Goal: Task Accomplishment & Management: Use online tool/utility

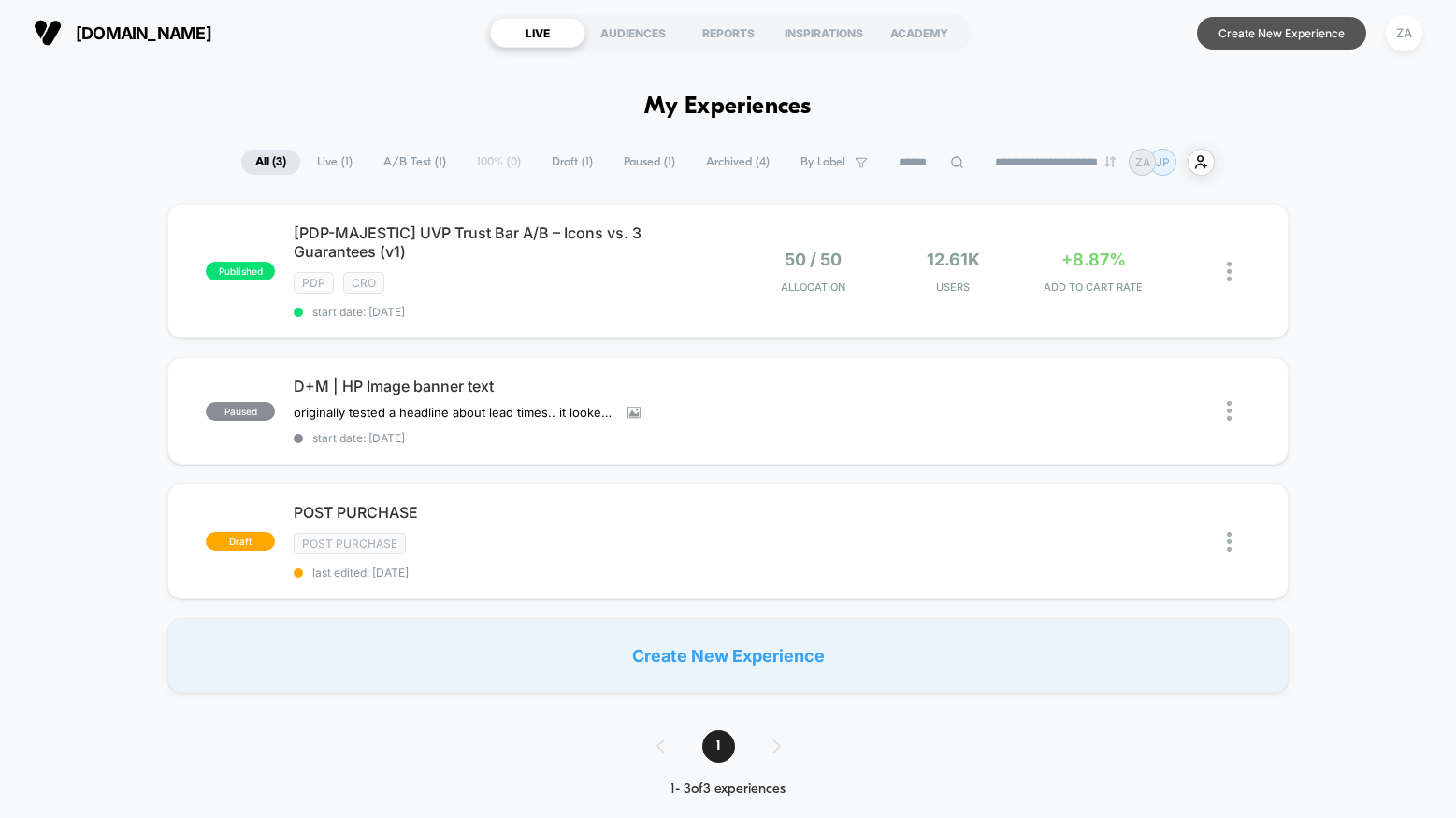
click at [1279, 42] on button "Create New Experience" at bounding box center [1282, 34] width 170 height 33
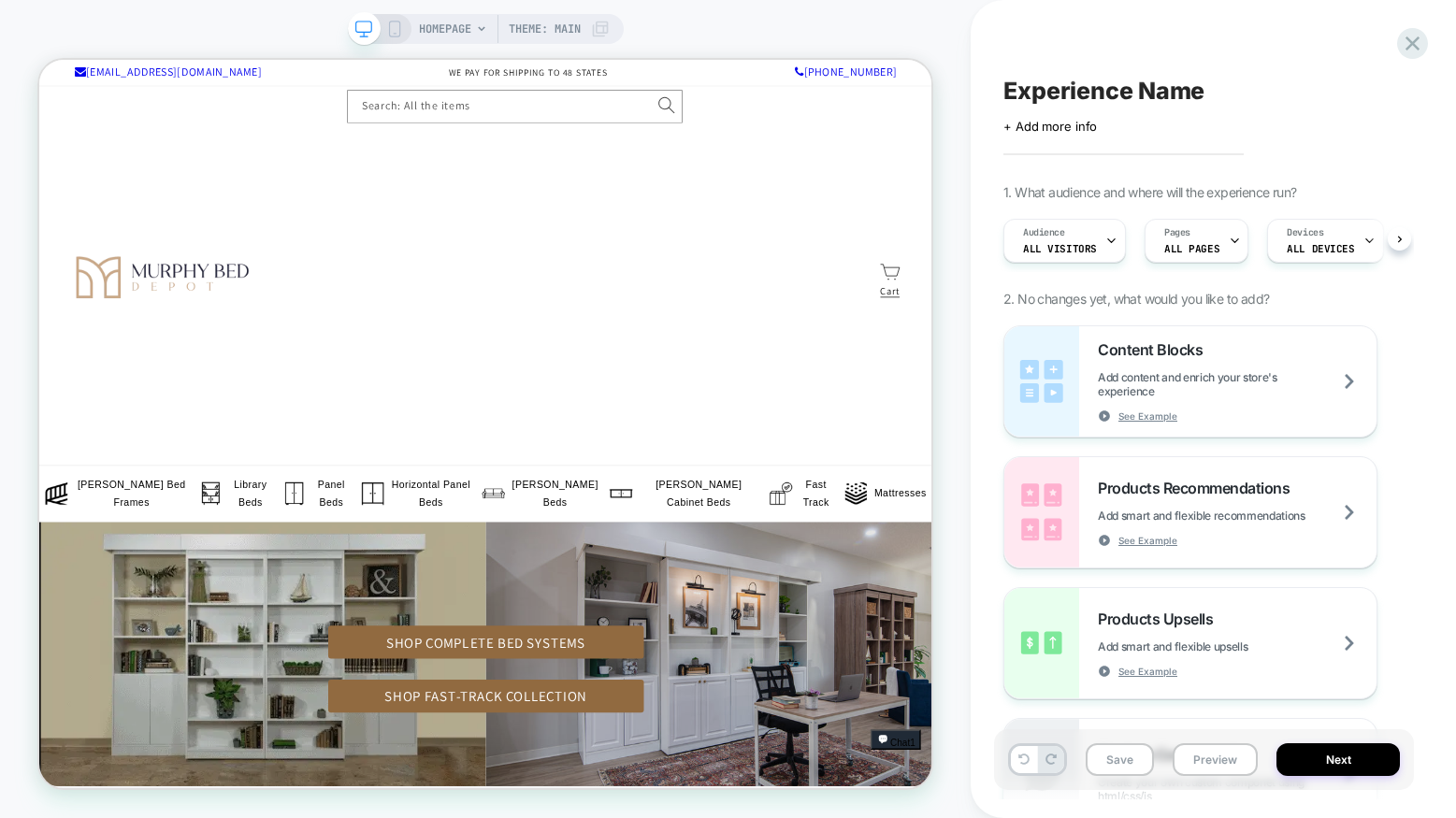
scroll to position [0, 1]
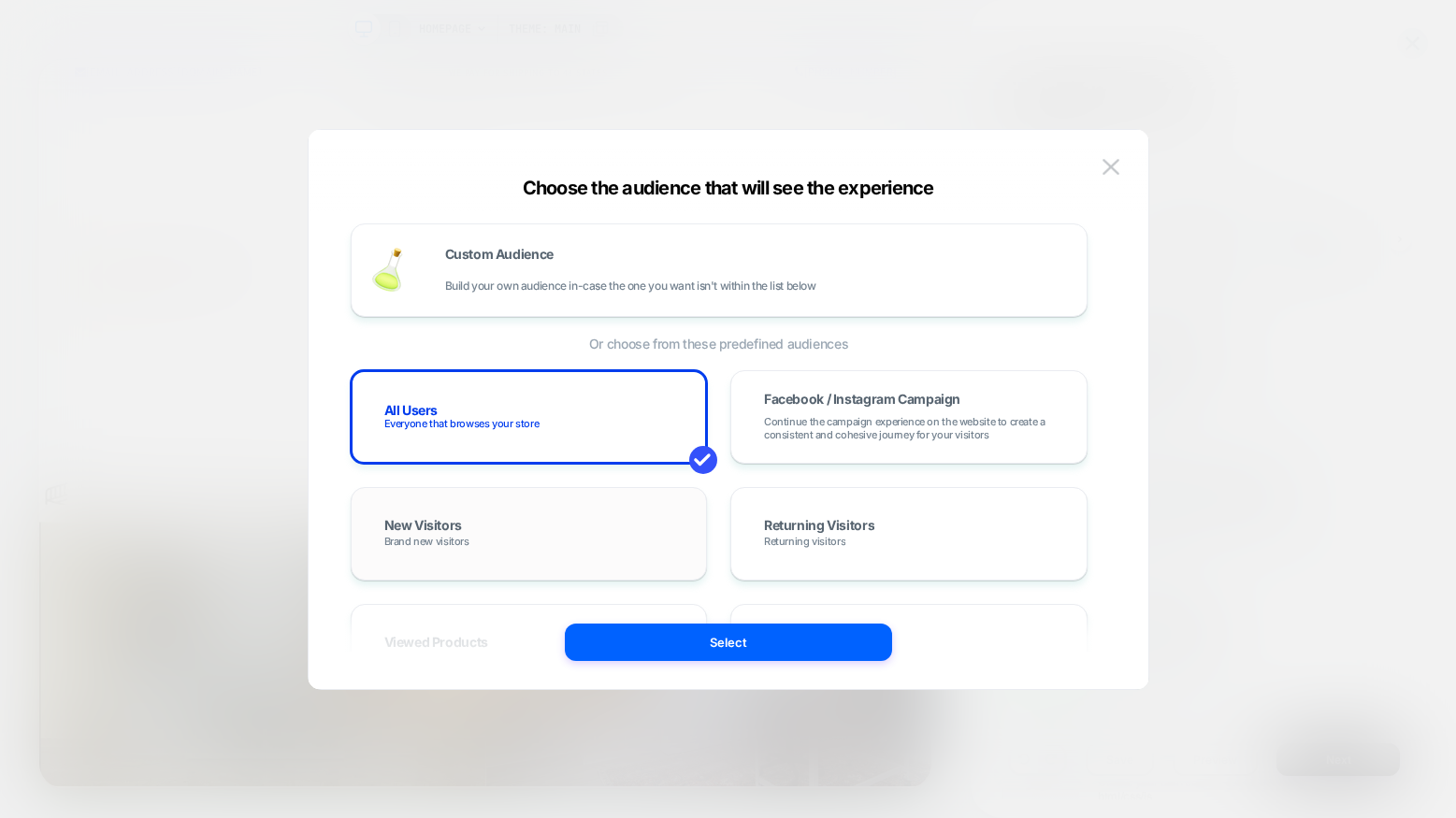
click at [611, 526] on div "New Visitors Brand new visitors" at bounding box center [530, 534] width 318 height 55
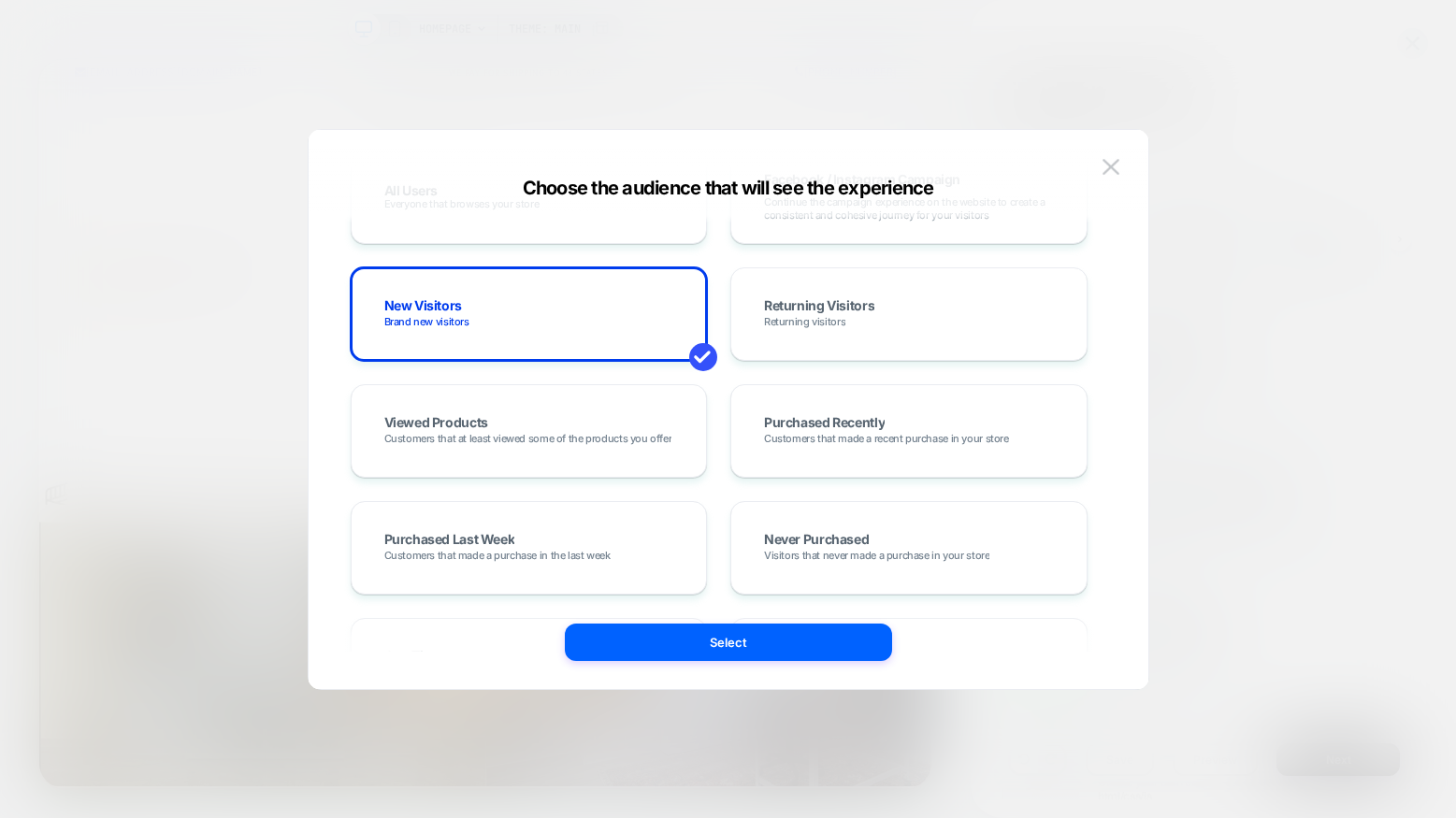
scroll to position [224, 0]
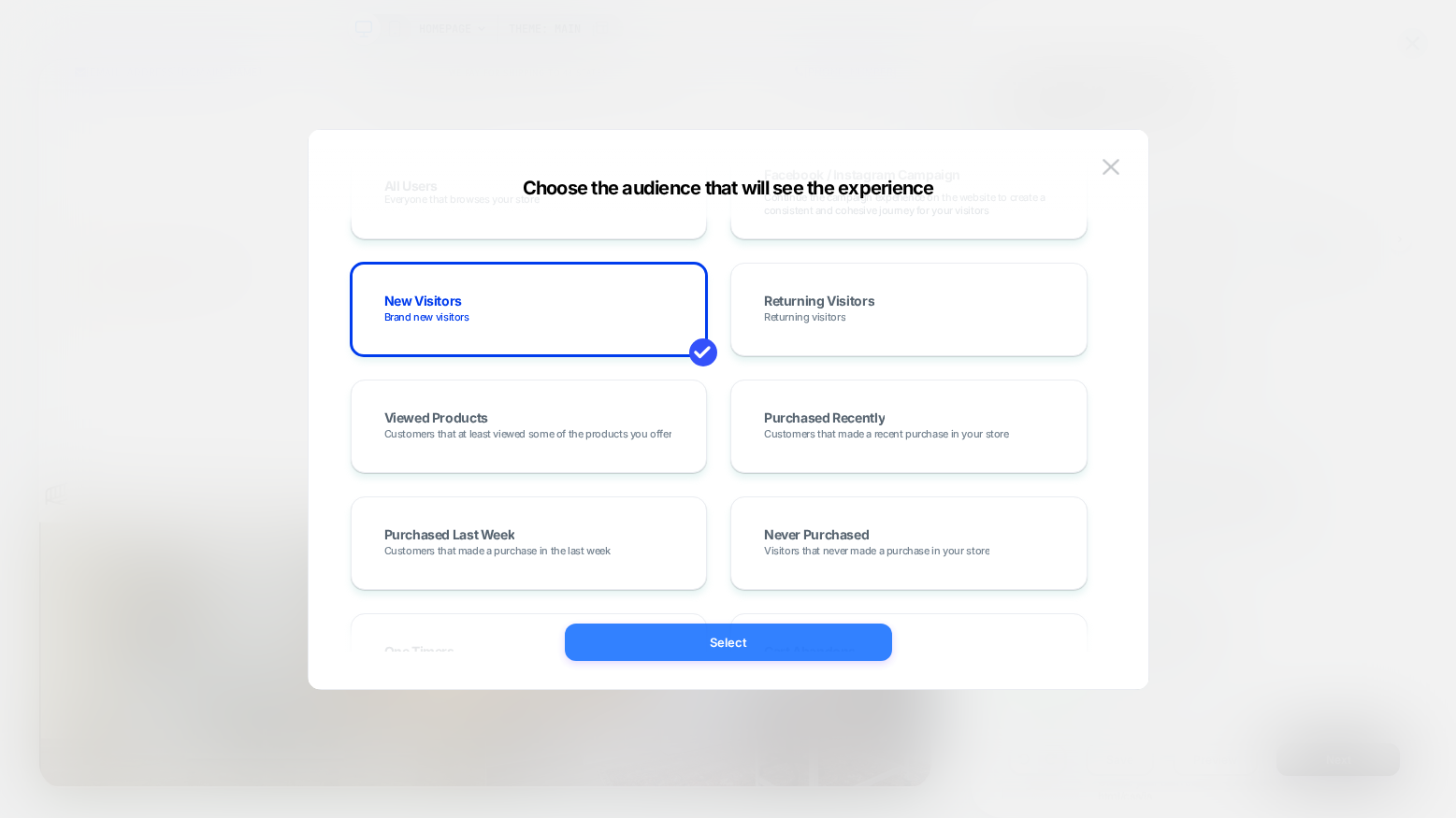
click at [741, 648] on button "Select" at bounding box center [729, 642] width 328 height 37
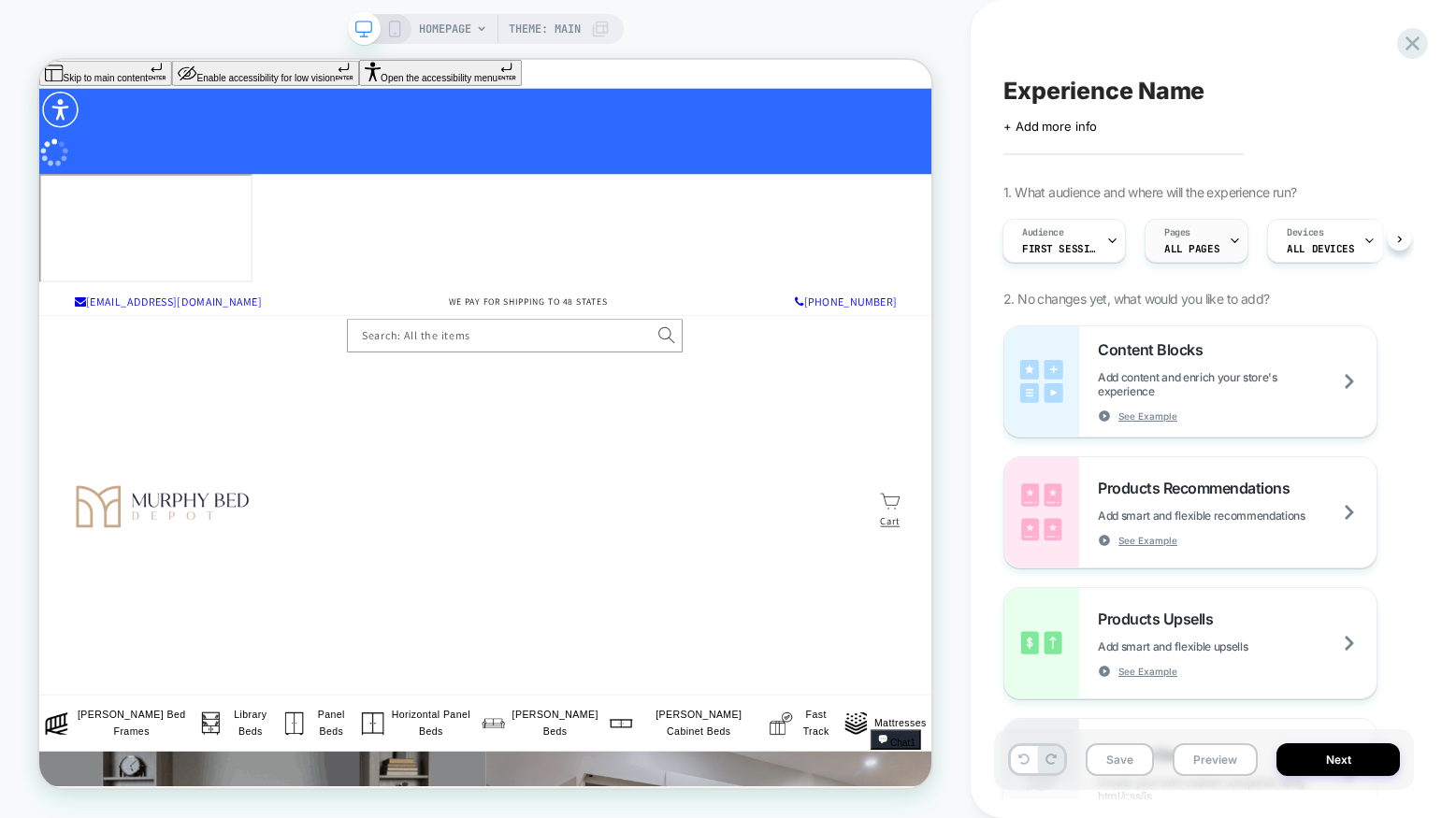
click at [1229, 244] on icon at bounding box center [1235, 240] width 12 height 12
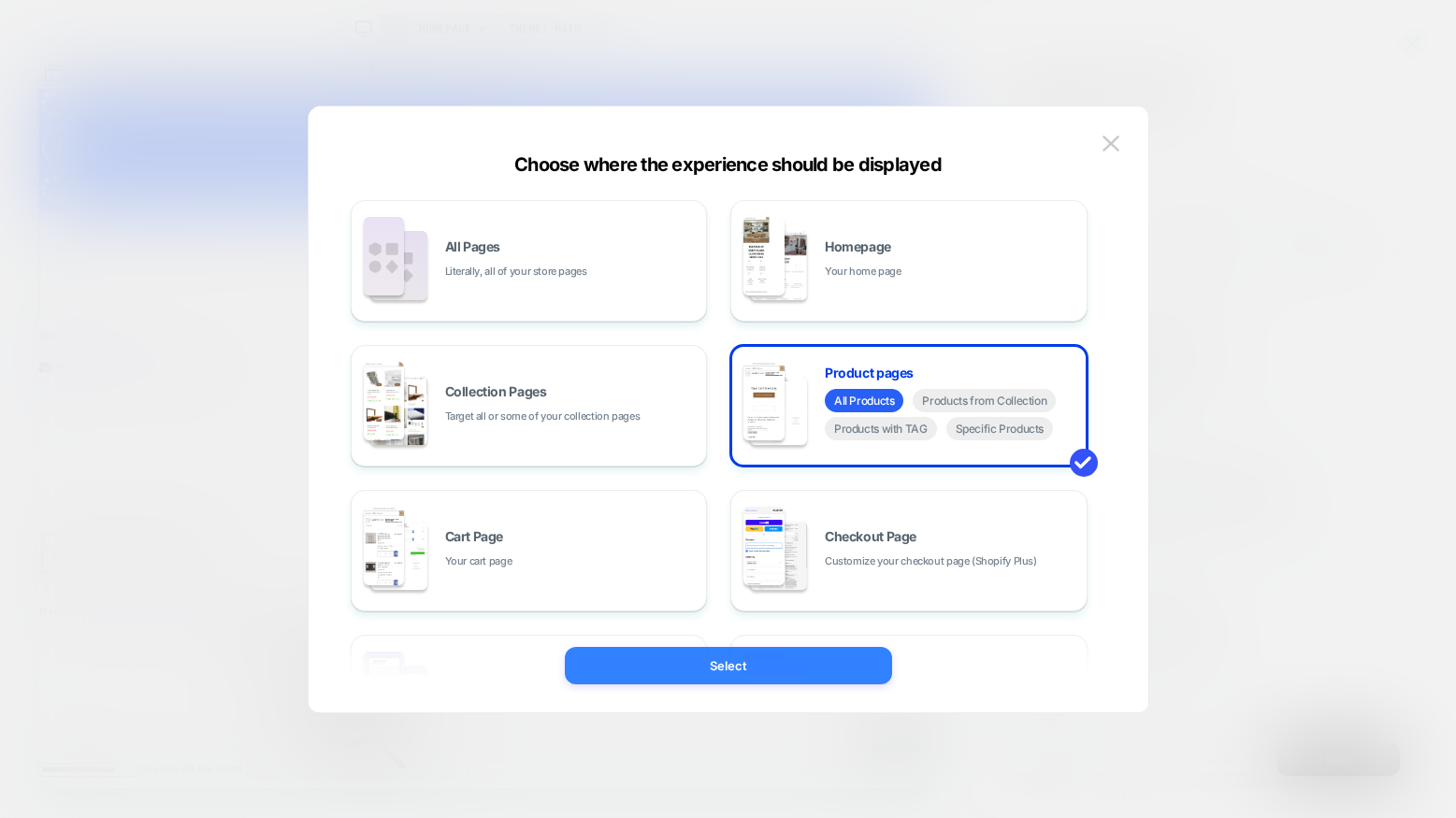
click at [768, 661] on button "Select" at bounding box center [729, 666] width 328 height 37
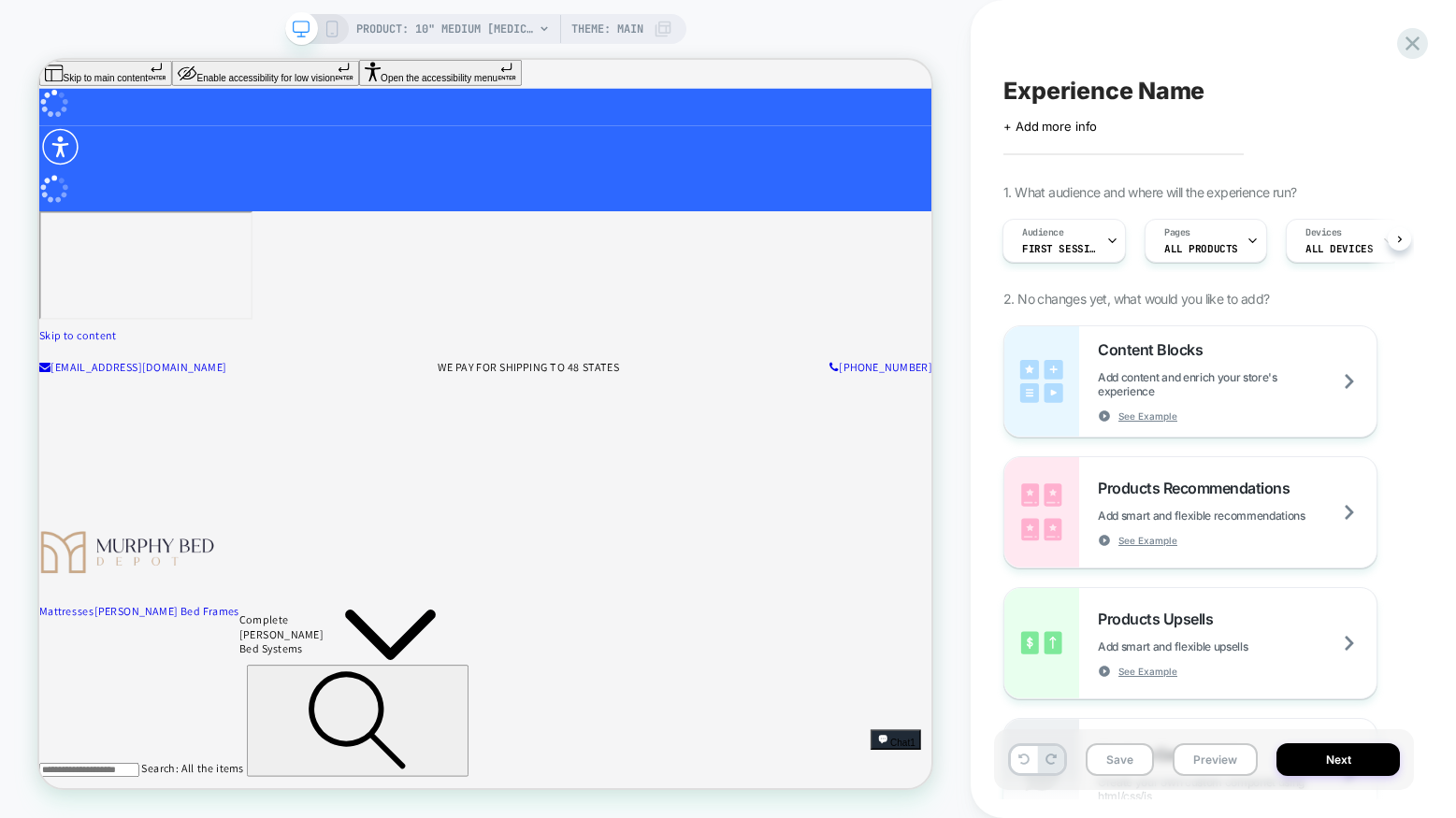
scroll to position [0, 2]
click at [1365, 247] on div "Devices ALL DEVICES" at bounding box center [1338, 240] width 104 height 42
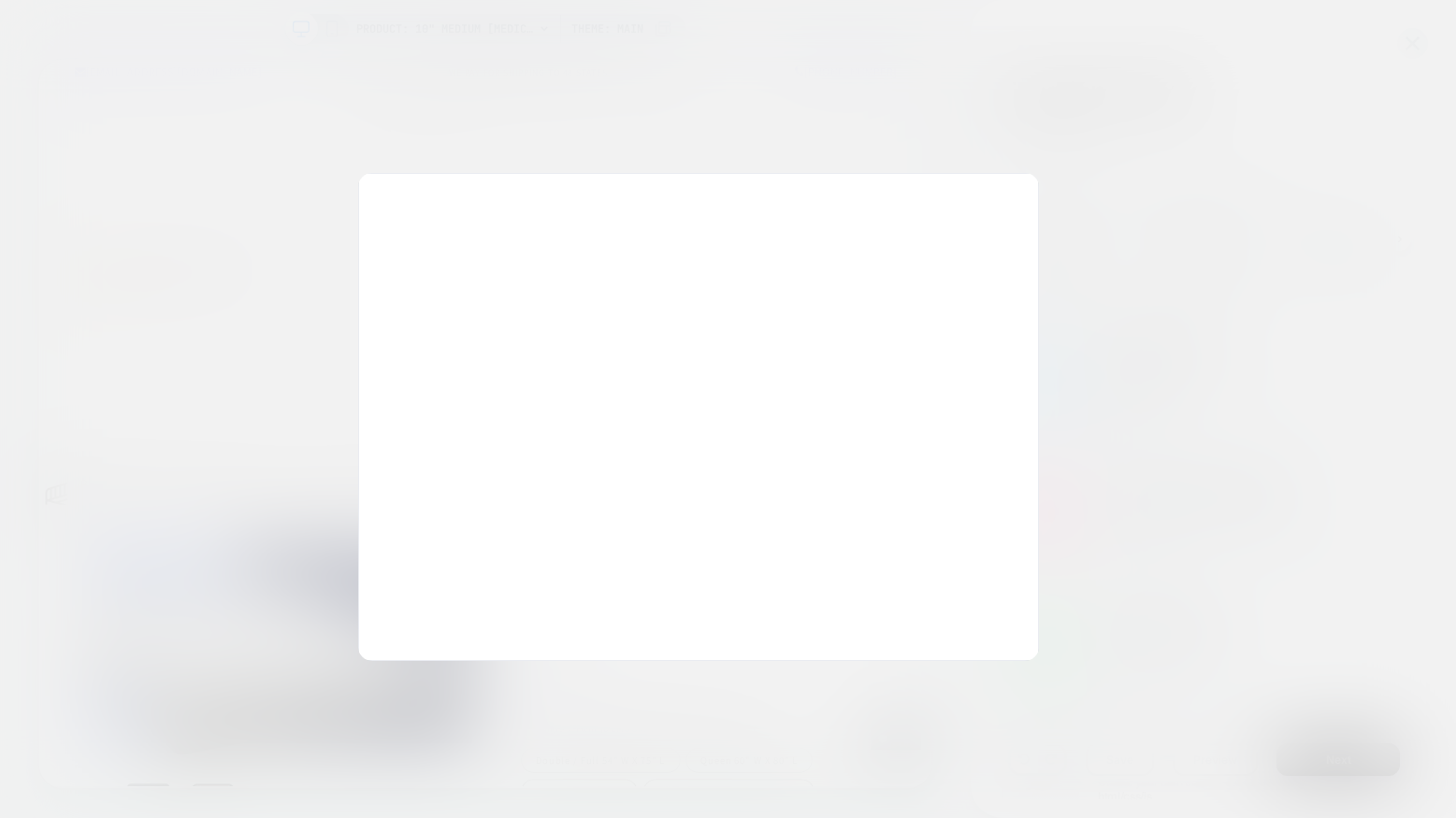
scroll to position [0, 0]
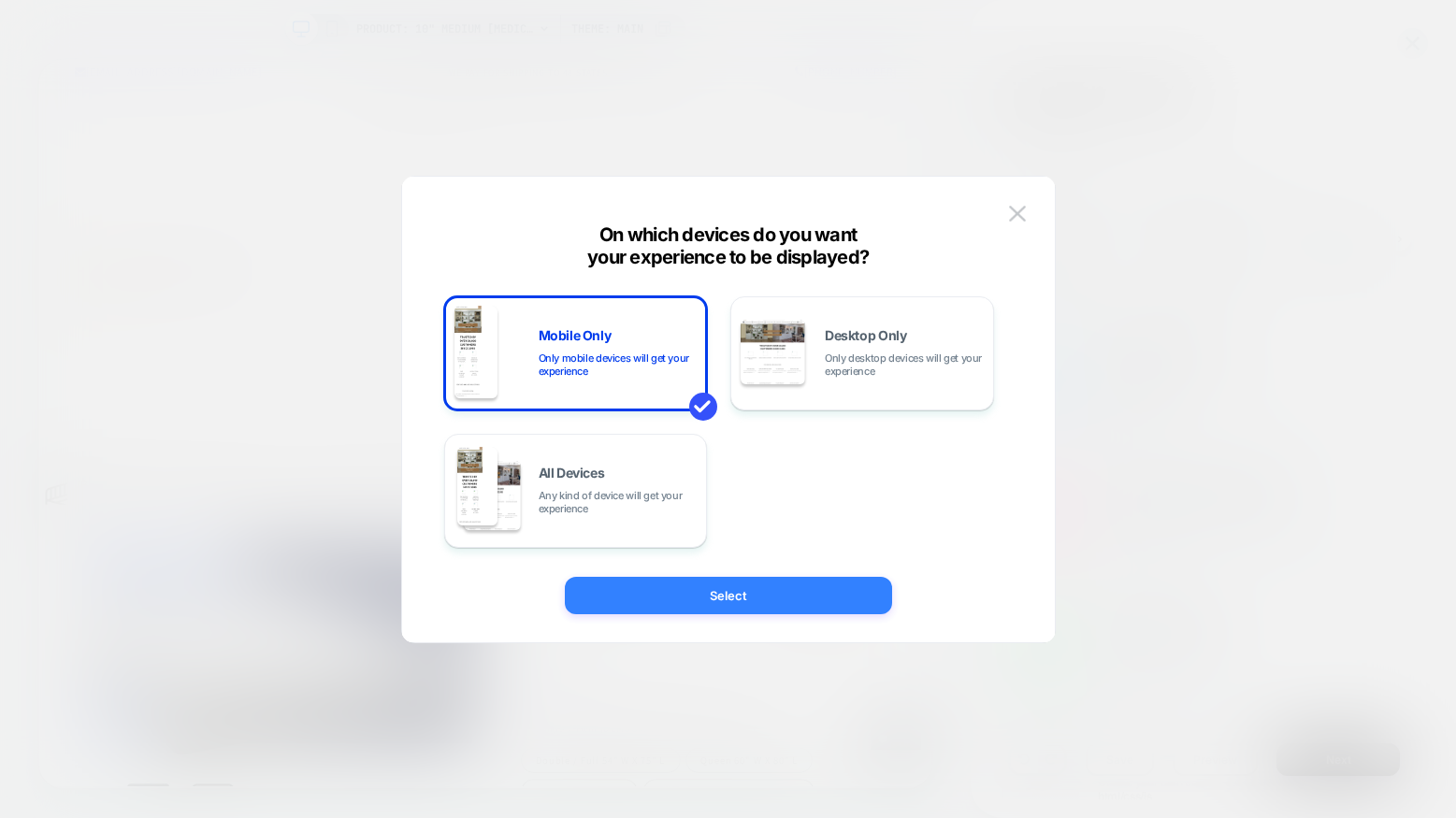
click at [790, 596] on button "Select" at bounding box center [729, 595] width 328 height 37
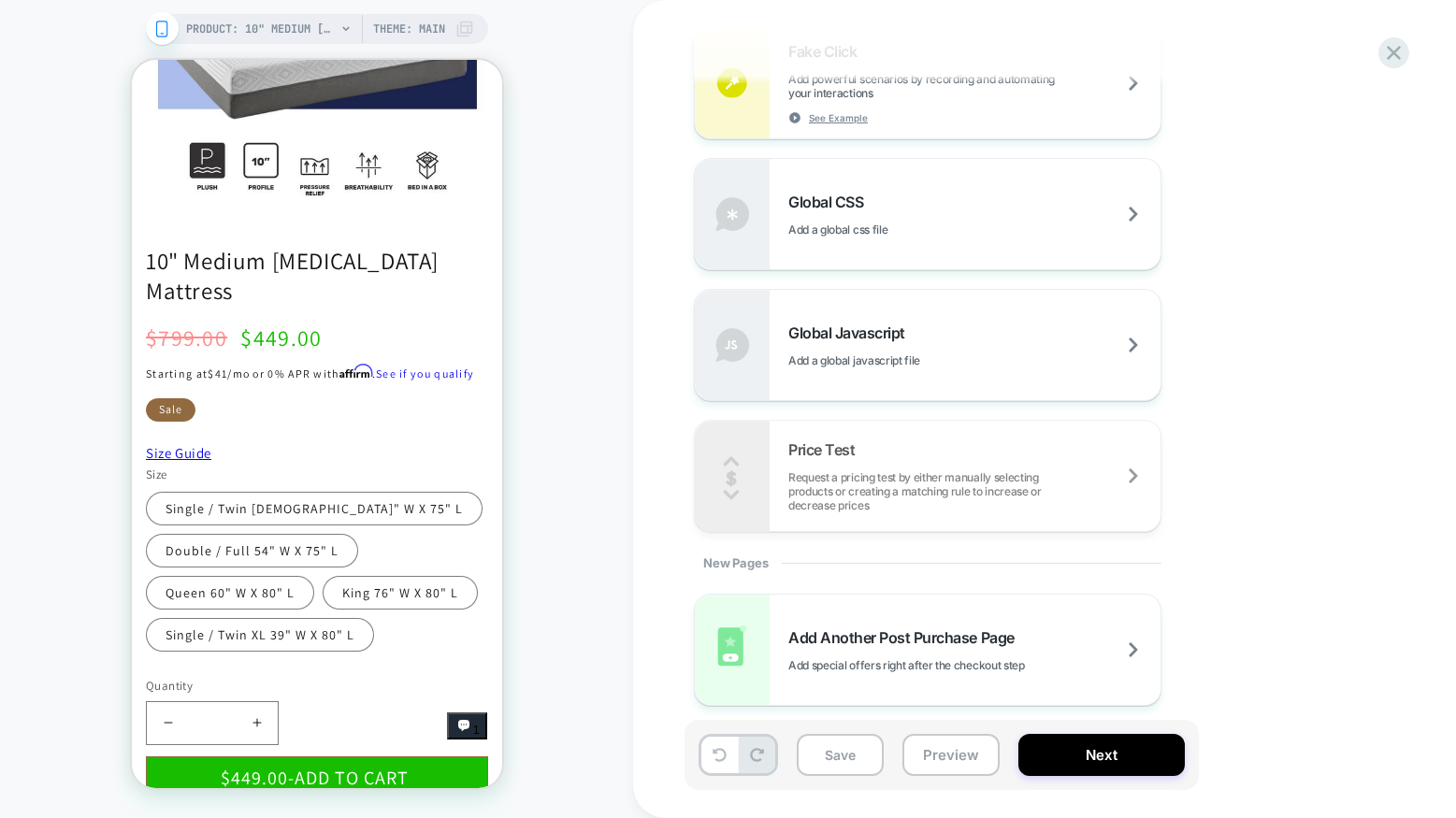
scroll to position [662, 0]
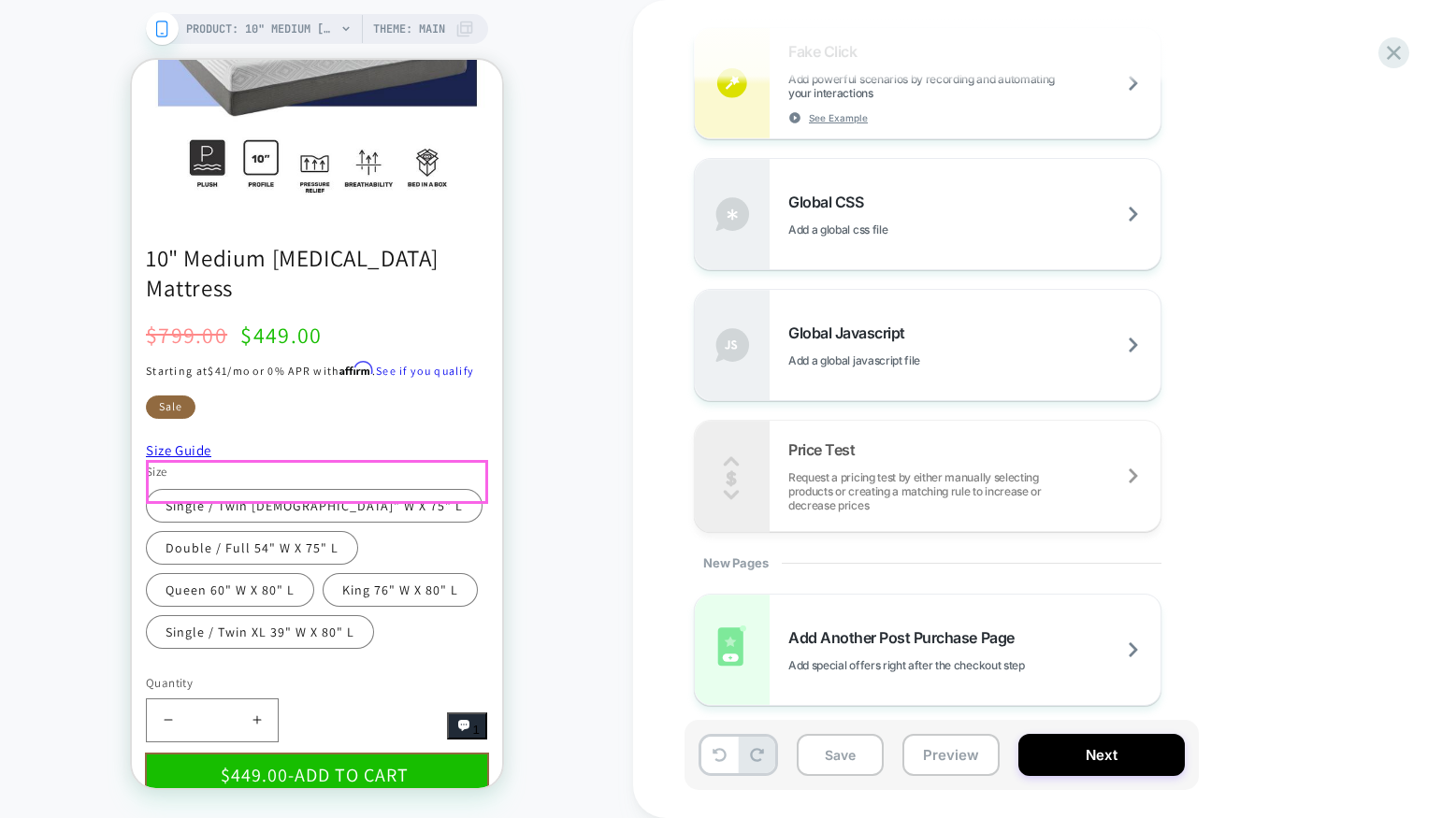
click at [349, 754] on button "$449.00 - ADD TO CART" at bounding box center [315, 776] width 342 height 44
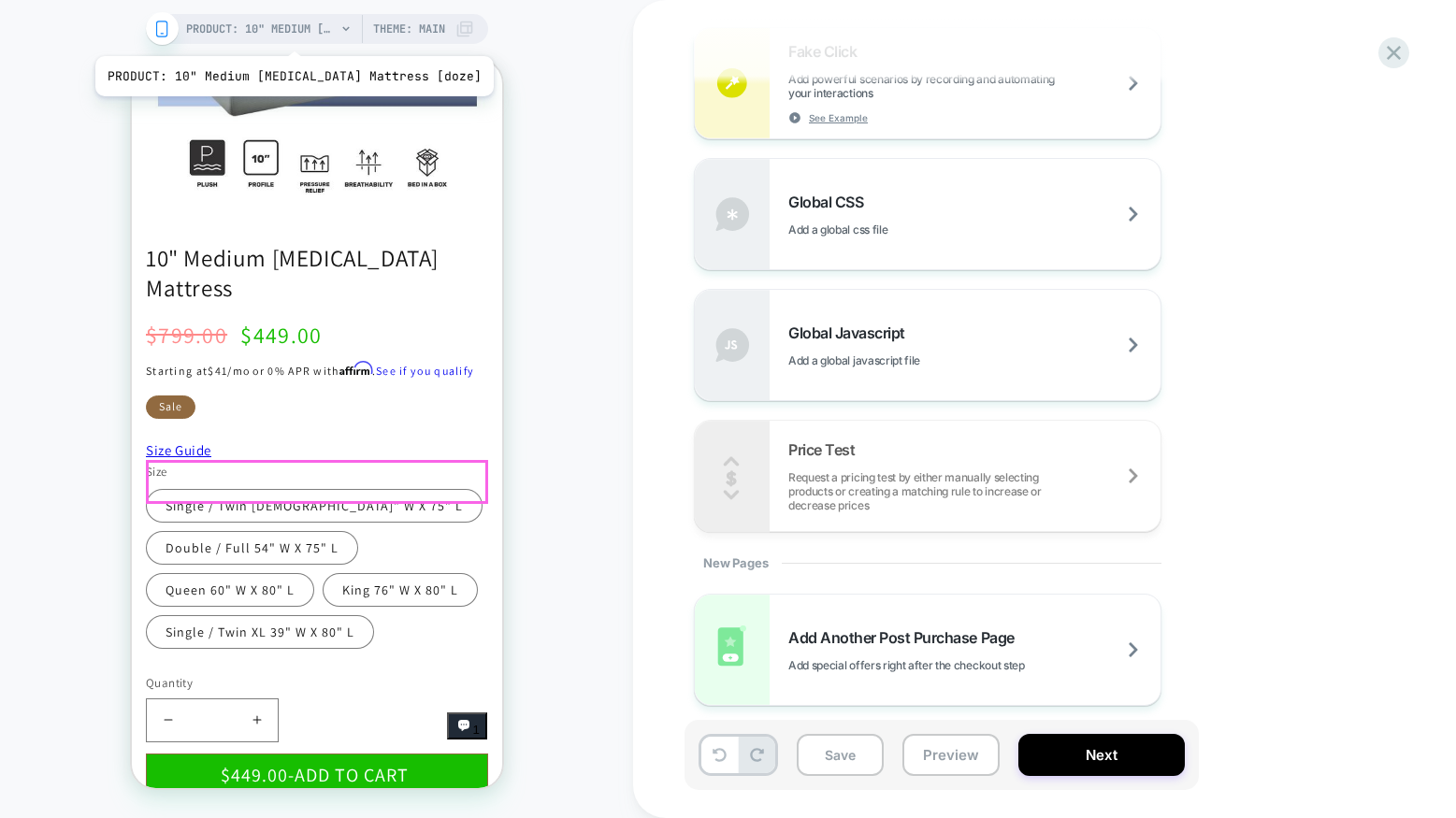
click at [279, 33] on span "PRODUCT: 10" Medium [MEDICAL_DATA] Mattress [doze]" at bounding box center [261, 29] width 149 height 30
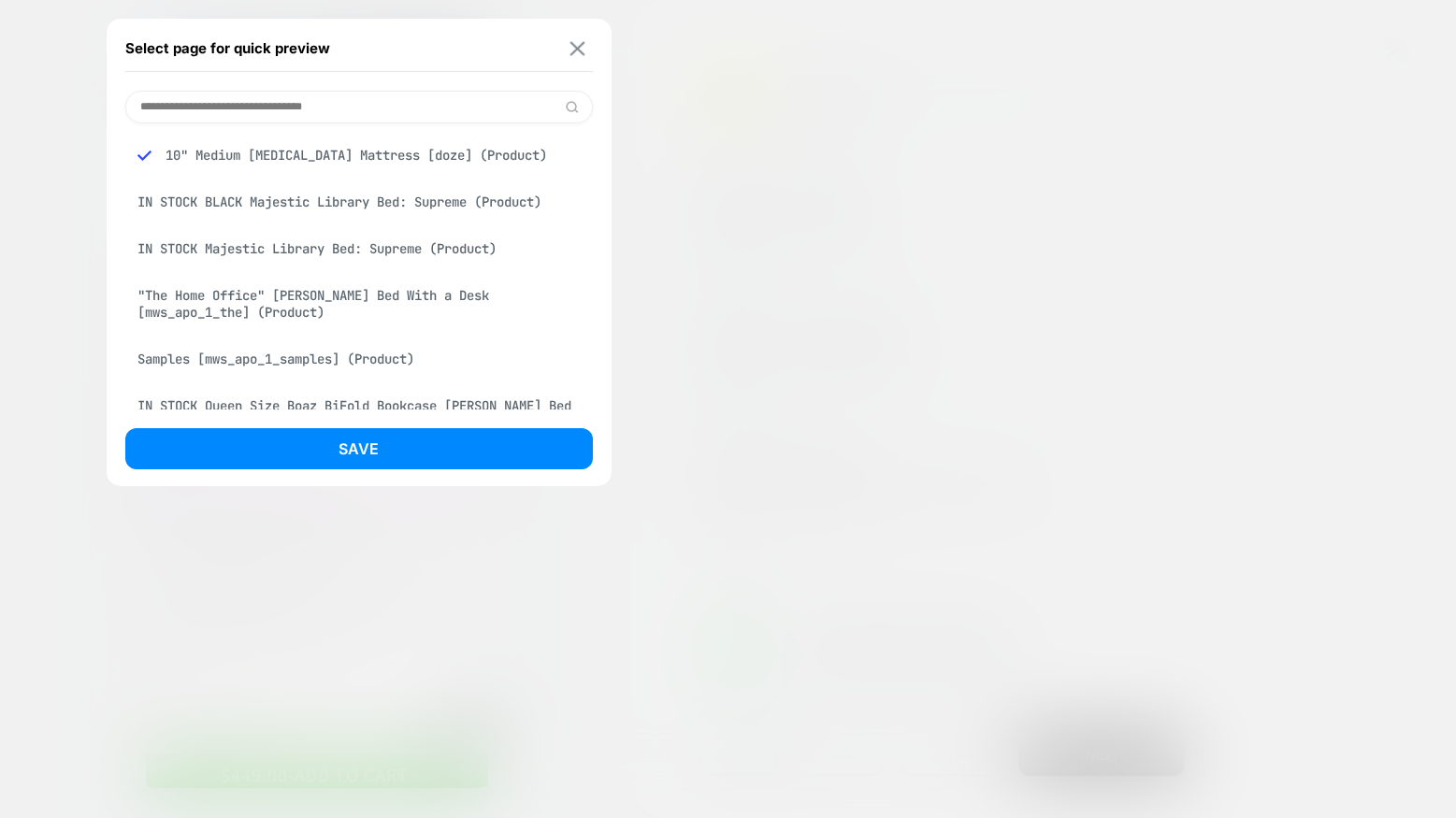
click at [580, 42] on img at bounding box center [578, 48] width 15 height 14
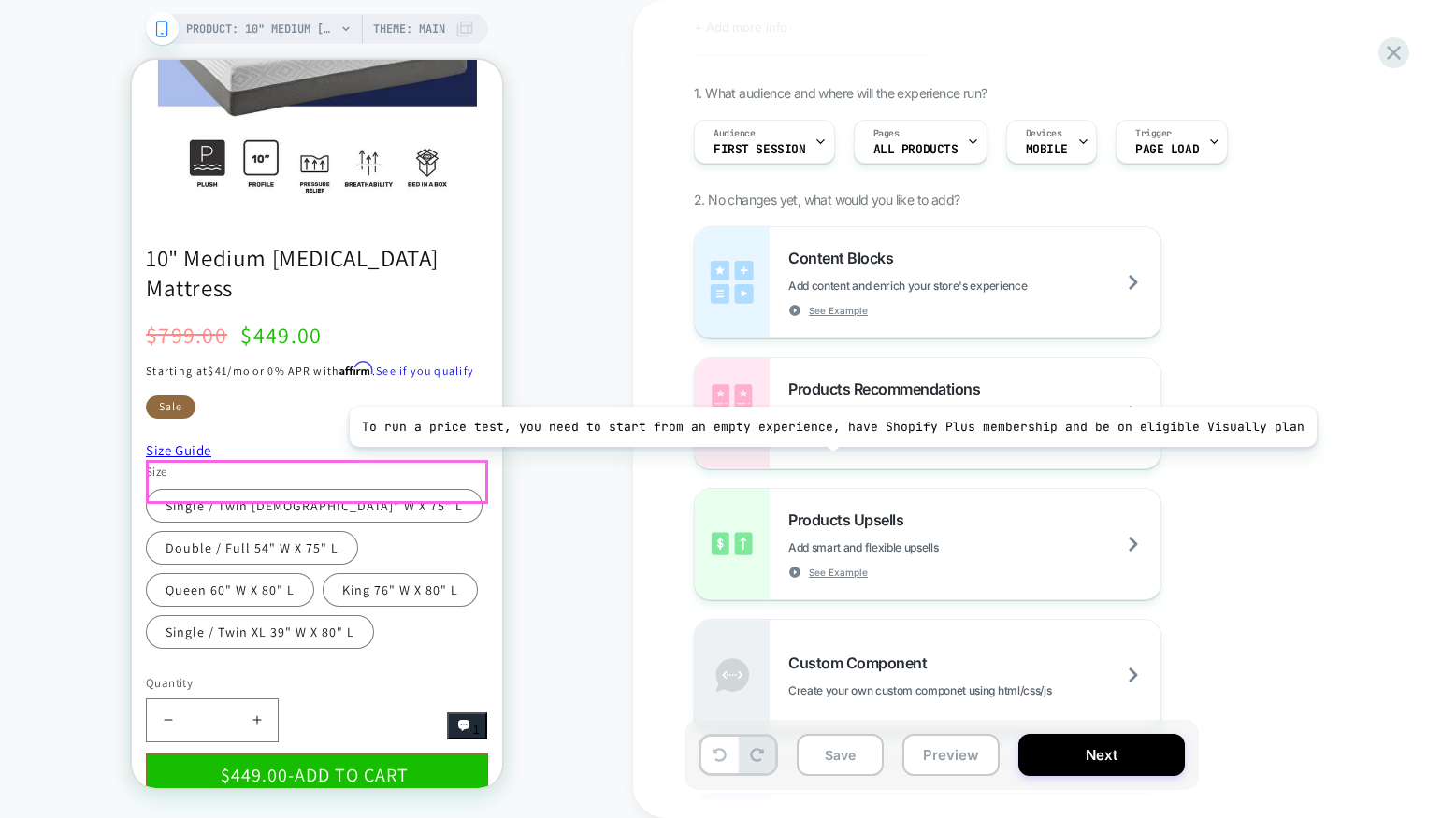
scroll to position [0, 0]
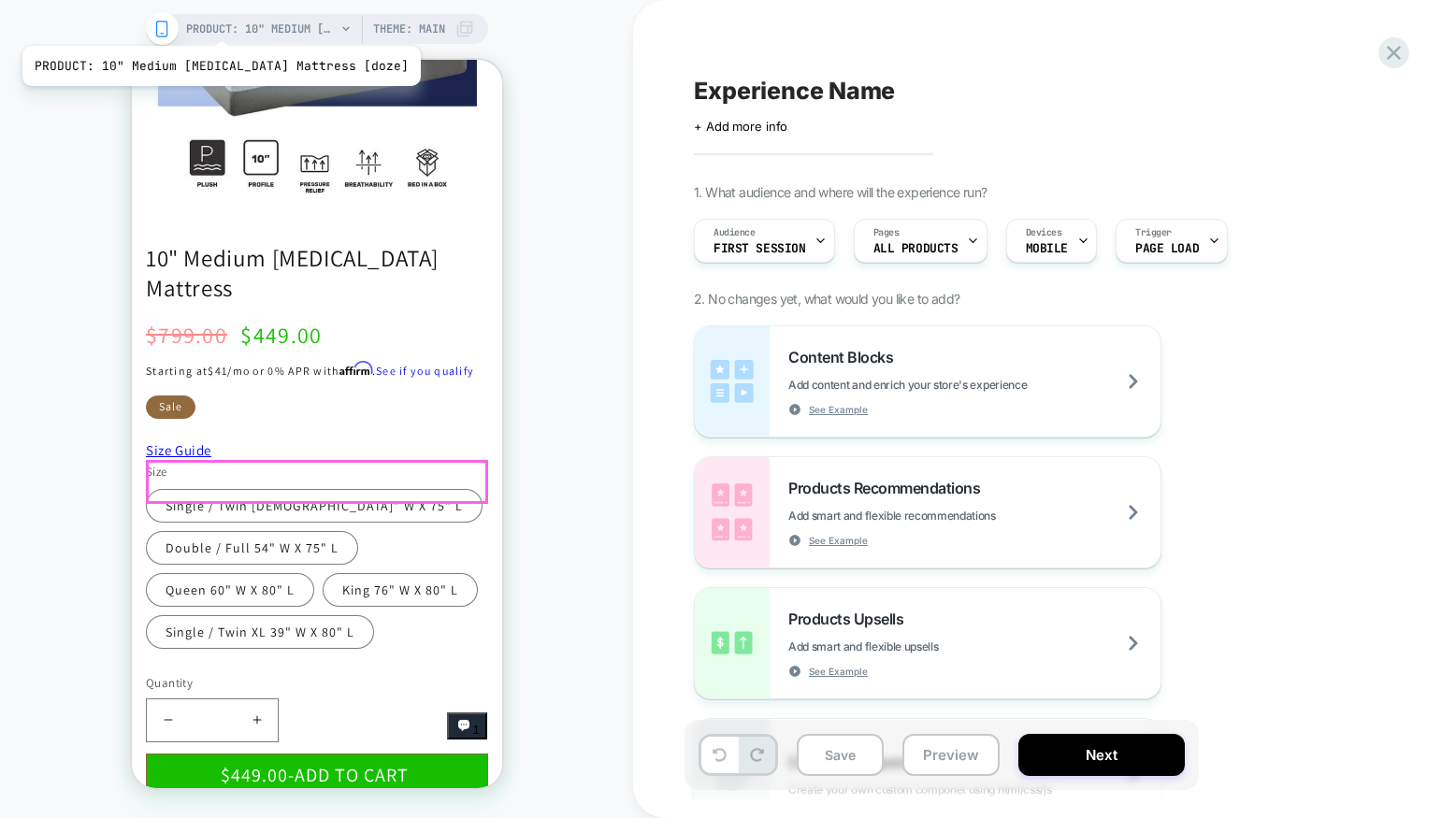
click at [220, 23] on span "PRODUCT: 10" Medium [MEDICAL_DATA] Mattress [doze]" at bounding box center [261, 29] width 149 height 30
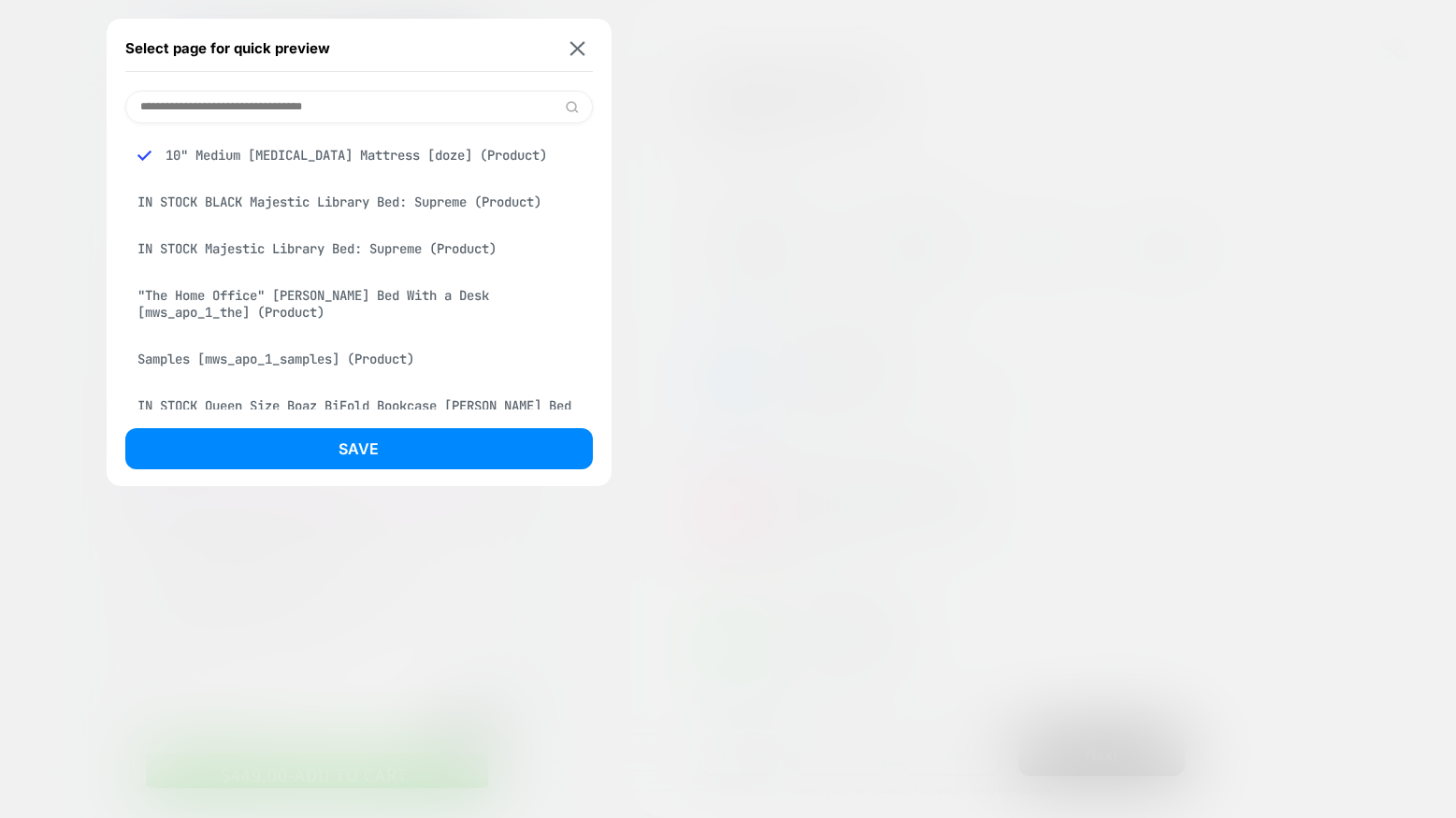
click at [285, 205] on div "IN STOCK BLACK Majestic Library Bed: Supreme (Product)" at bounding box center [359, 201] width 467 height 35
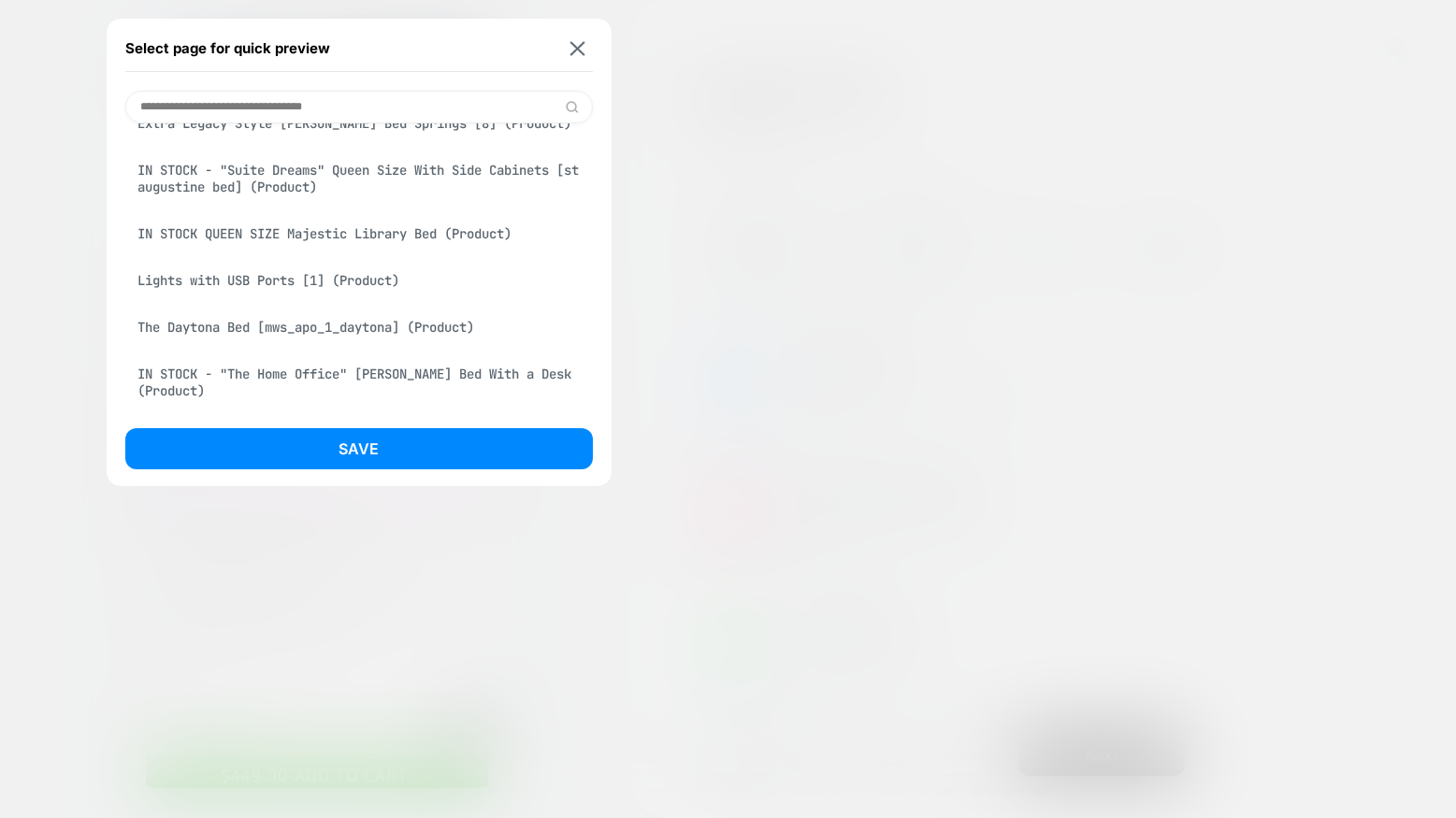
scroll to position [1075, 0]
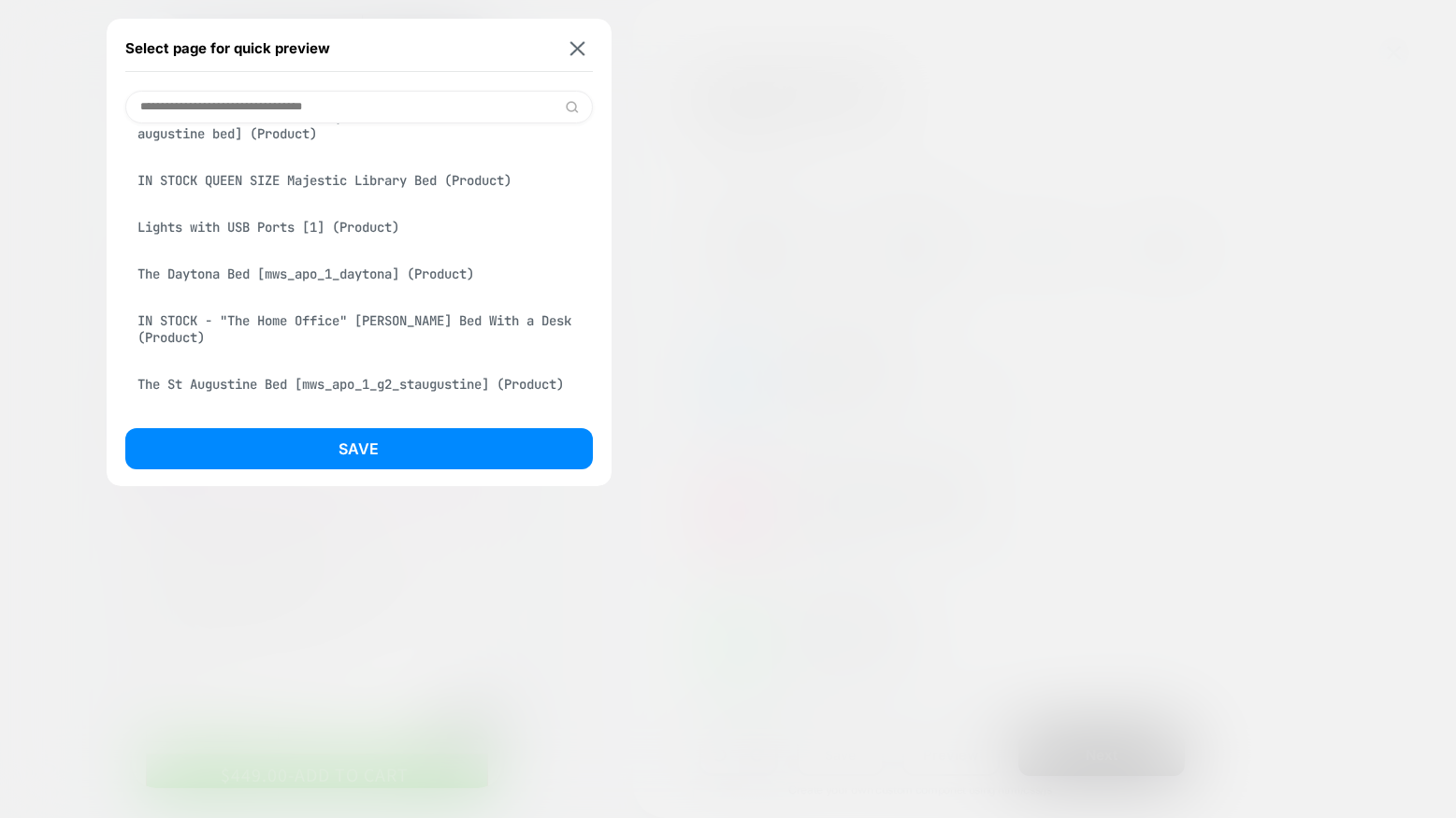
click at [308, 110] on input at bounding box center [359, 107] width 467 height 33
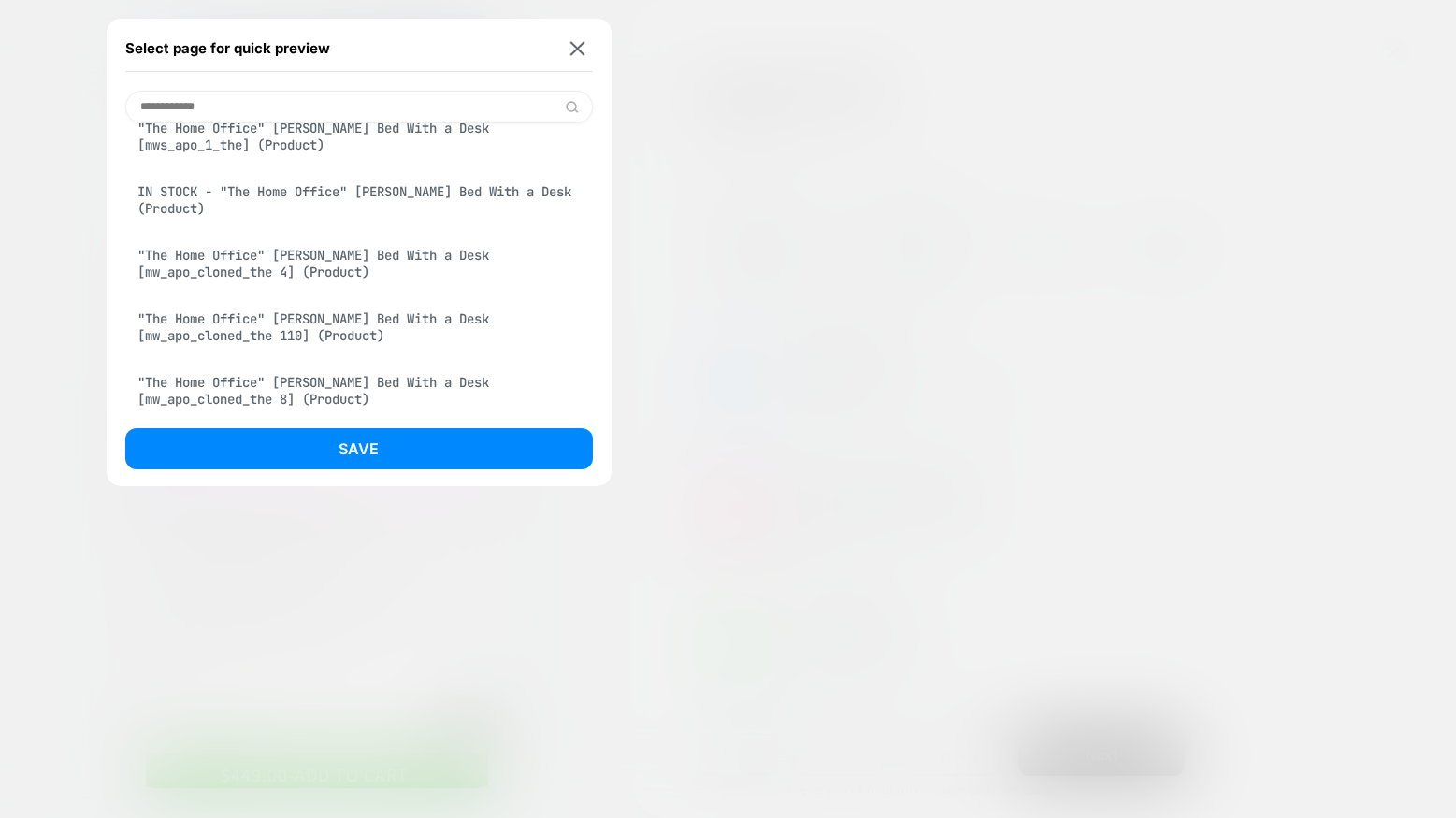
scroll to position [0, 0]
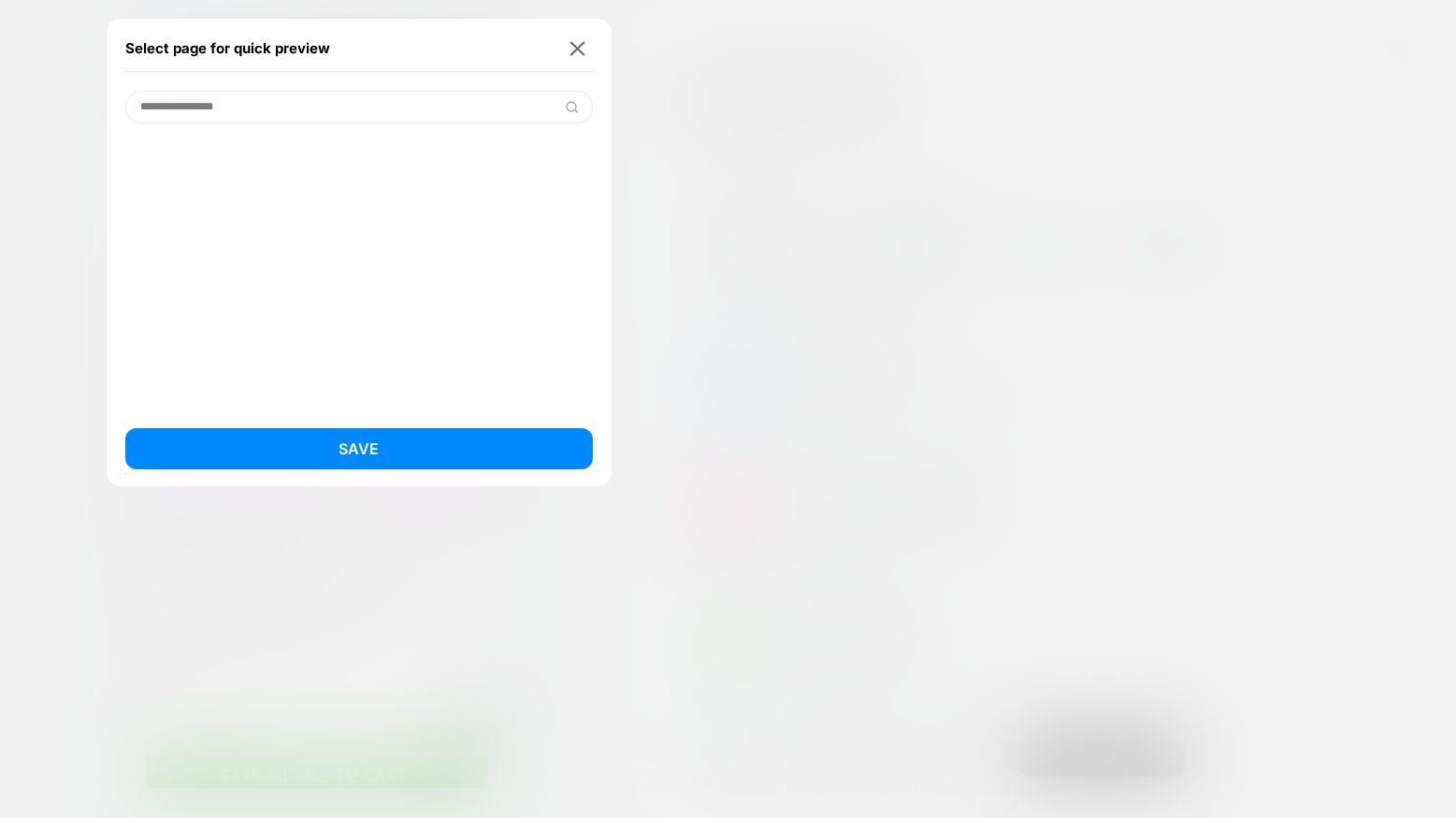
click at [443, 108] on input "**********" at bounding box center [359, 107] width 467 height 33
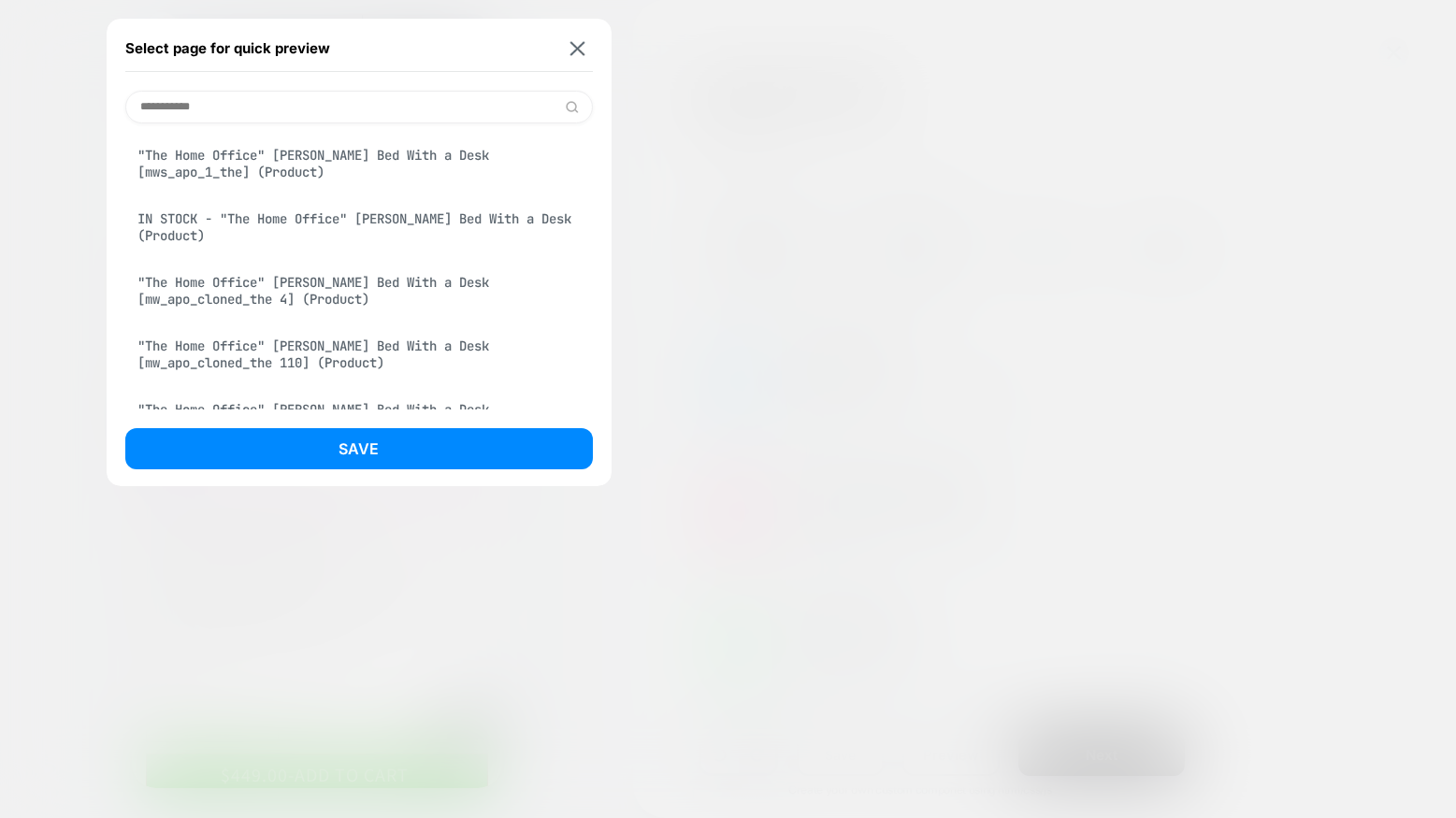
type input "**********"
click at [303, 220] on div "IN STOCK - "The Home Office" [PERSON_NAME] Bed With a Desk (Product)" at bounding box center [359, 227] width 467 height 53
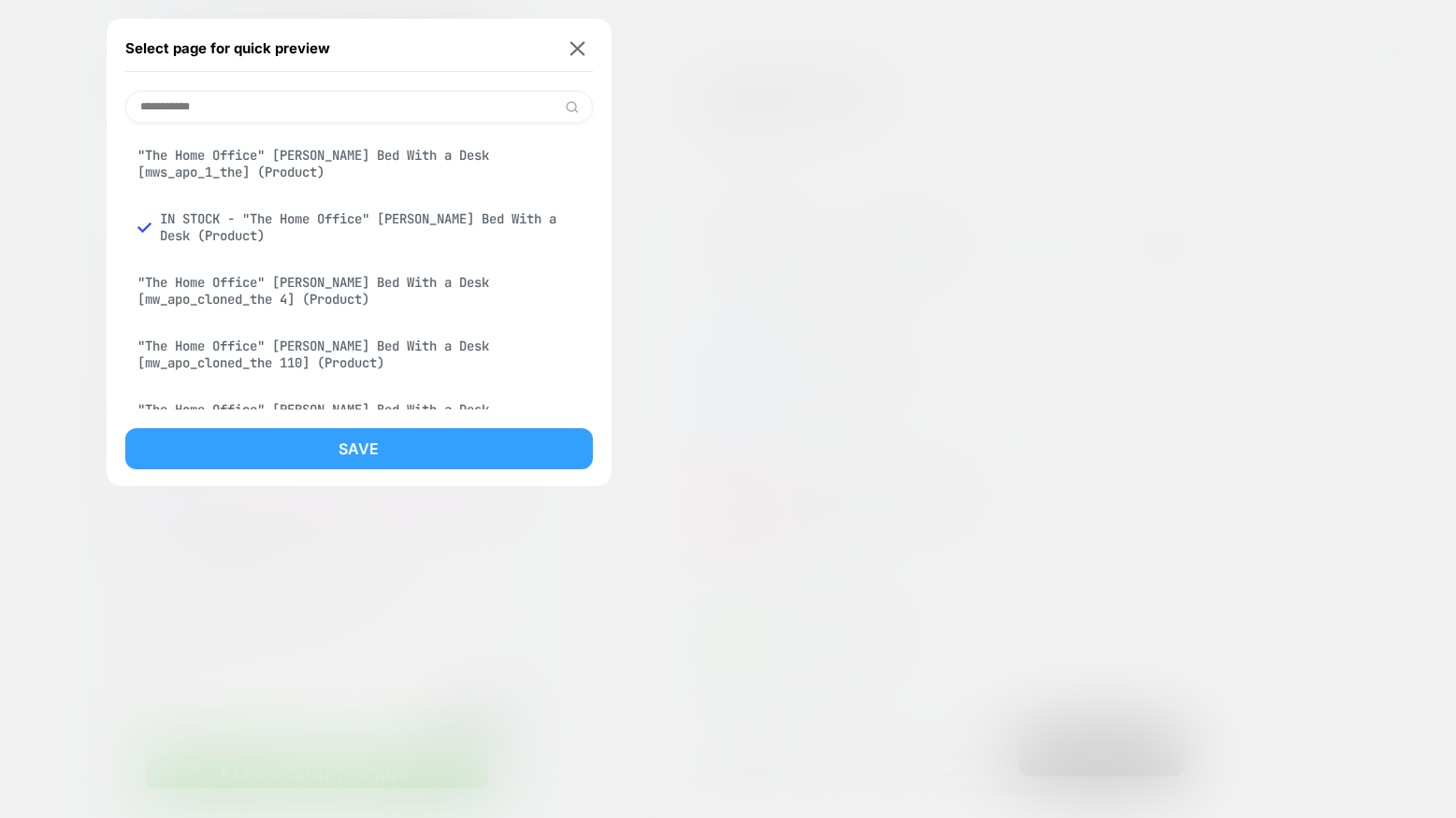
click at [358, 452] on button "Save" at bounding box center [359, 448] width 467 height 41
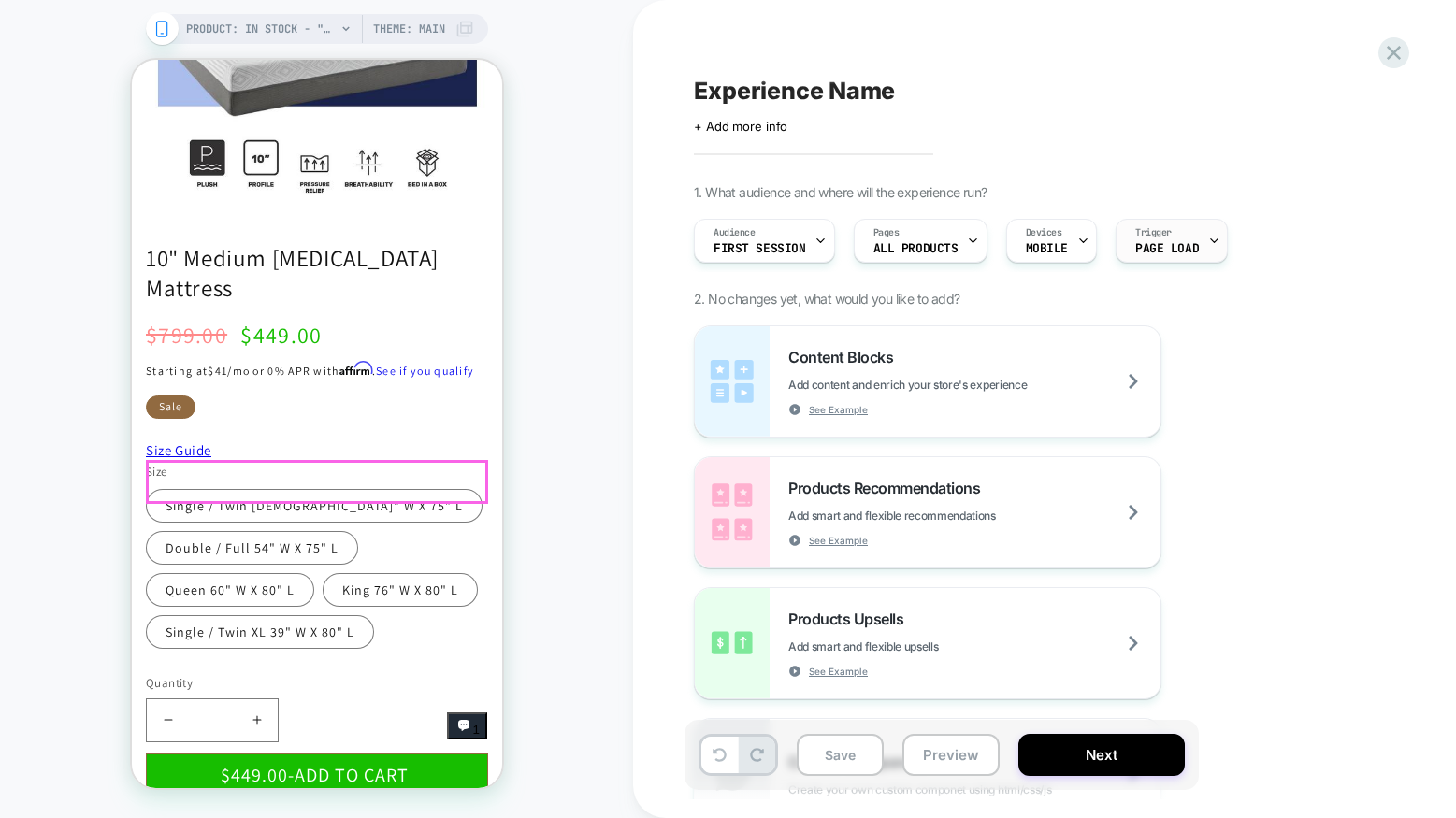
click at [1184, 244] on span "Page Load" at bounding box center [1167, 249] width 63 height 13
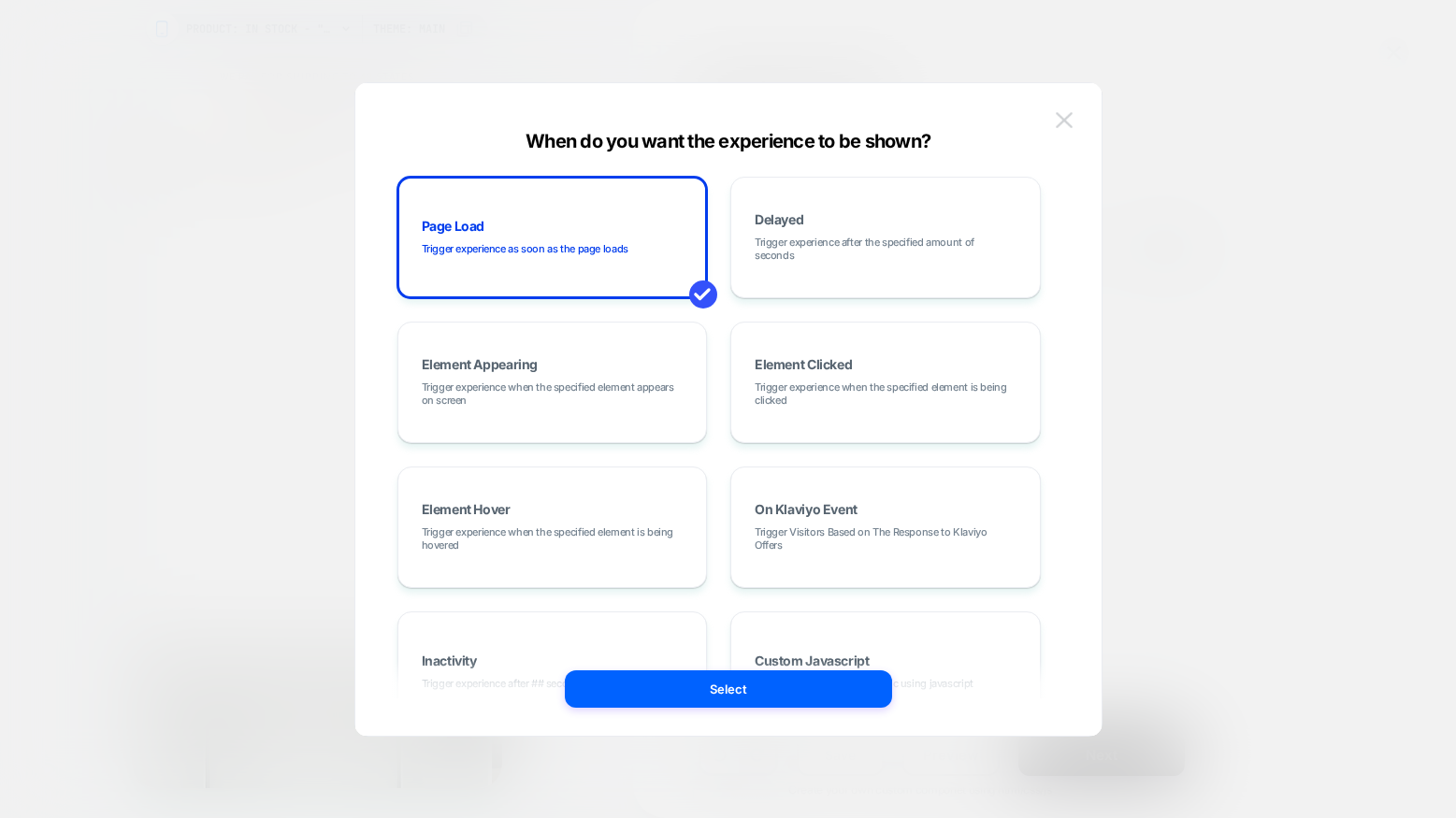
click at [1064, 110] on button at bounding box center [1064, 120] width 28 height 28
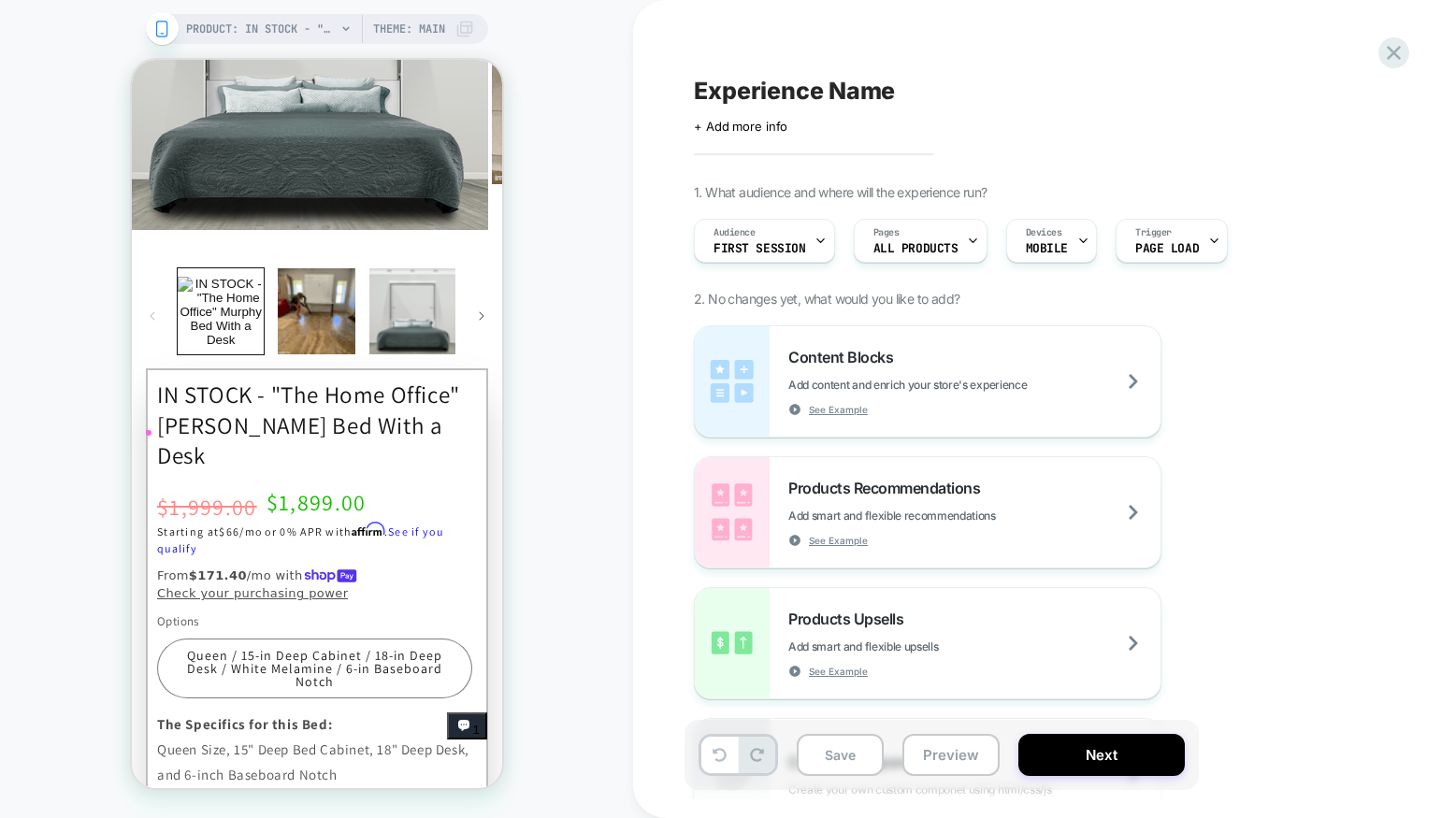
scroll to position [768, 0]
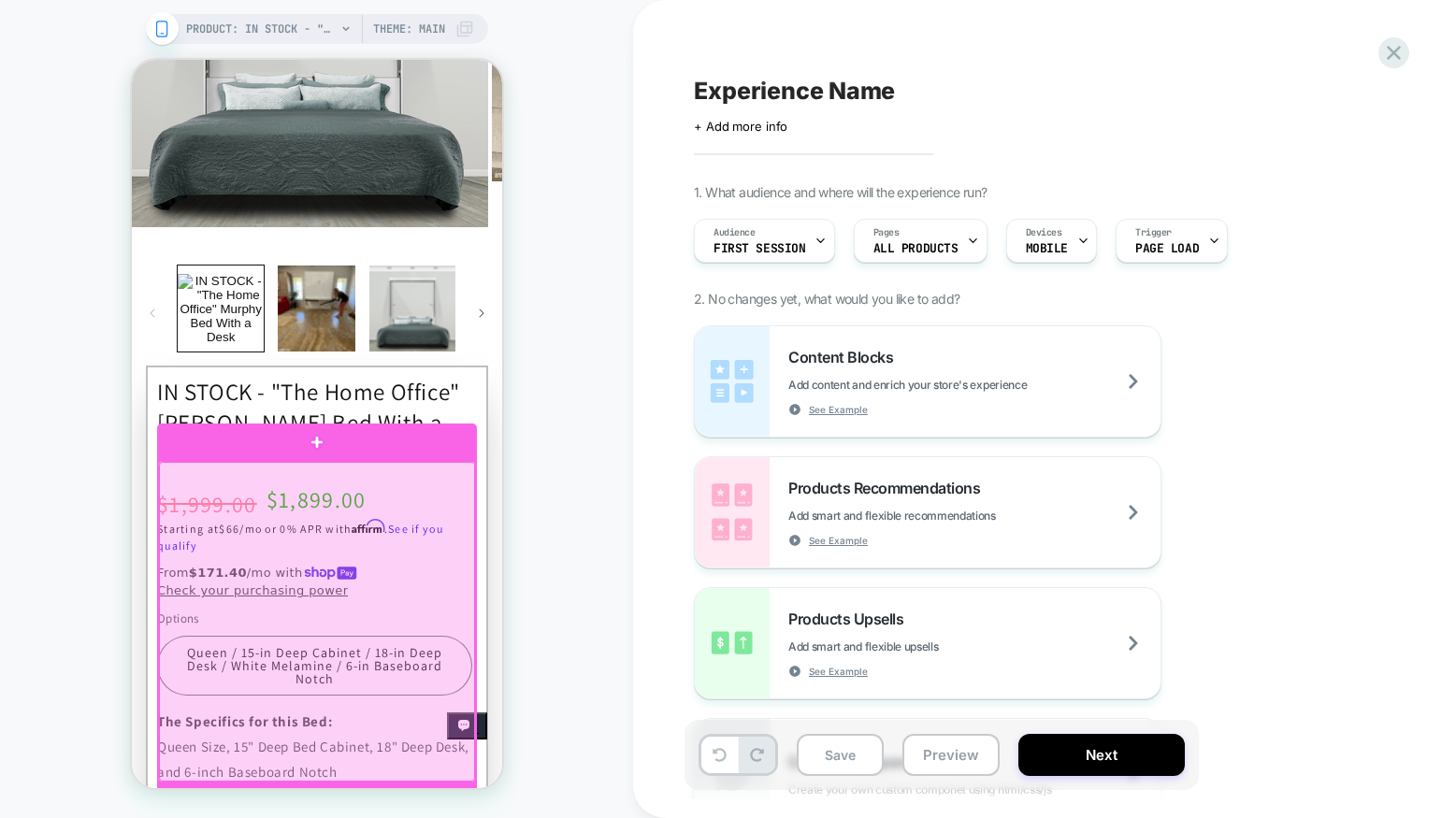
click at [460, 649] on div at bounding box center [316, 622] width 316 height 320
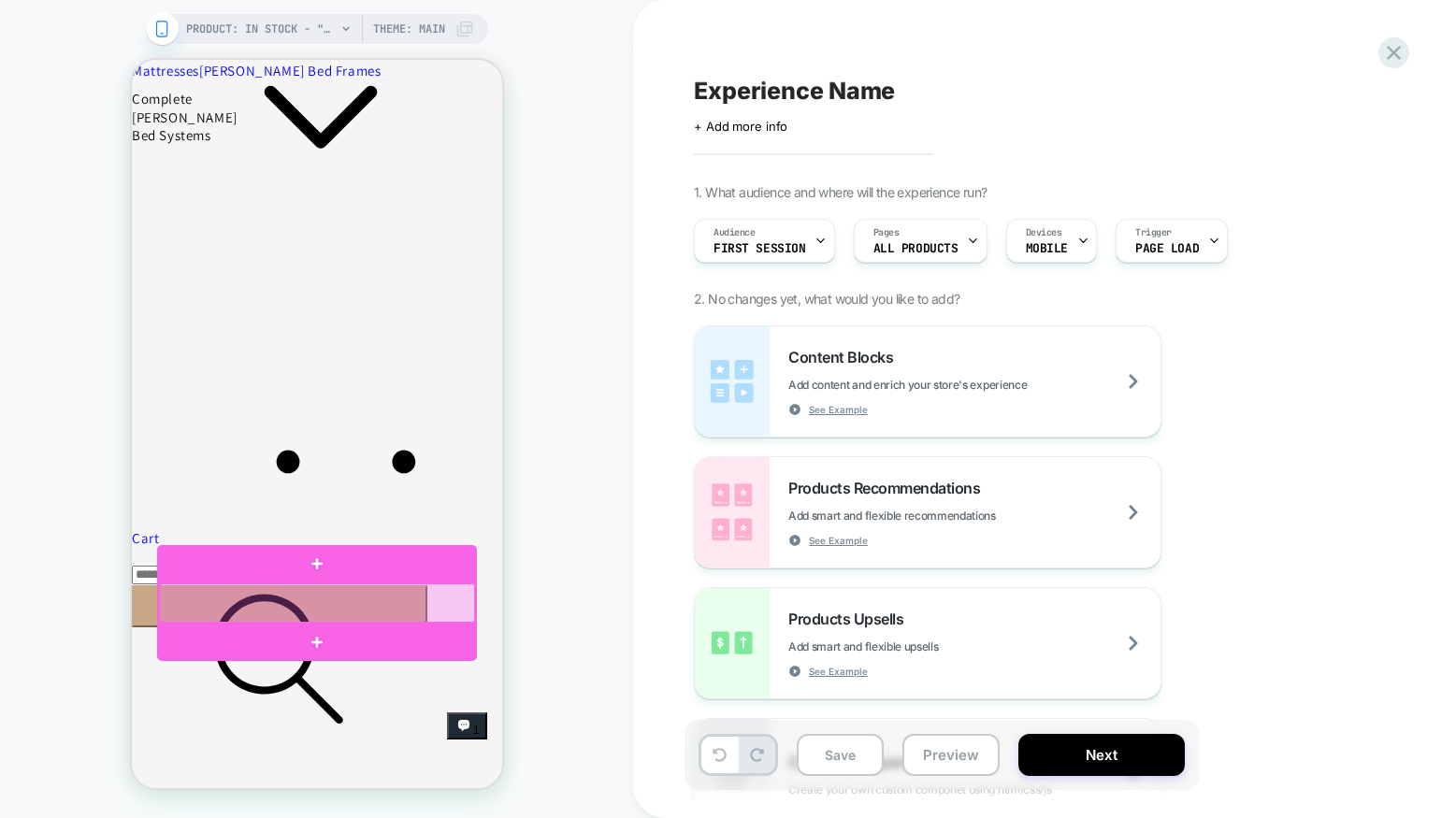
click at [456, 607] on div at bounding box center [316, 602] width 316 height 39
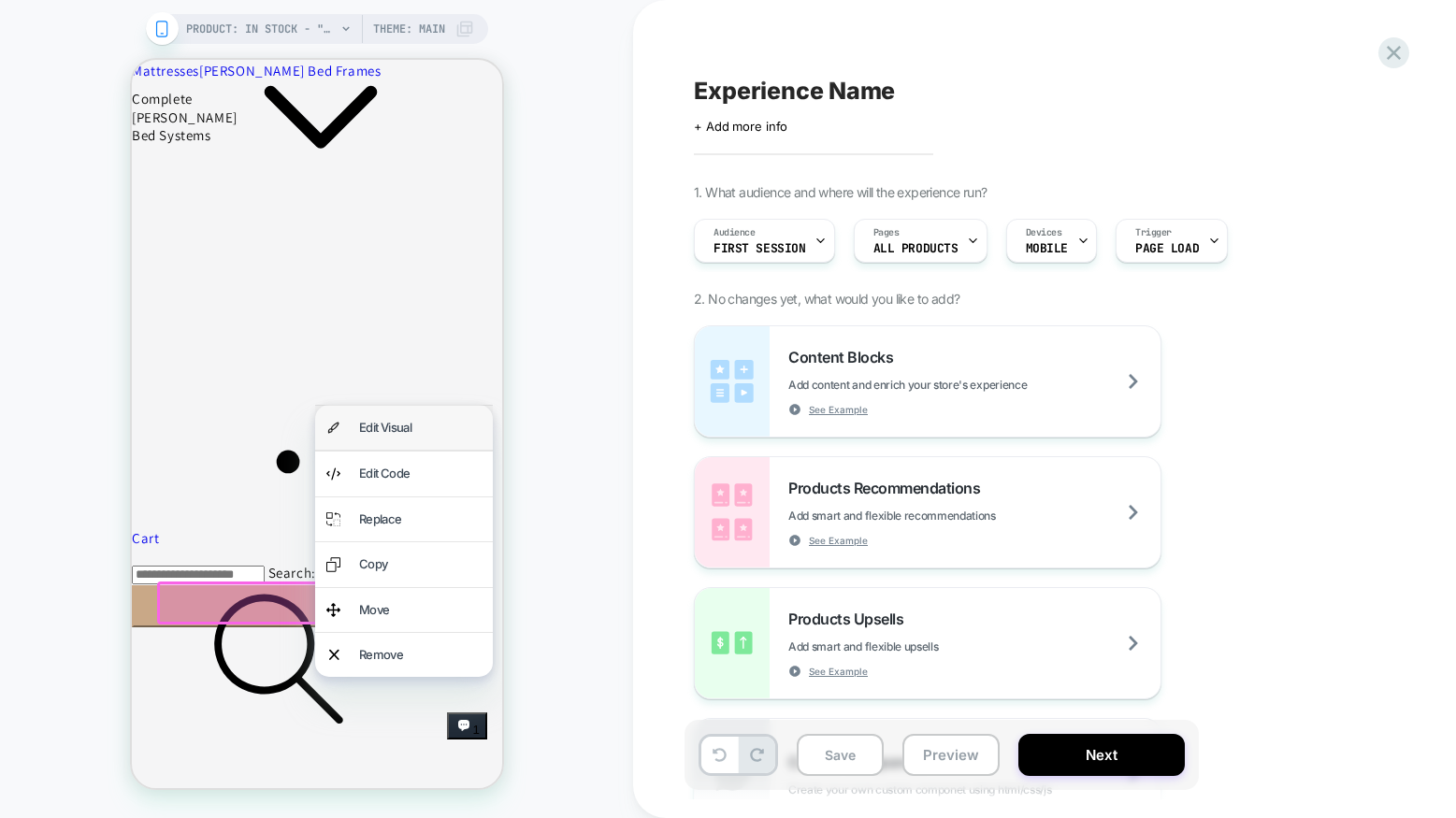
click at [421, 430] on div "Edit Visual" at bounding box center [420, 428] width 123 height 21
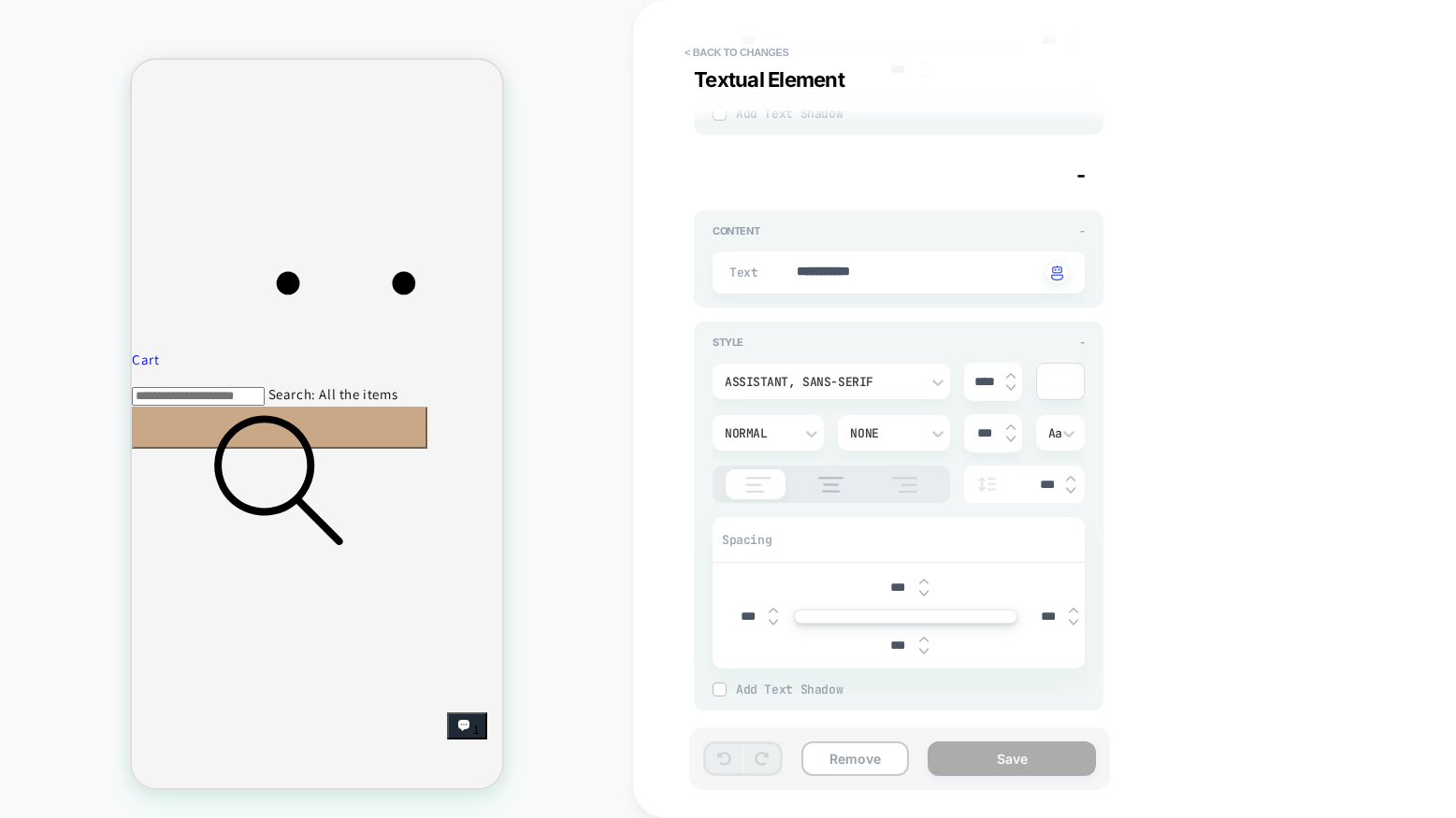
scroll to position [1209, 0]
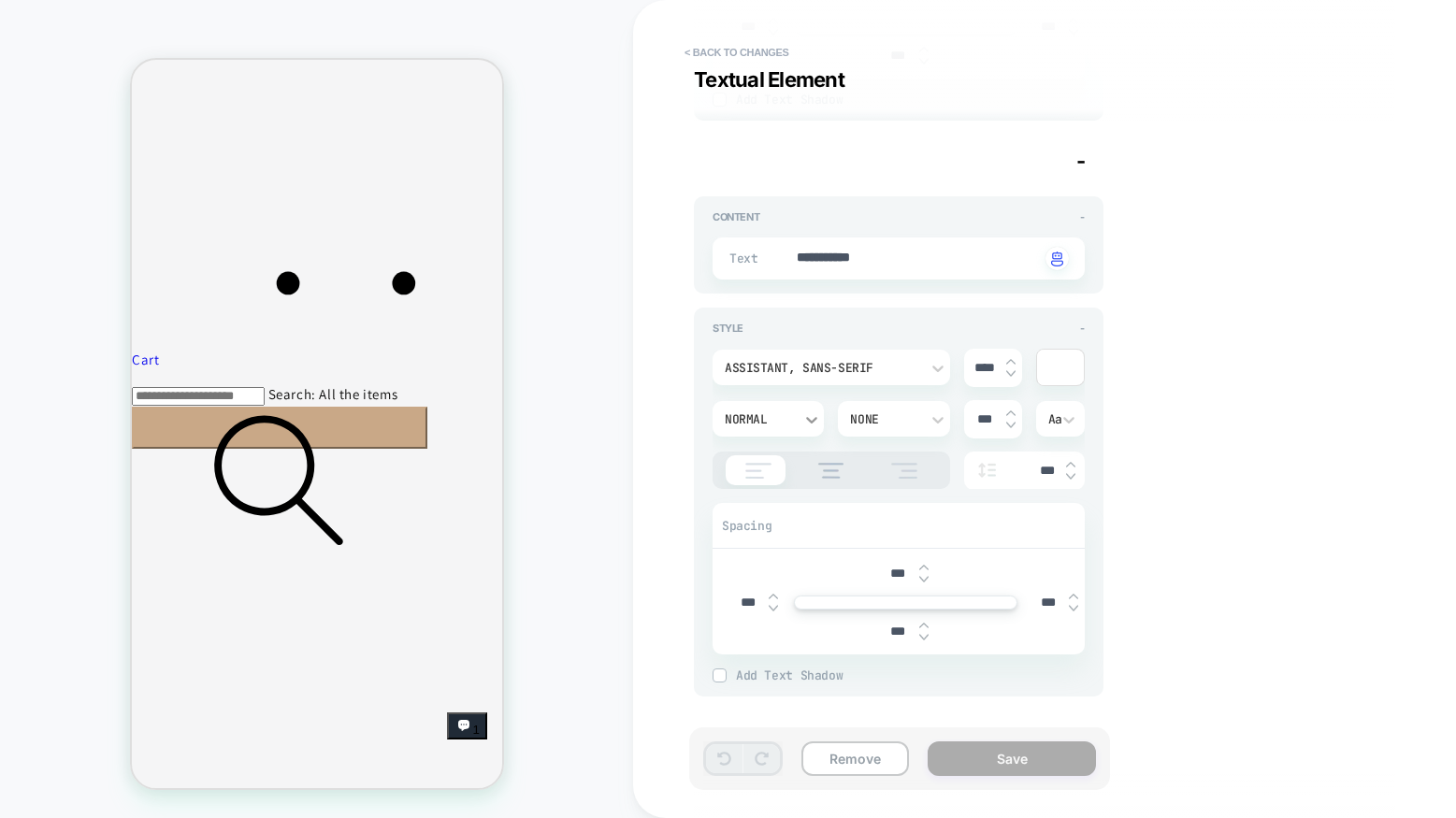
click at [810, 419] on icon at bounding box center [813, 420] width 11 height 7
click at [810, 419] on div at bounding box center [728, 409] width 1456 height 818
click at [935, 420] on icon at bounding box center [939, 420] width 11 height 7
click at [935, 420] on div at bounding box center [728, 409] width 1456 height 818
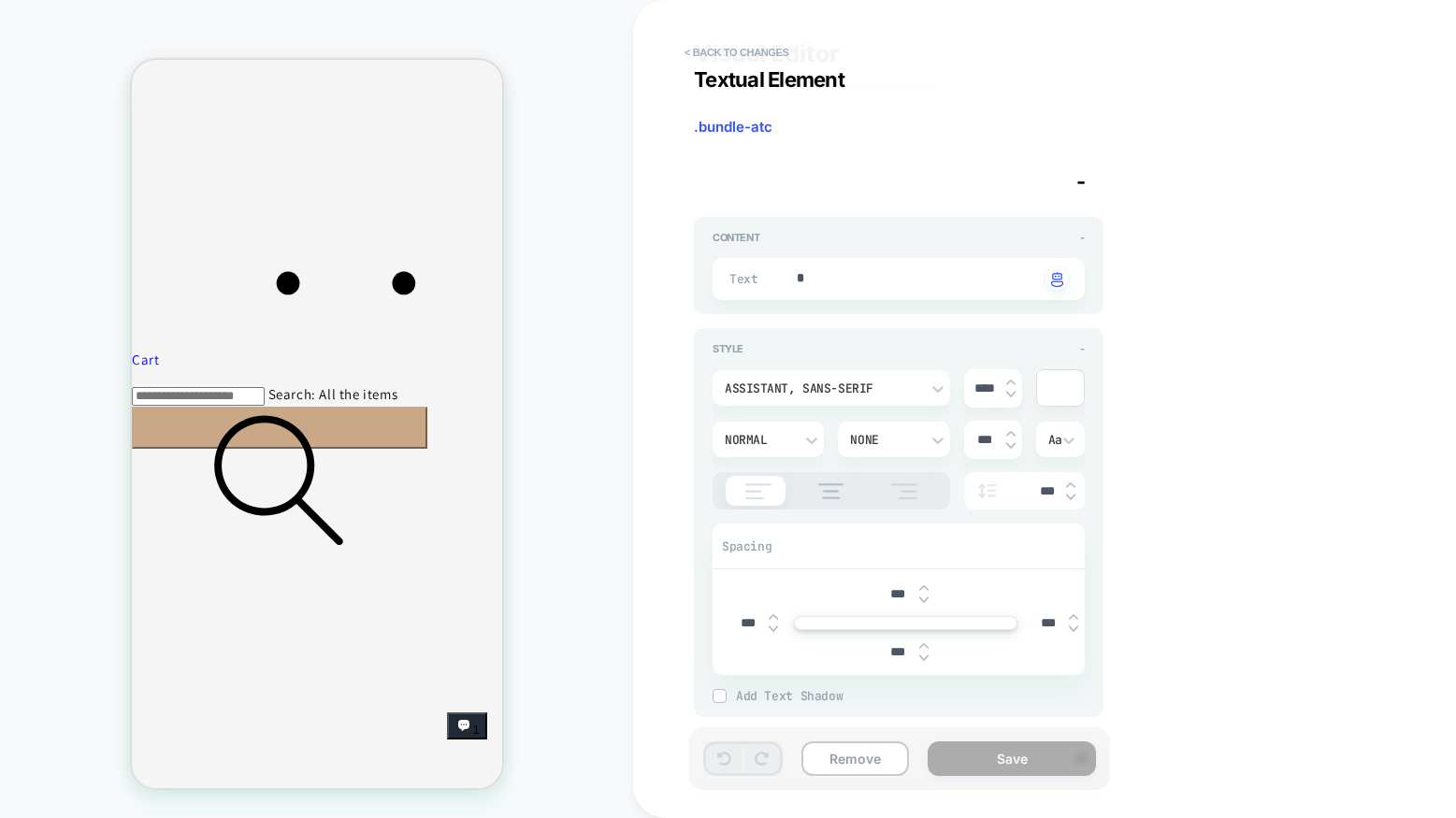
scroll to position [0, 0]
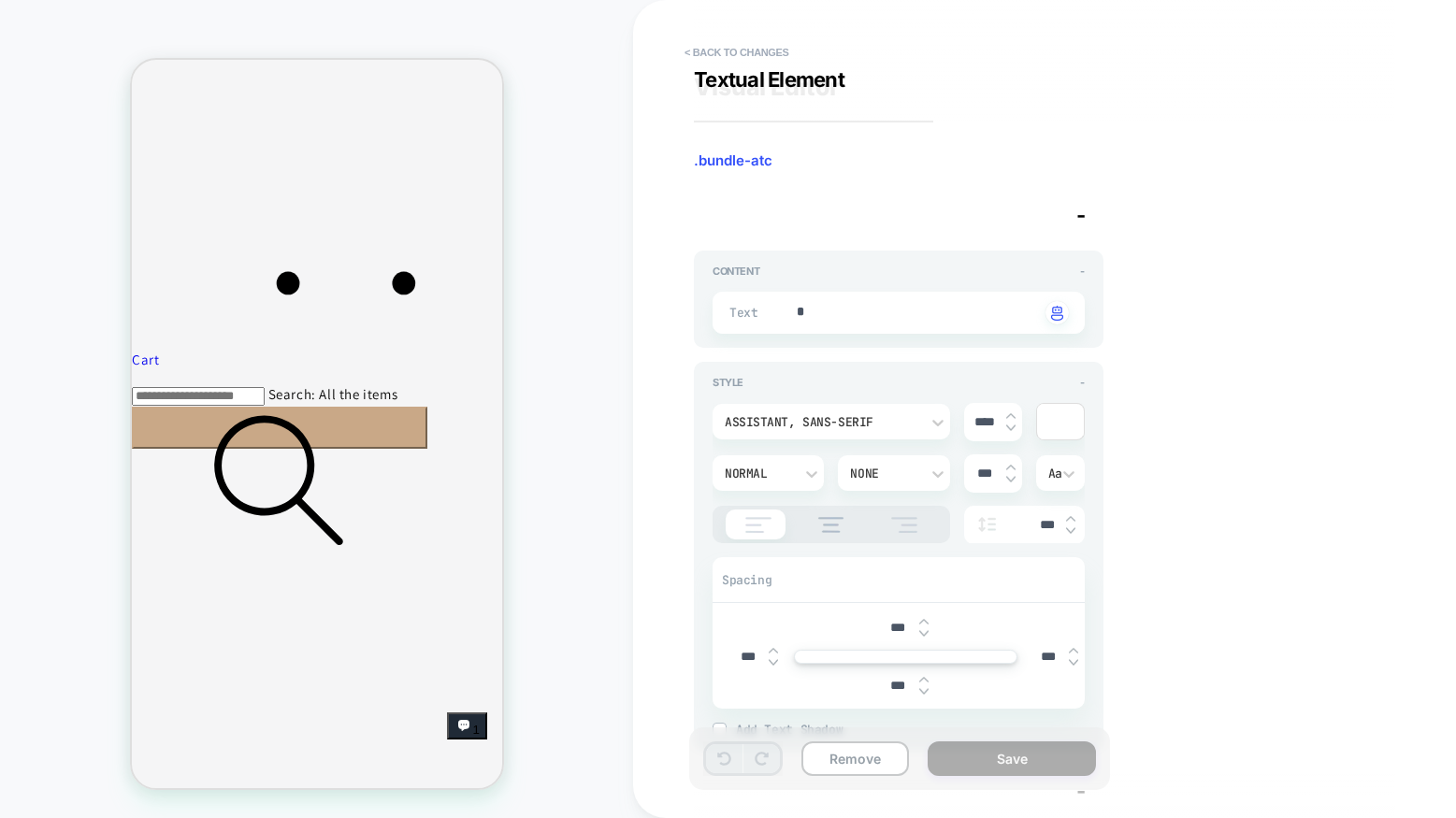
type textarea "*"
click at [741, 56] on button "< Back to changes" at bounding box center [737, 52] width 124 height 30
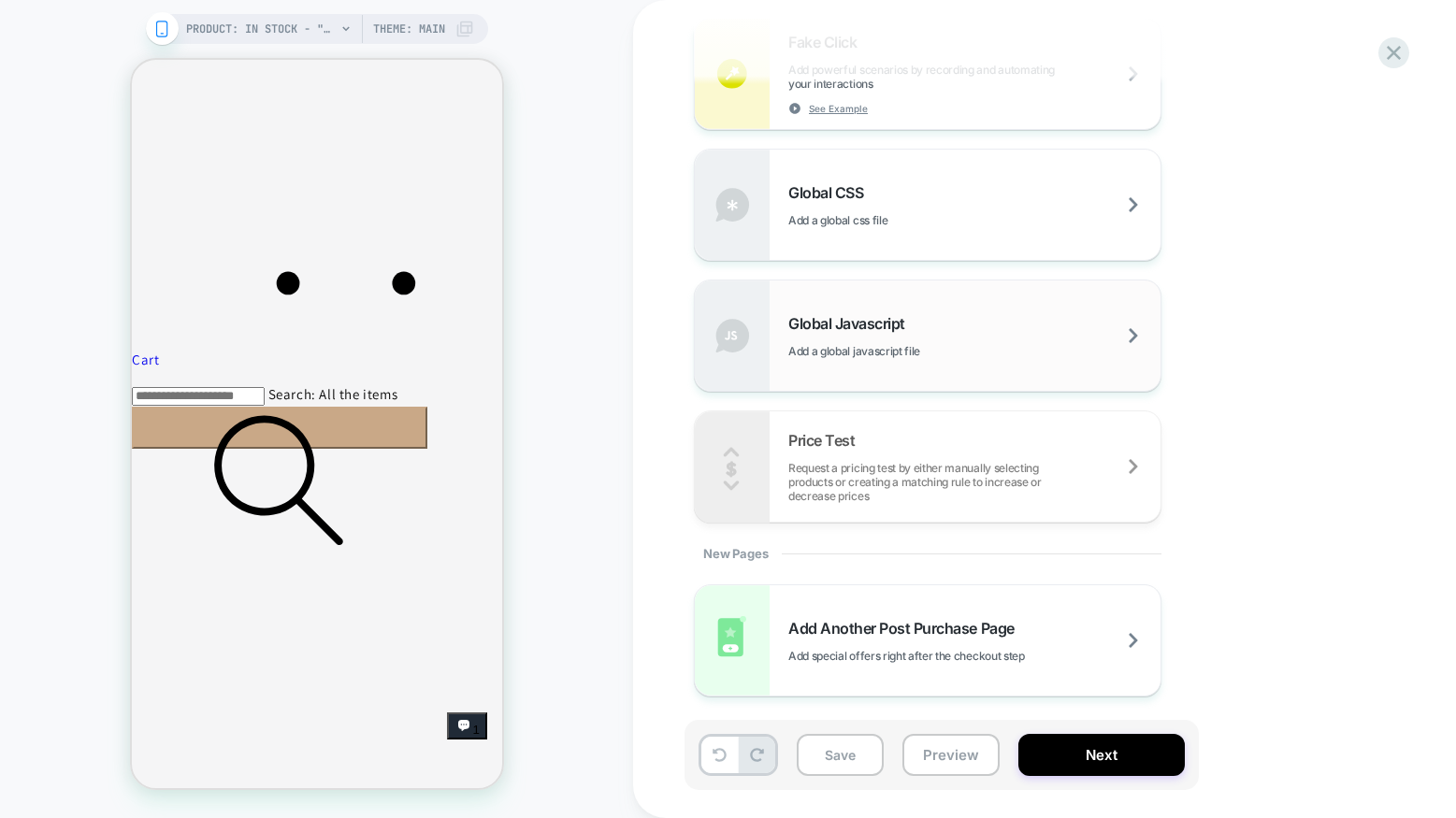
scroll to position [1127, 0]
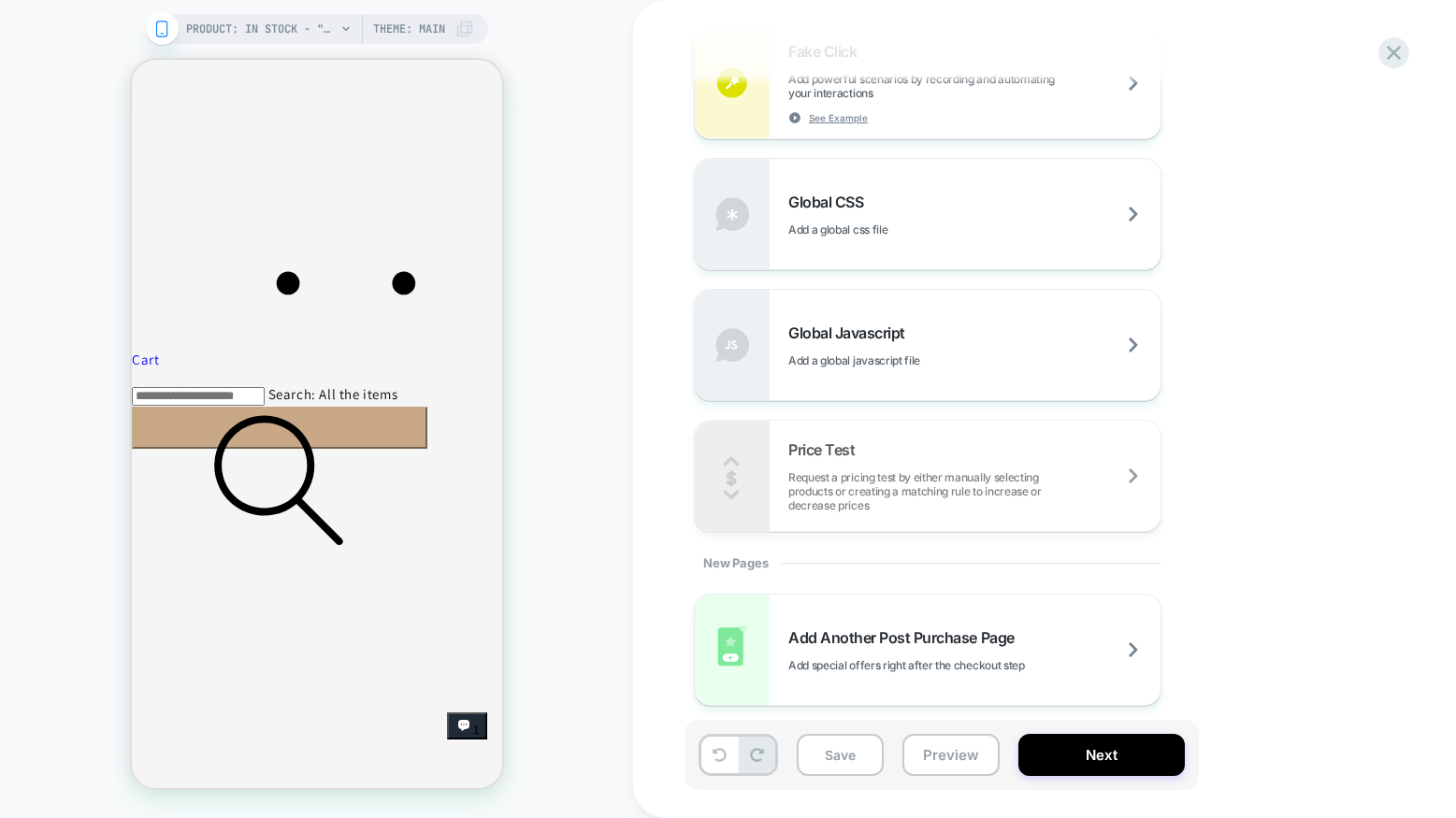
click at [534, 460] on div "PRODUCT: IN STOCK - "The Home Office" [PERSON_NAME] Bed With a Desk PRODUCT: IN…" at bounding box center [316, 409] width 633 height 781
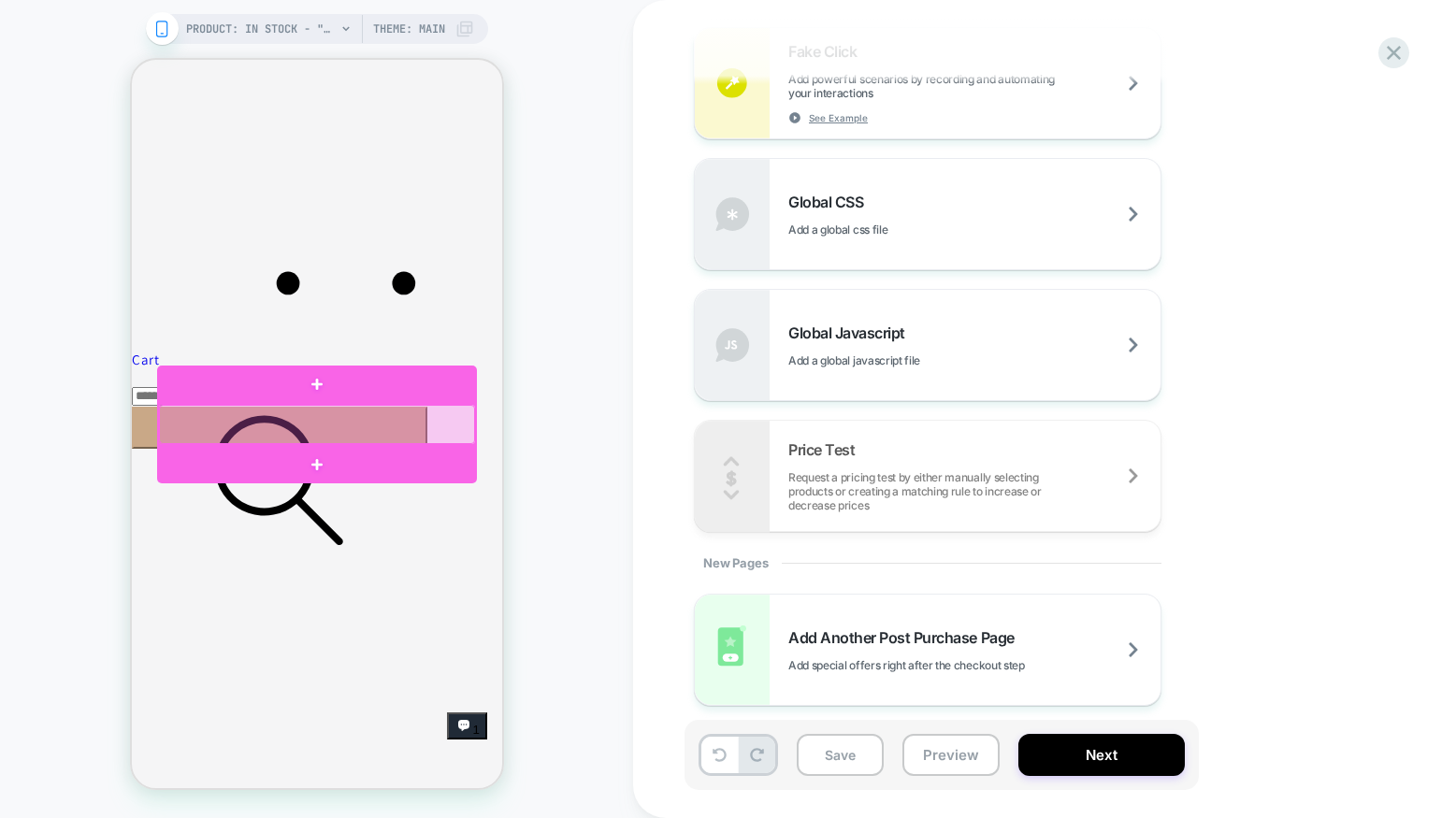
click at [334, 425] on div at bounding box center [316, 424] width 316 height 39
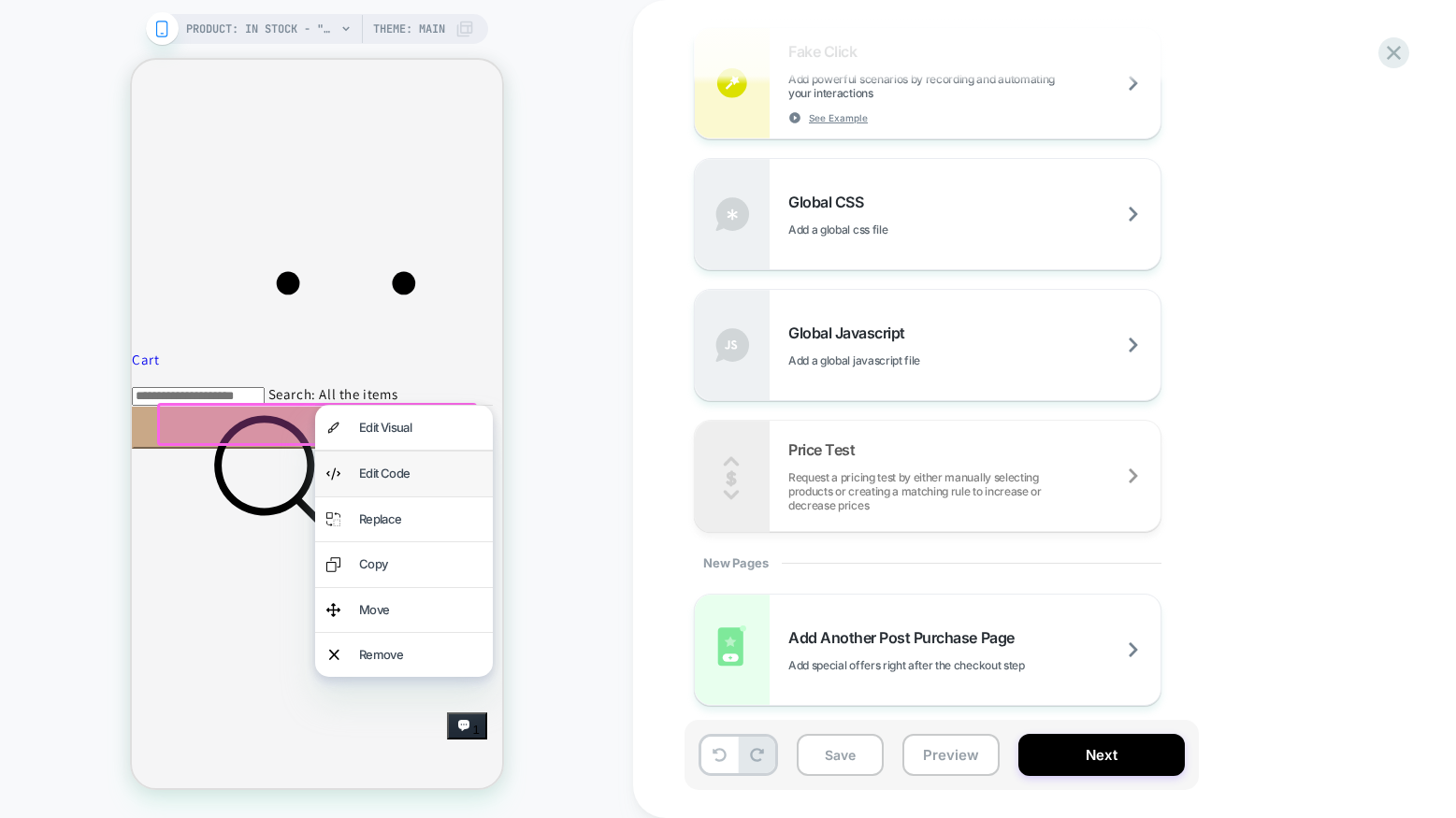
click at [419, 478] on div "Edit Code" at bounding box center [420, 473] width 123 height 21
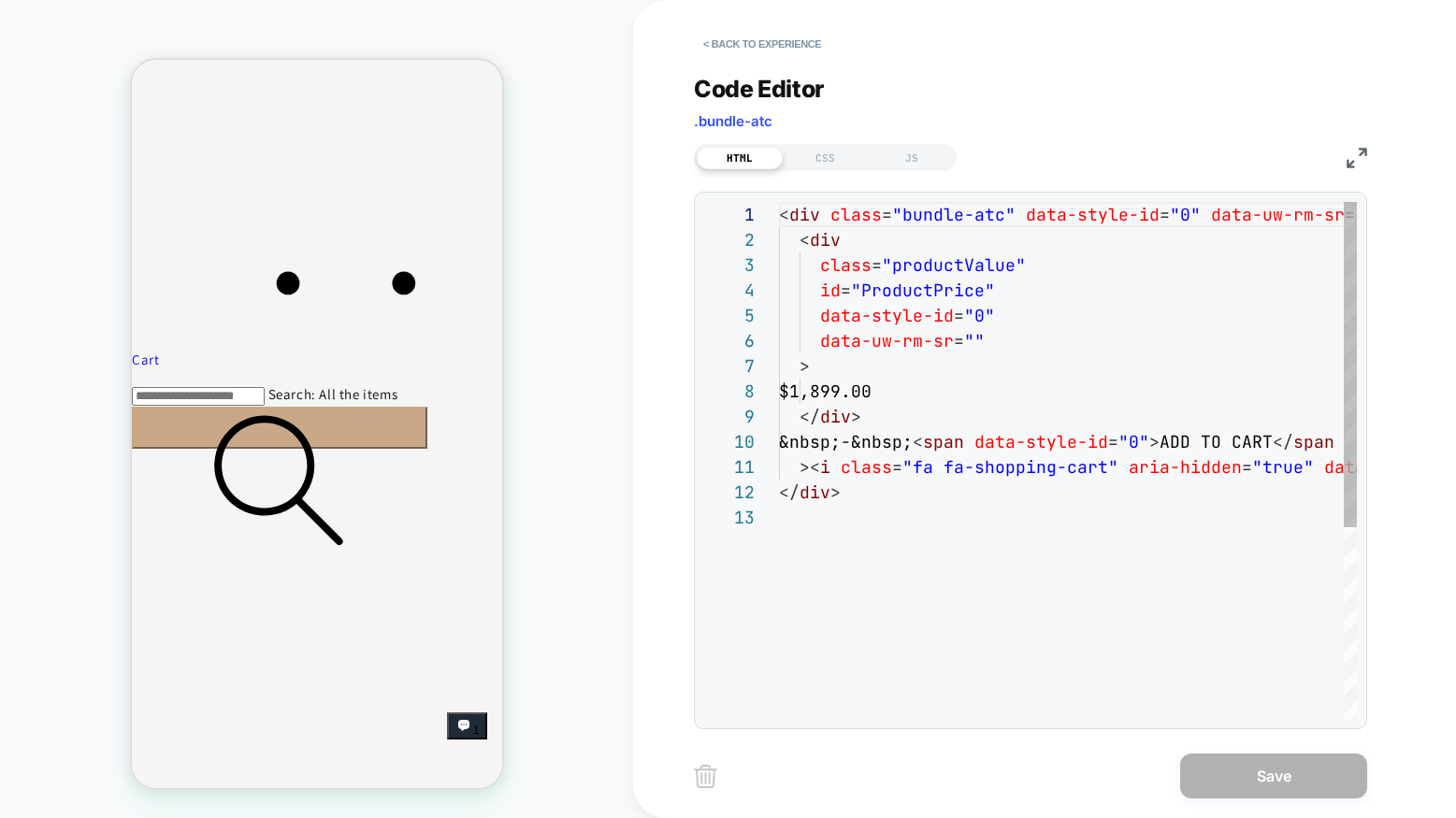
scroll to position [253, 0]
click at [830, 157] on div "CSS" at bounding box center [826, 157] width 86 height 22
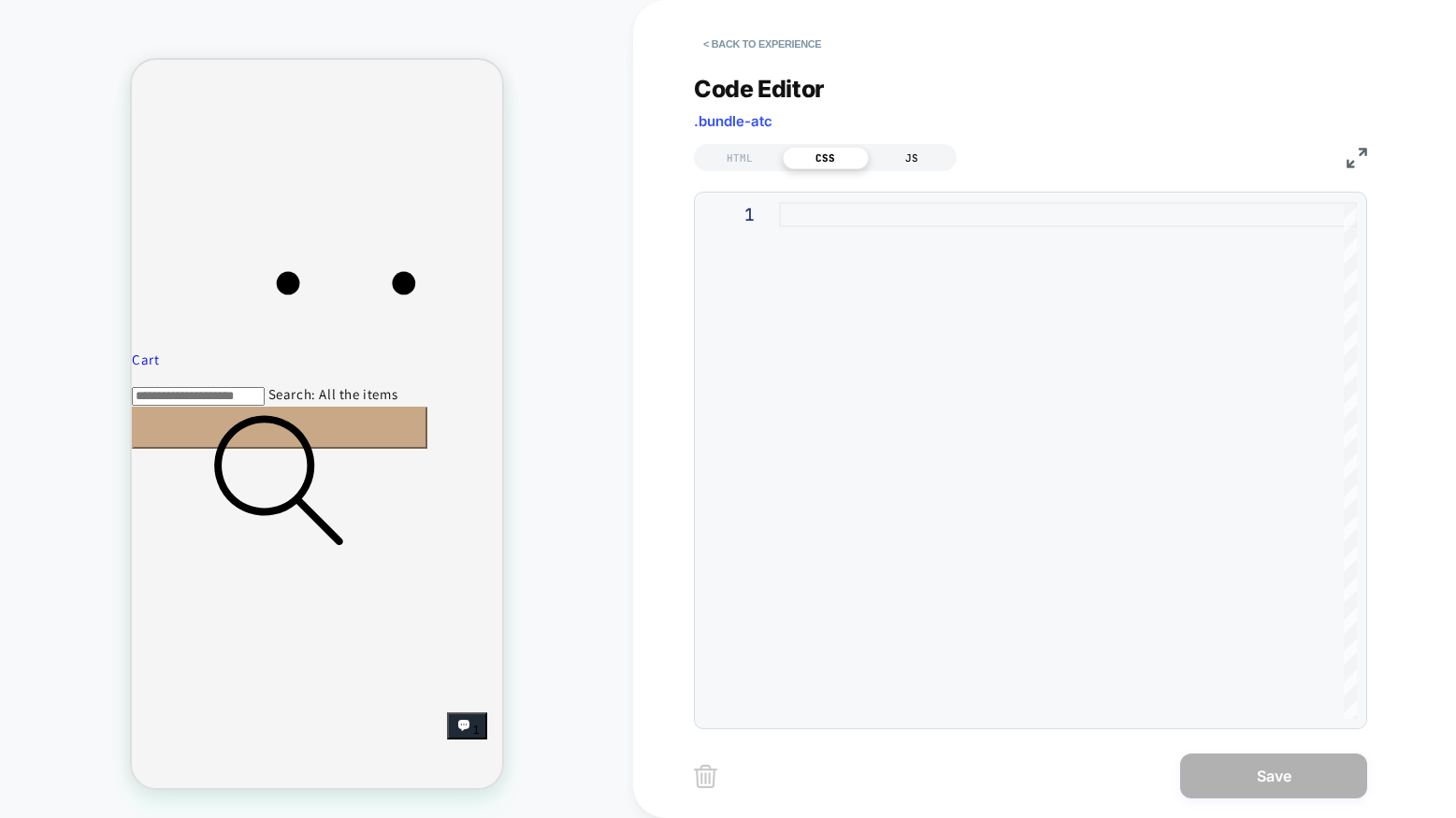
click at [916, 157] on div "JS" at bounding box center [912, 157] width 86 height 22
click at [762, 158] on div "HTML" at bounding box center [739, 157] width 86 height 22
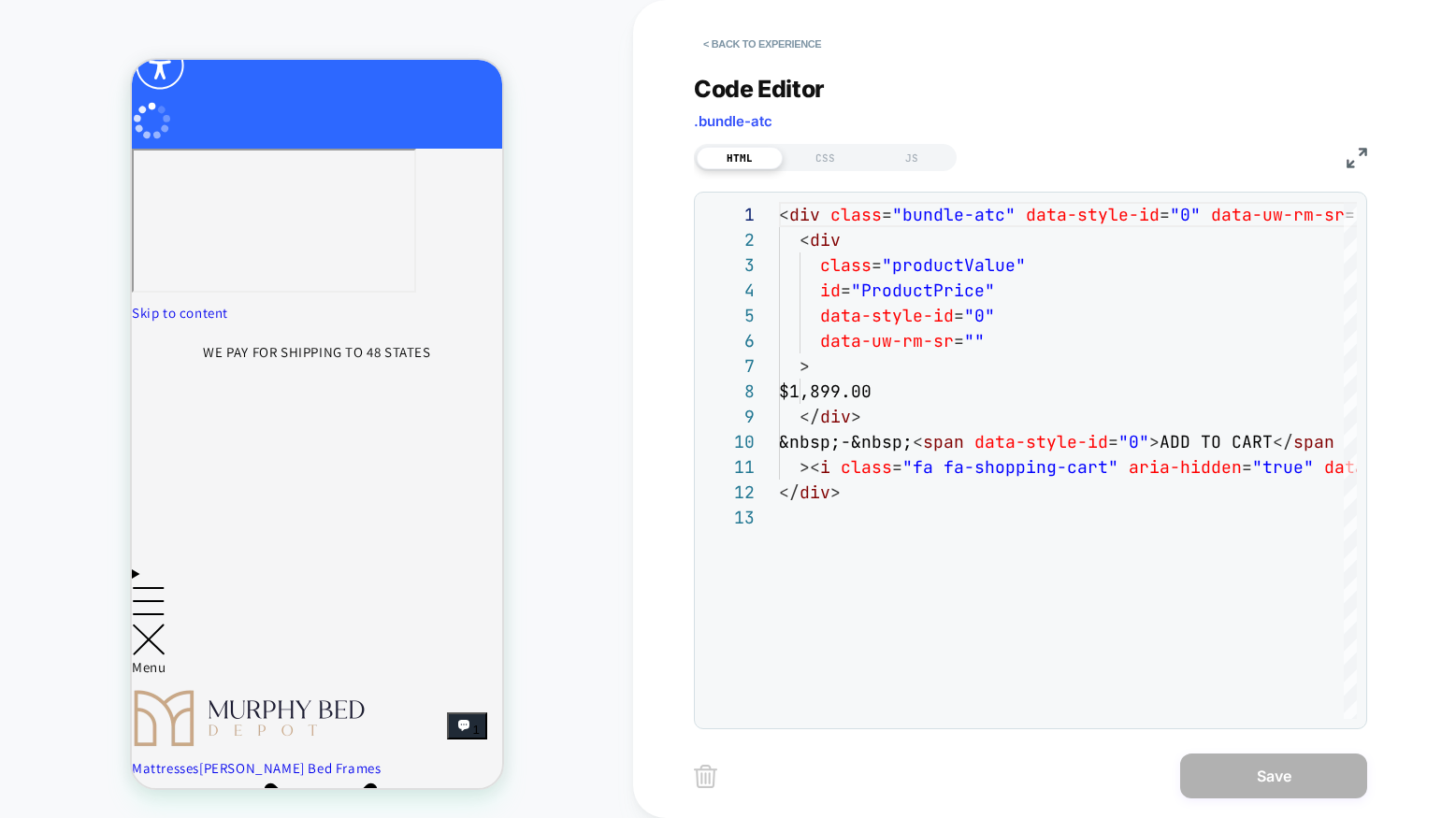
scroll to position [0, 0]
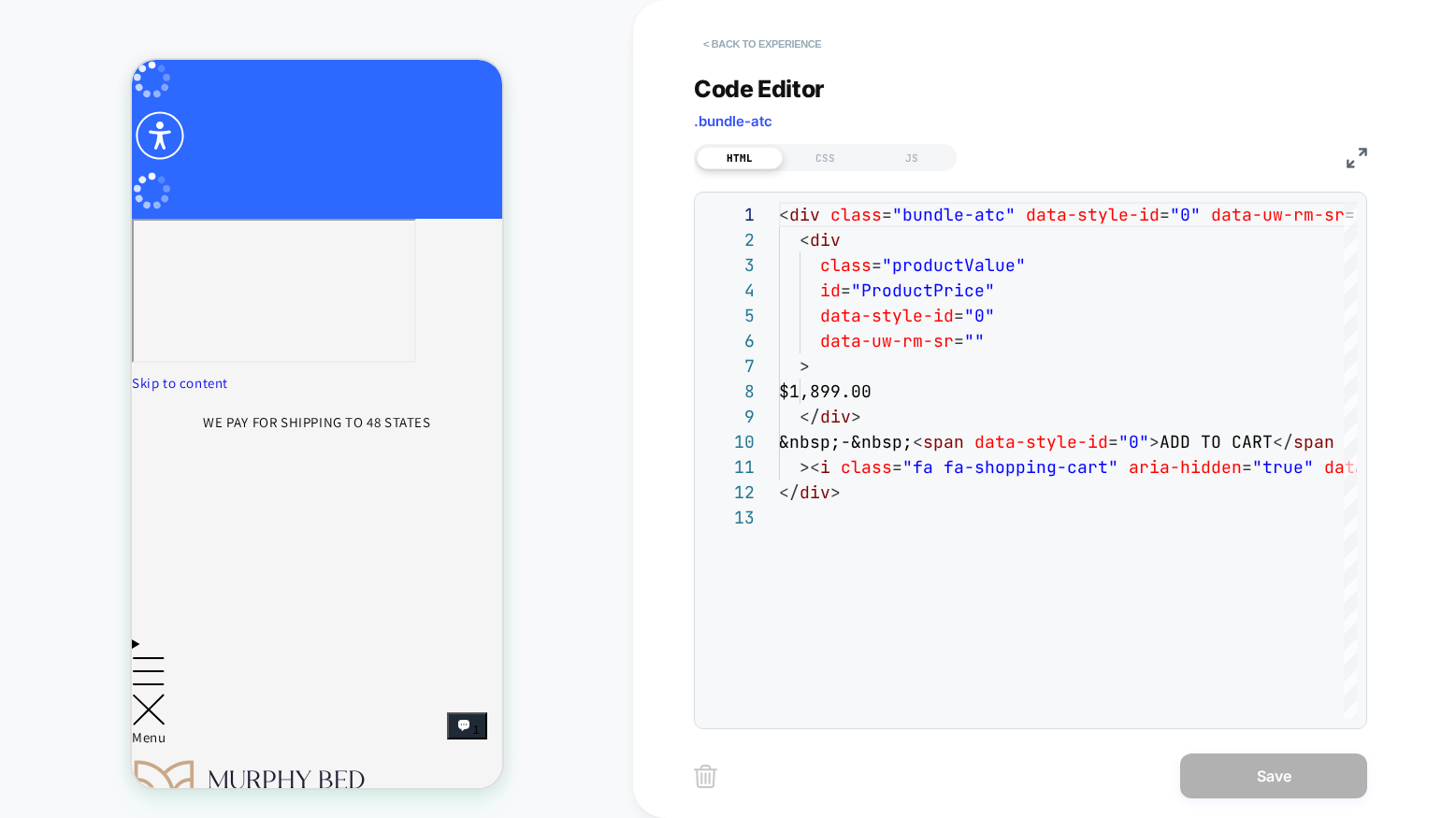
click at [752, 42] on button "< Back to experience" at bounding box center [762, 43] width 137 height 30
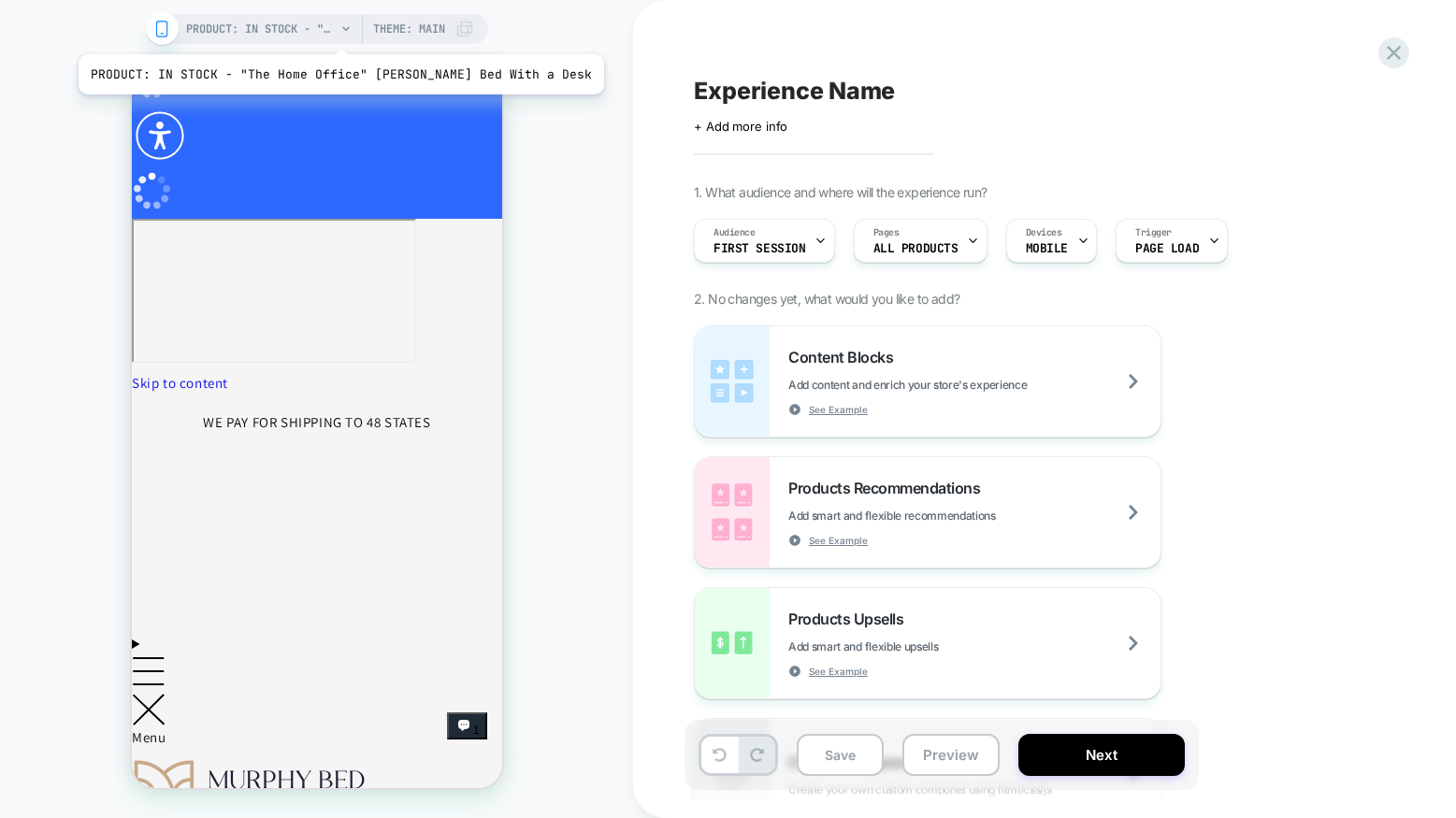
click at [309, 31] on span "PRODUCT: IN STOCK - "The Home Office" [PERSON_NAME] Bed With a Desk" at bounding box center [261, 29] width 149 height 30
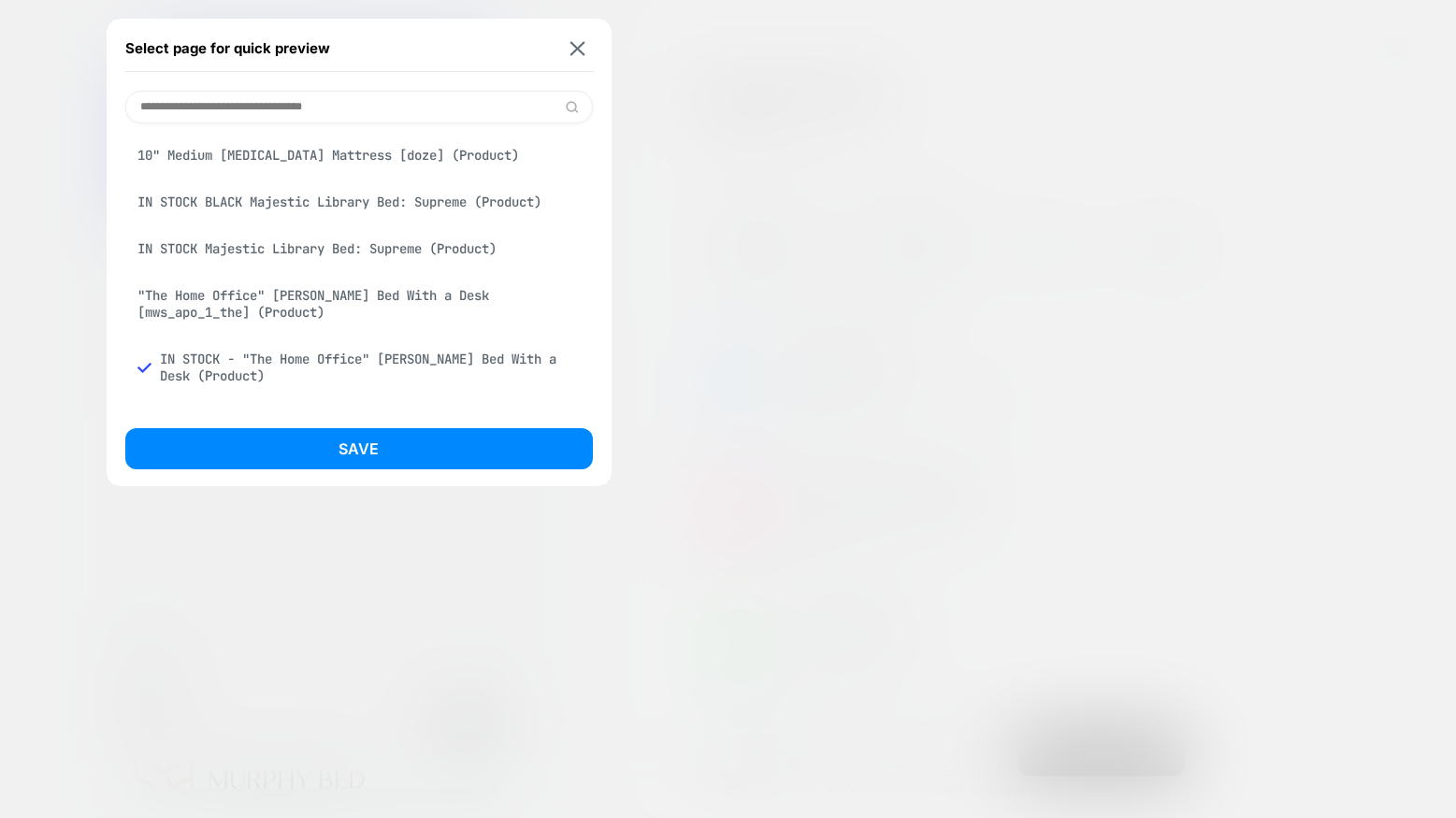
click at [283, 105] on input at bounding box center [359, 107] width 467 height 33
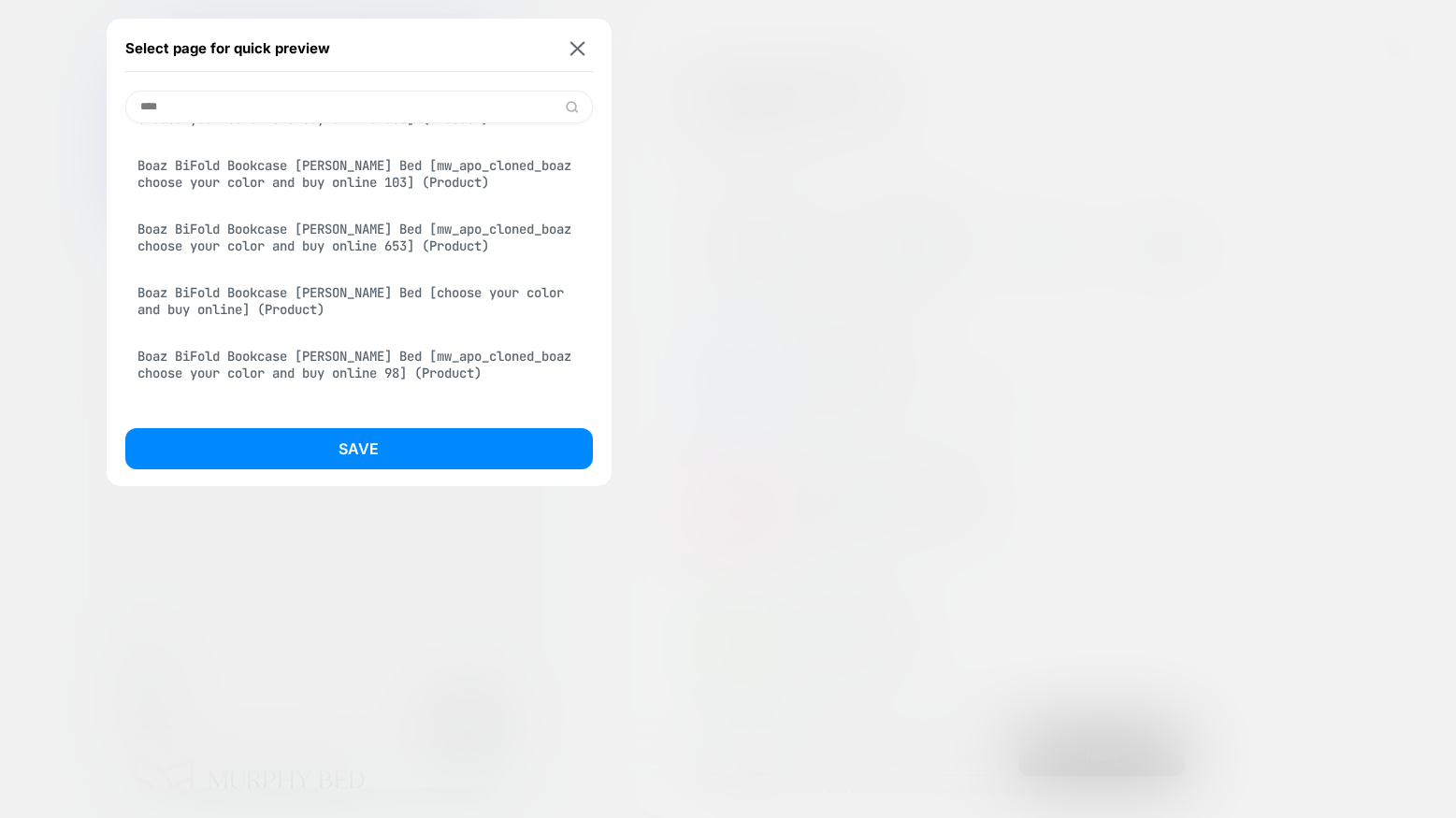
scroll to position [1147, 0]
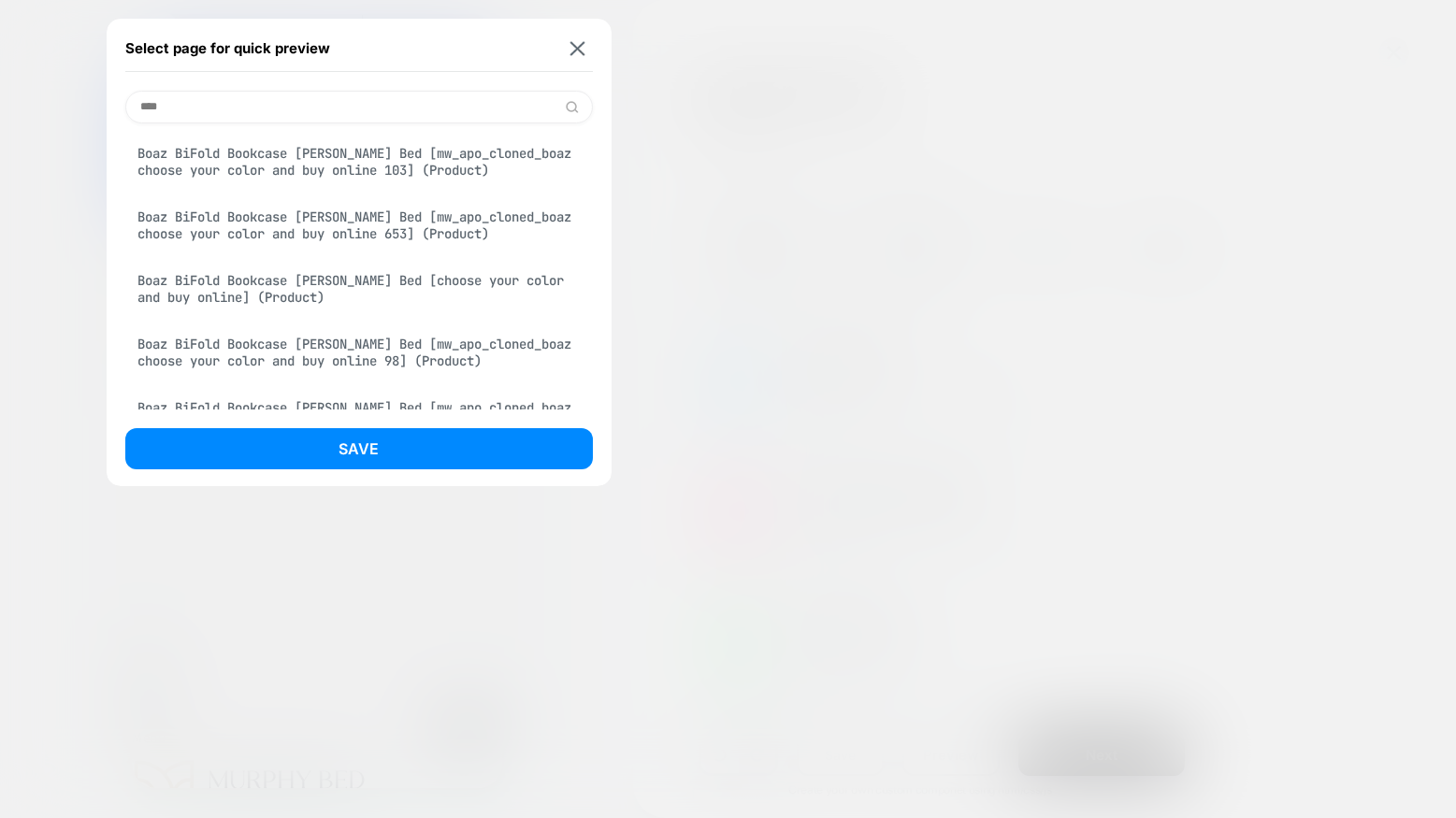
type input "****"
click at [284, 284] on div "Boaz BiFold Bookcase [PERSON_NAME] Bed [choose your color and buy online] (Prod…" at bounding box center [359, 288] width 467 height 53
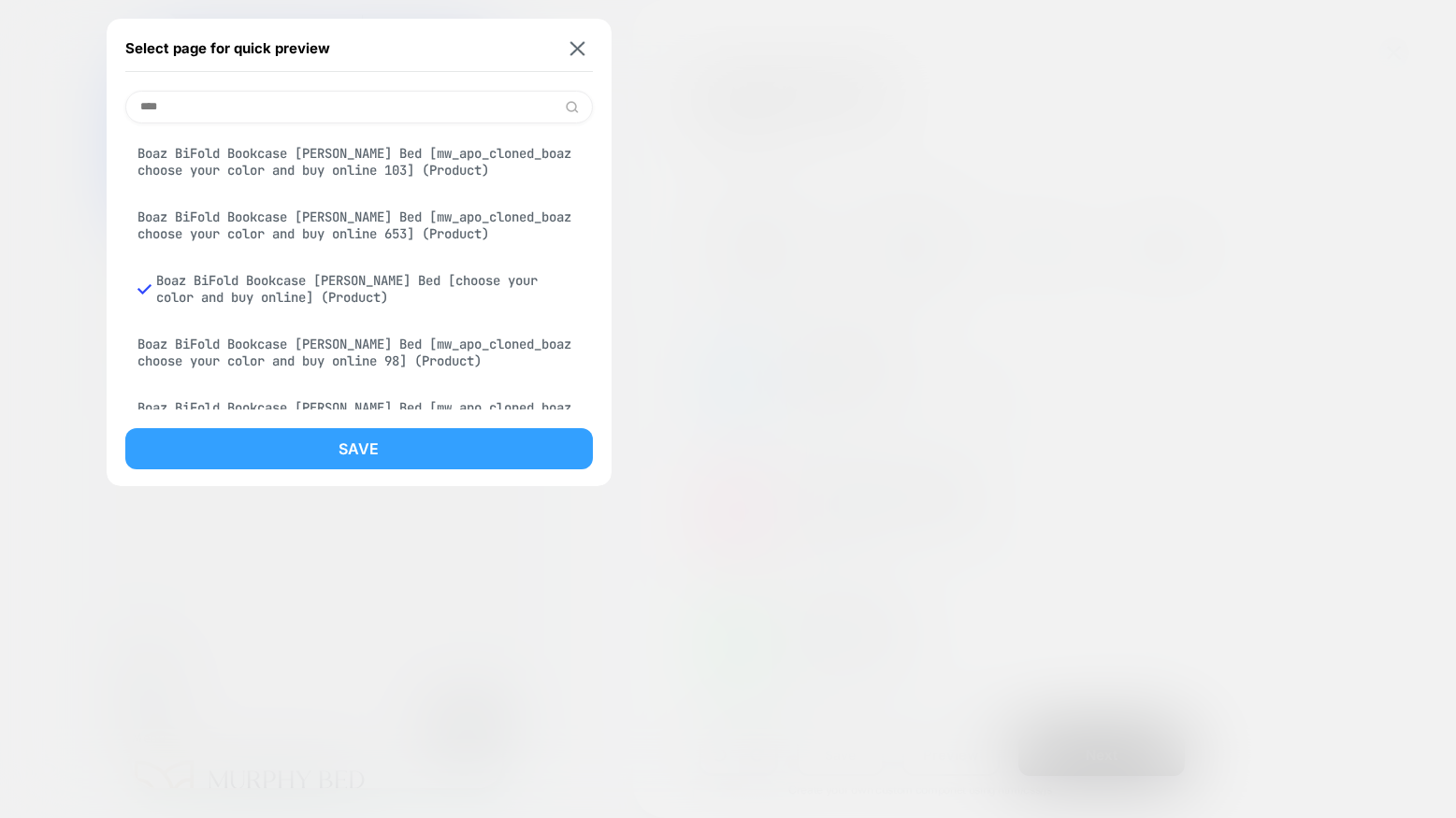
click at [357, 446] on button "Save" at bounding box center [359, 448] width 467 height 41
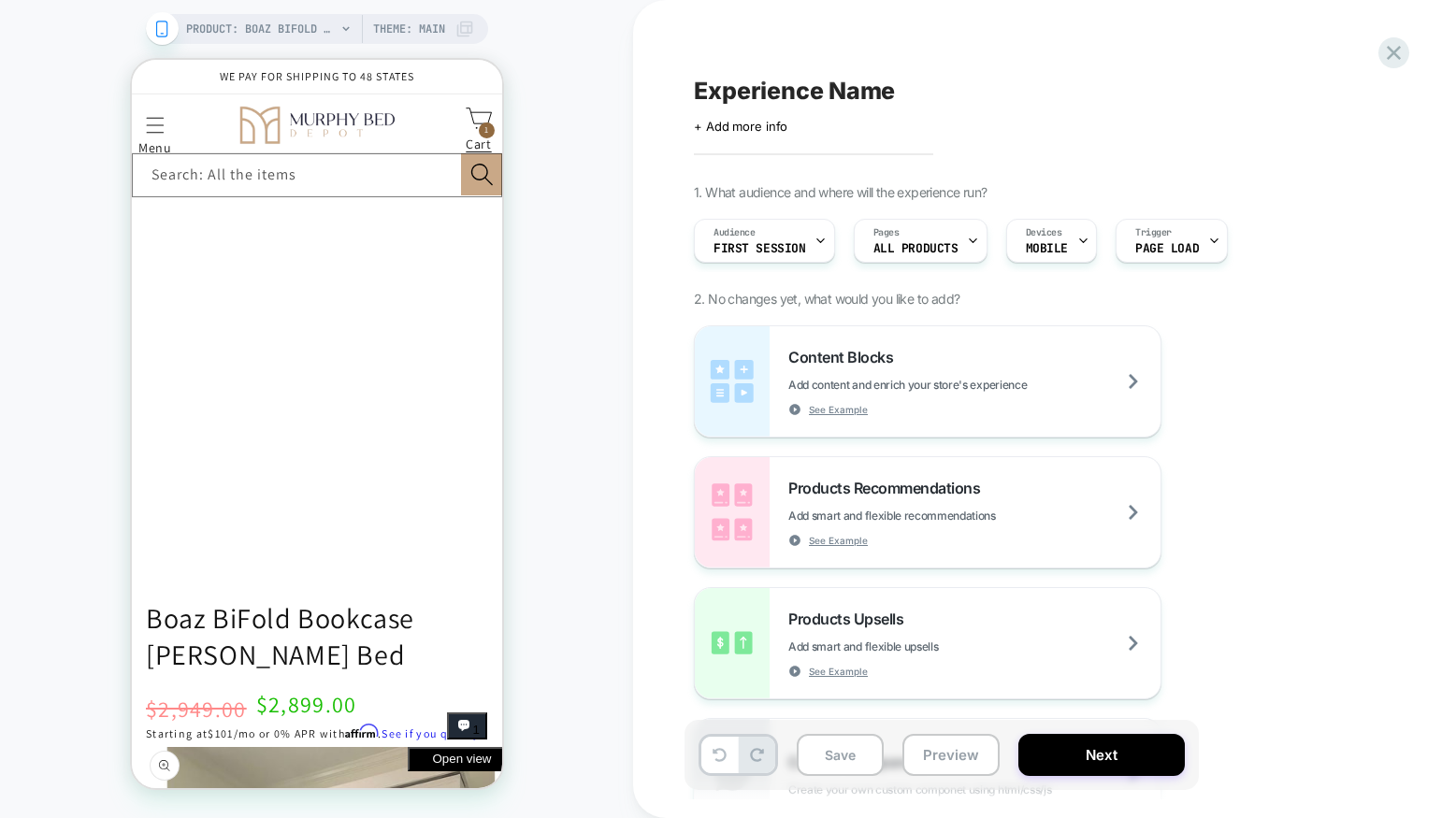
scroll to position [1096, 0]
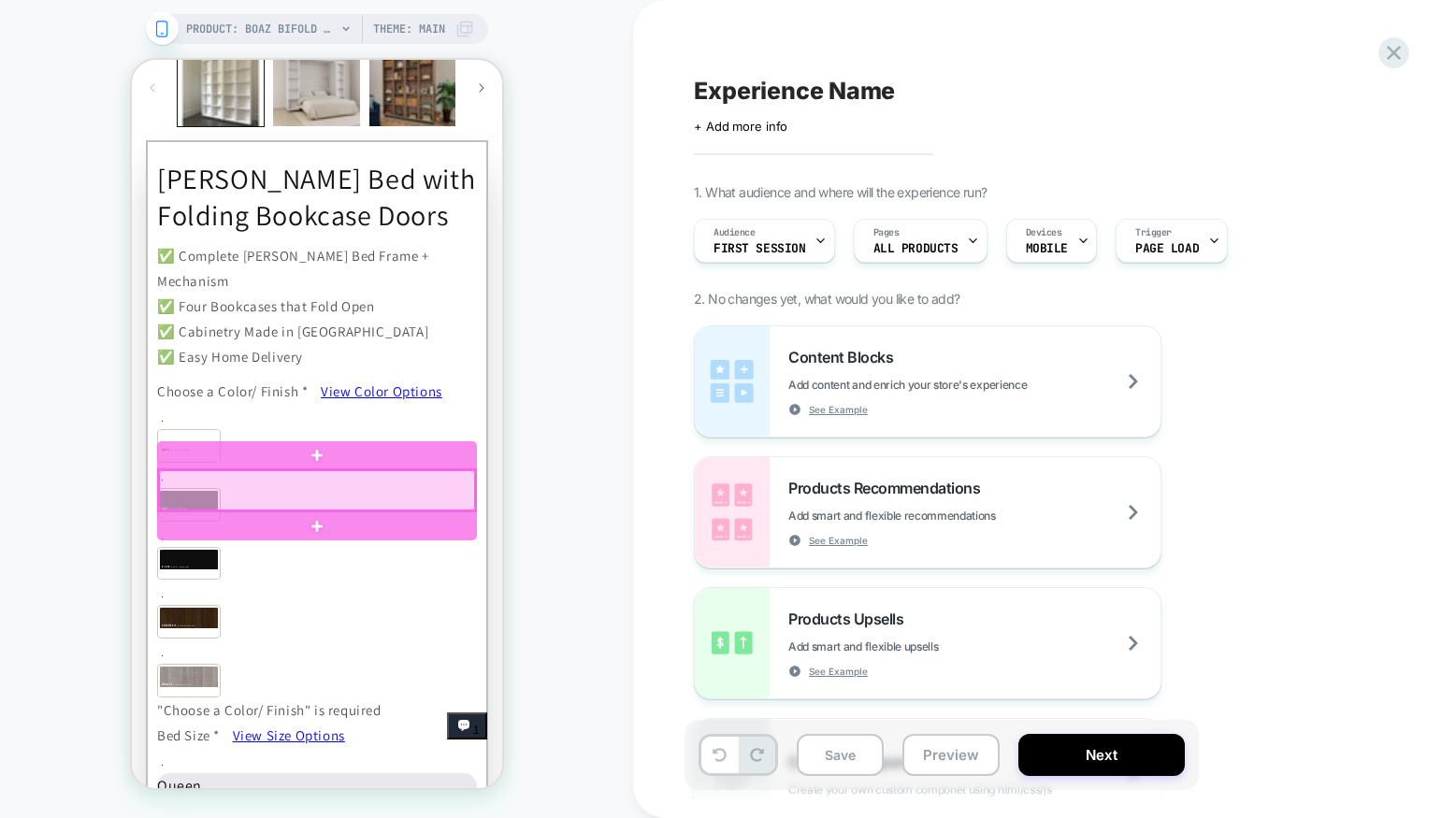
click at [330, 491] on div at bounding box center [316, 490] width 316 height 40
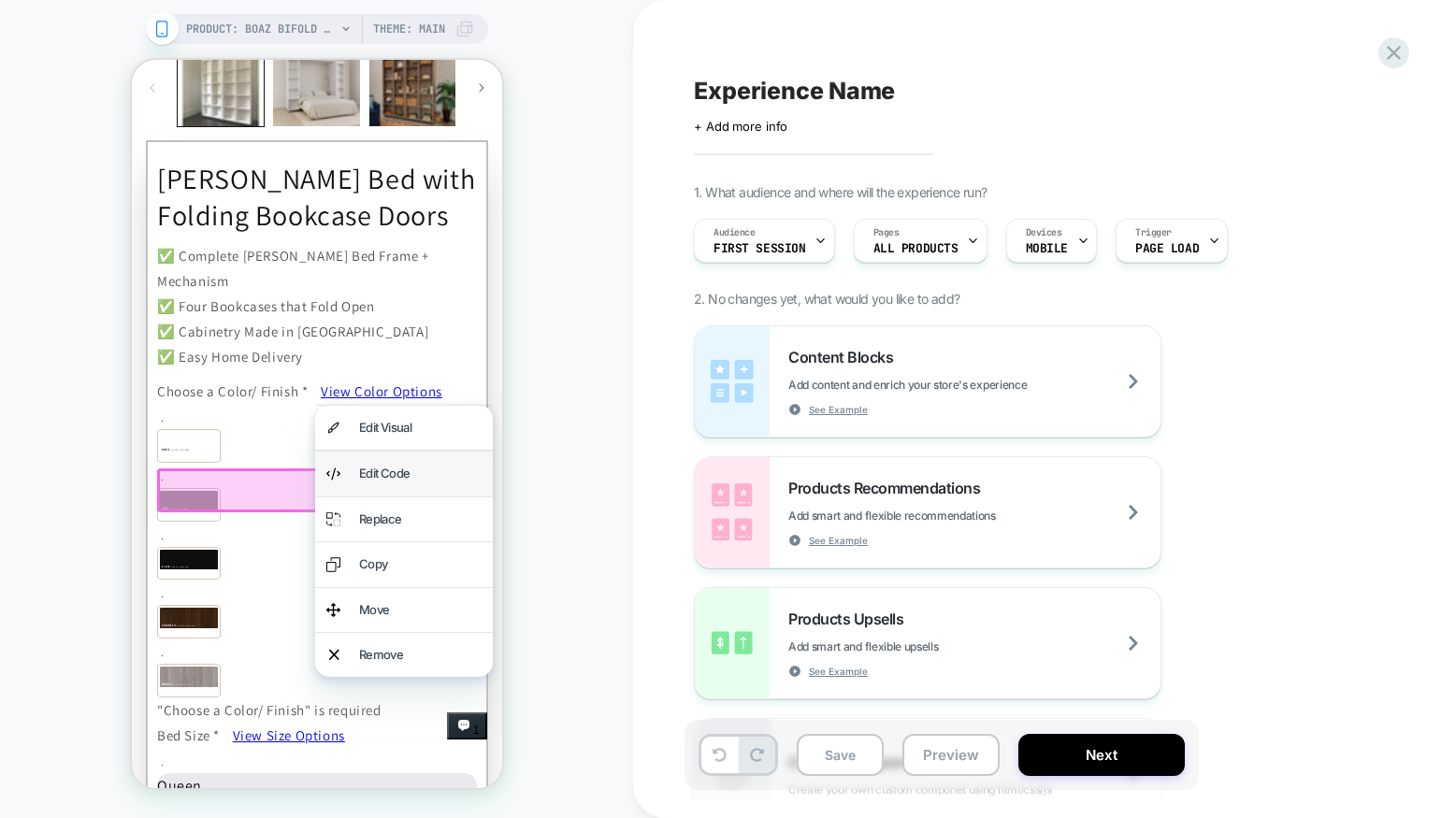
click at [395, 474] on div "Edit Code" at bounding box center [420, 473] width 123 height 21
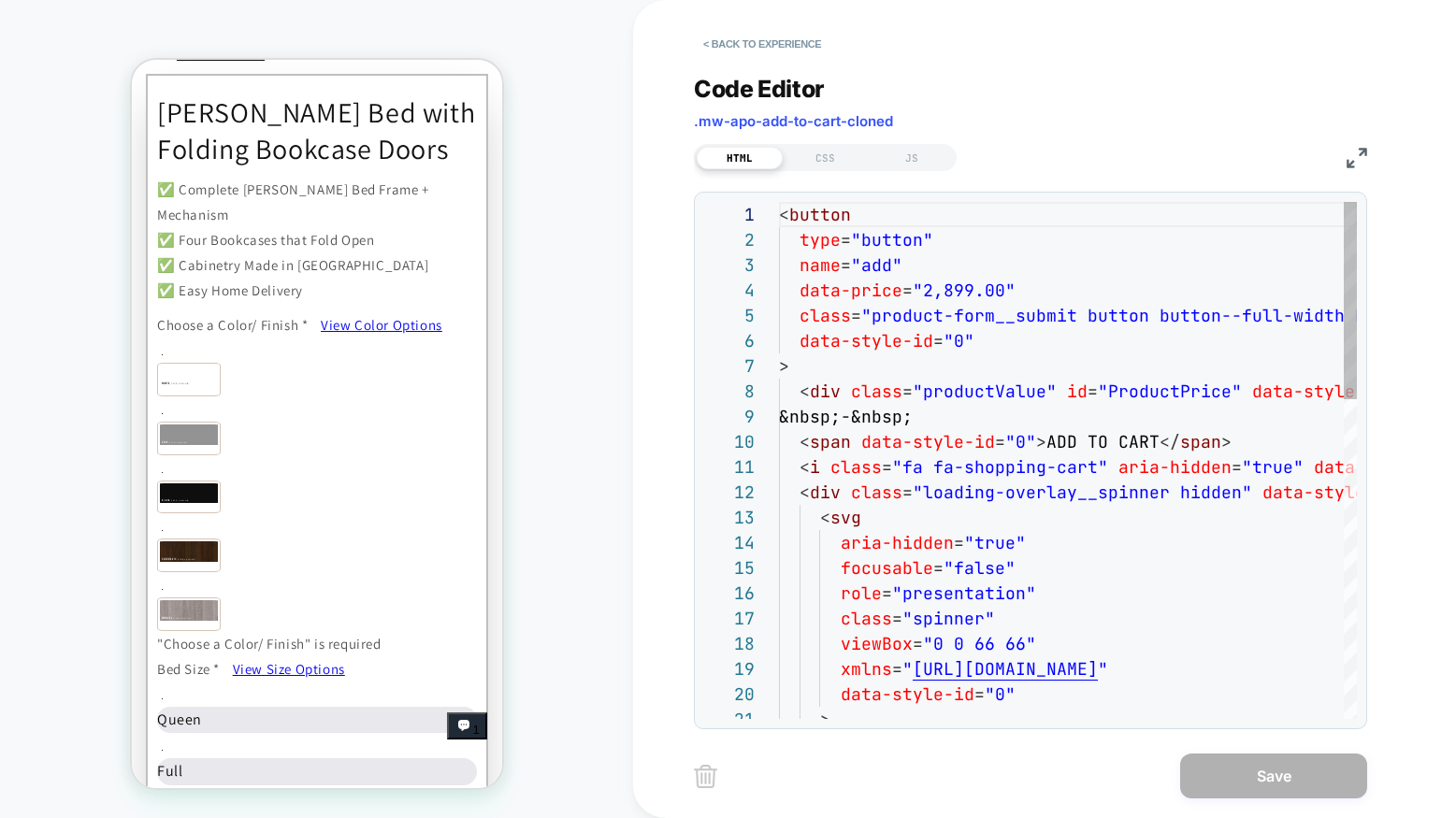
scroll to position [253, 0]
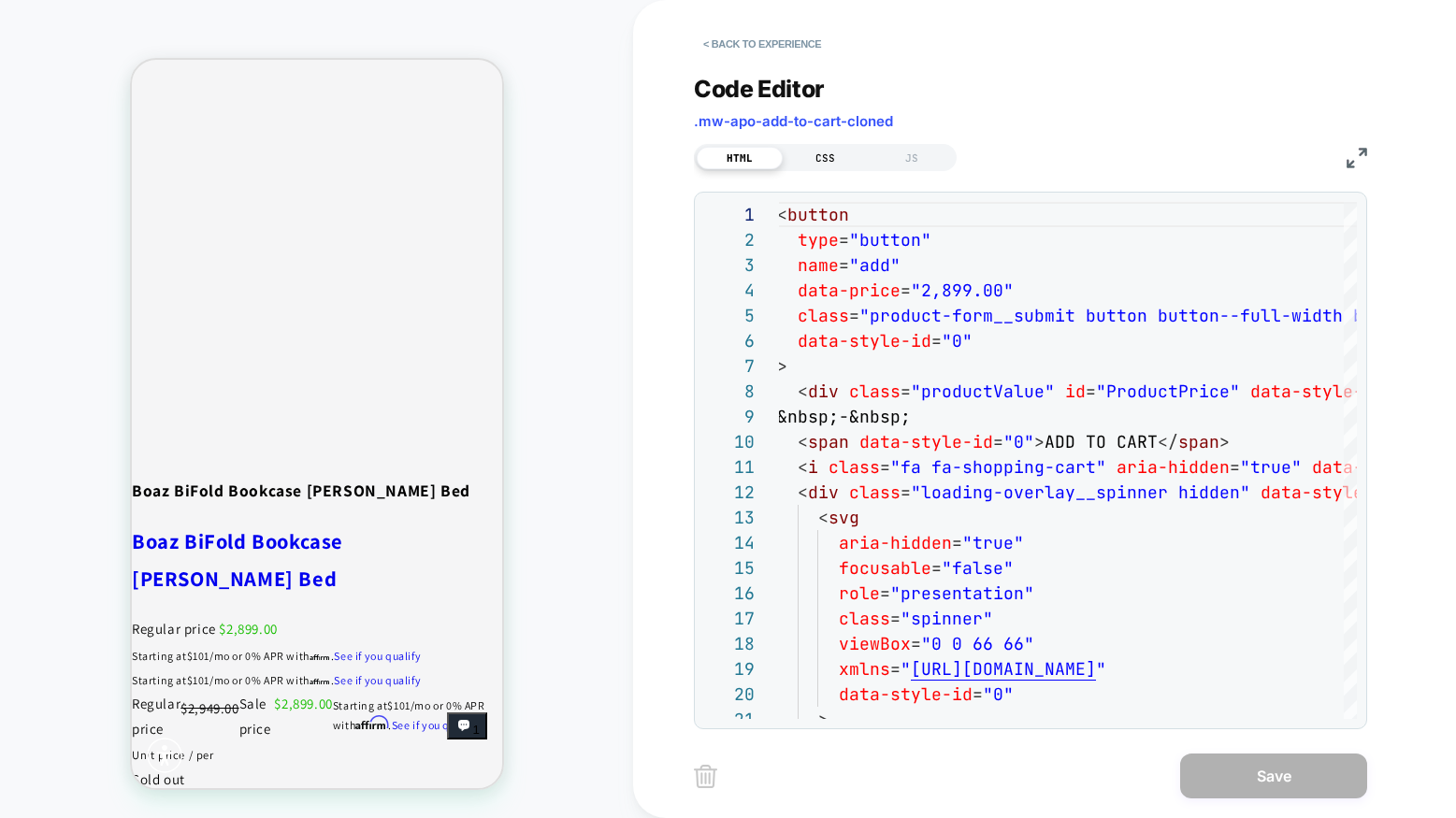
click at [831, 153] on div "CSS" at bounding box center [826, 157] width 86 height 22
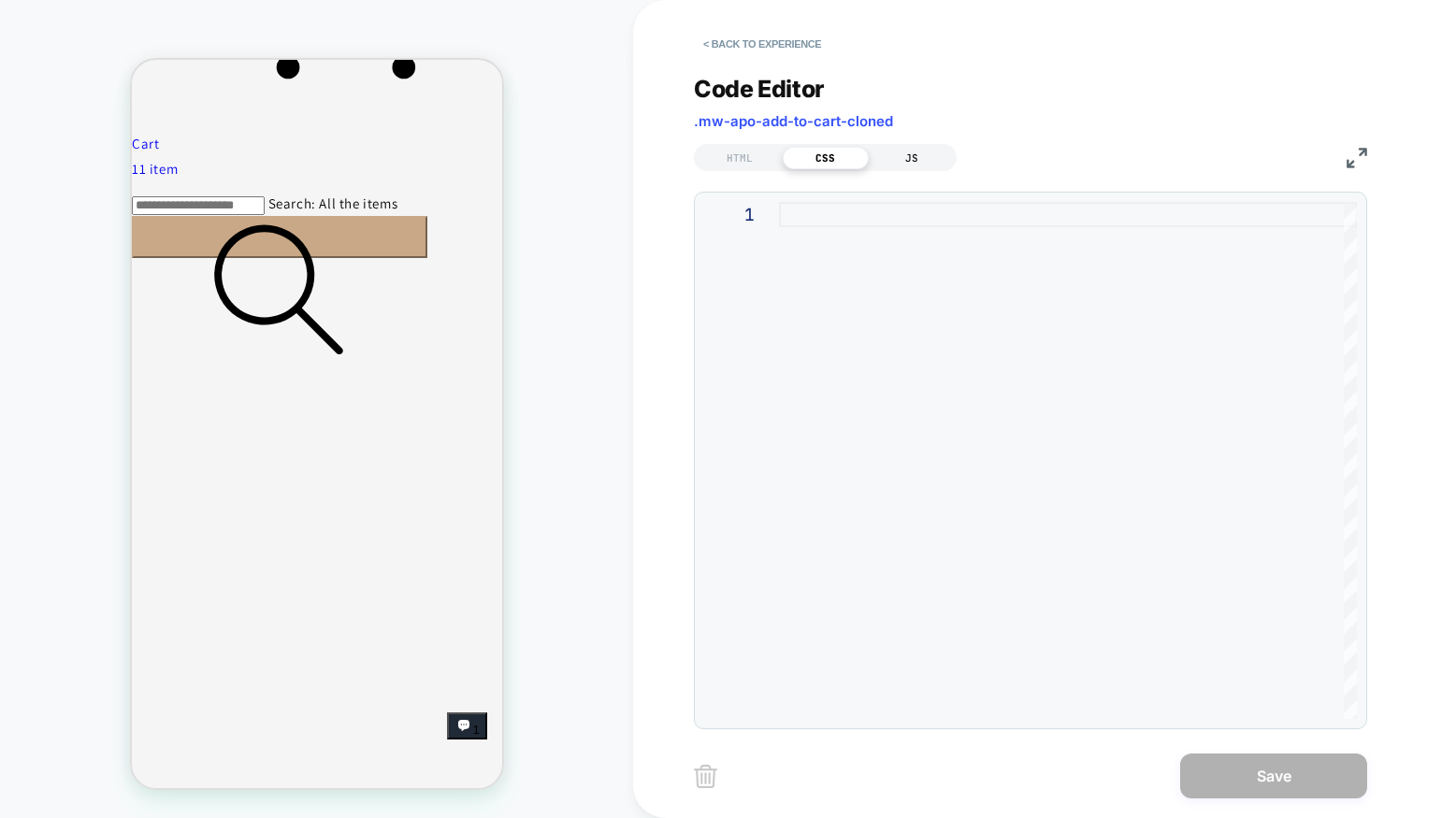
click at [902, 158] on div "JS" at bounding box center [912, 157] width 86 height 22
click at [752, 156] on div "HTML" at bounding box center [739, 157] width 86 height 22
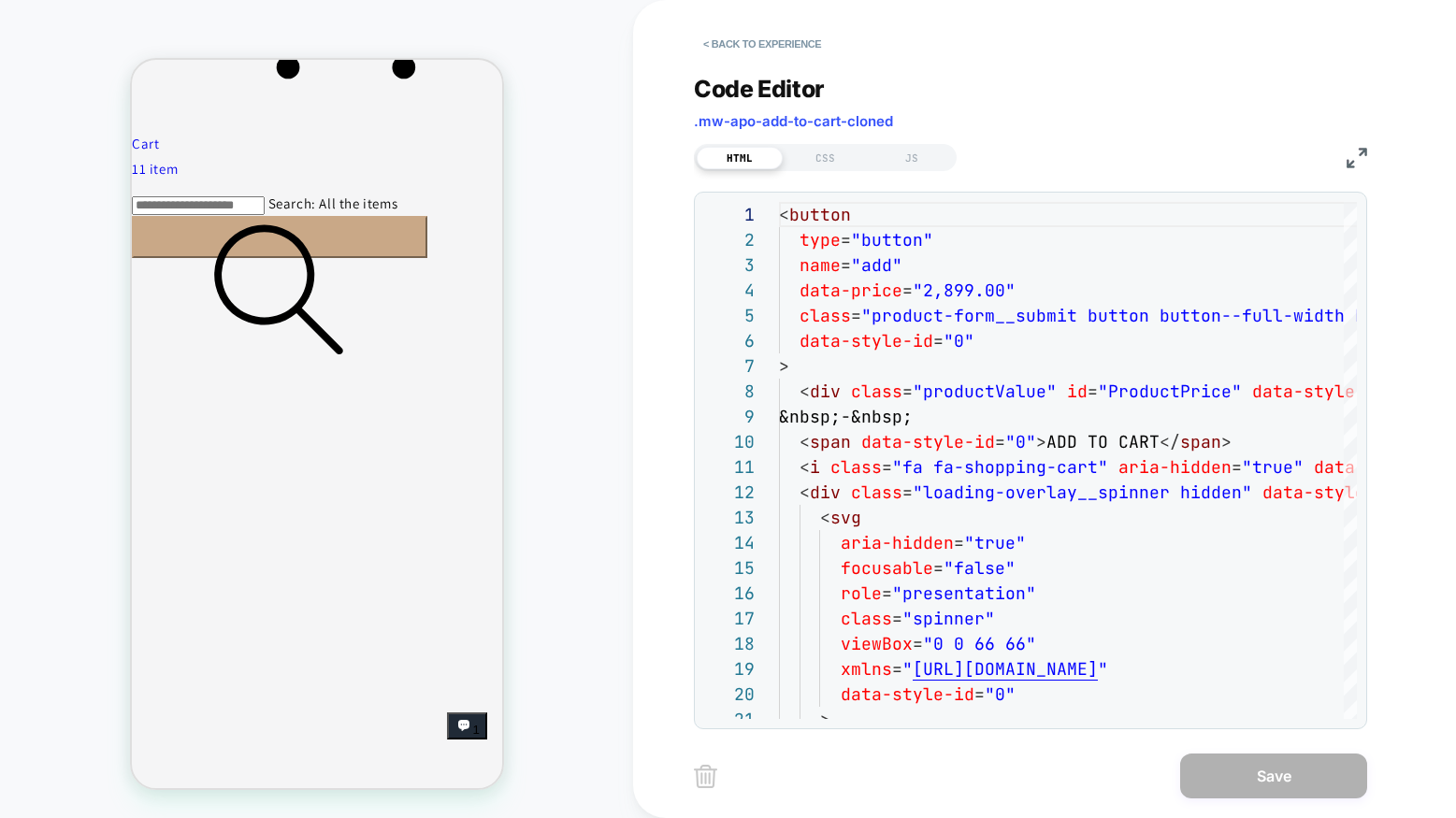
click at [735, 50] on button "< Back to experience" at bounding box center [762, 43] width 137 height 30
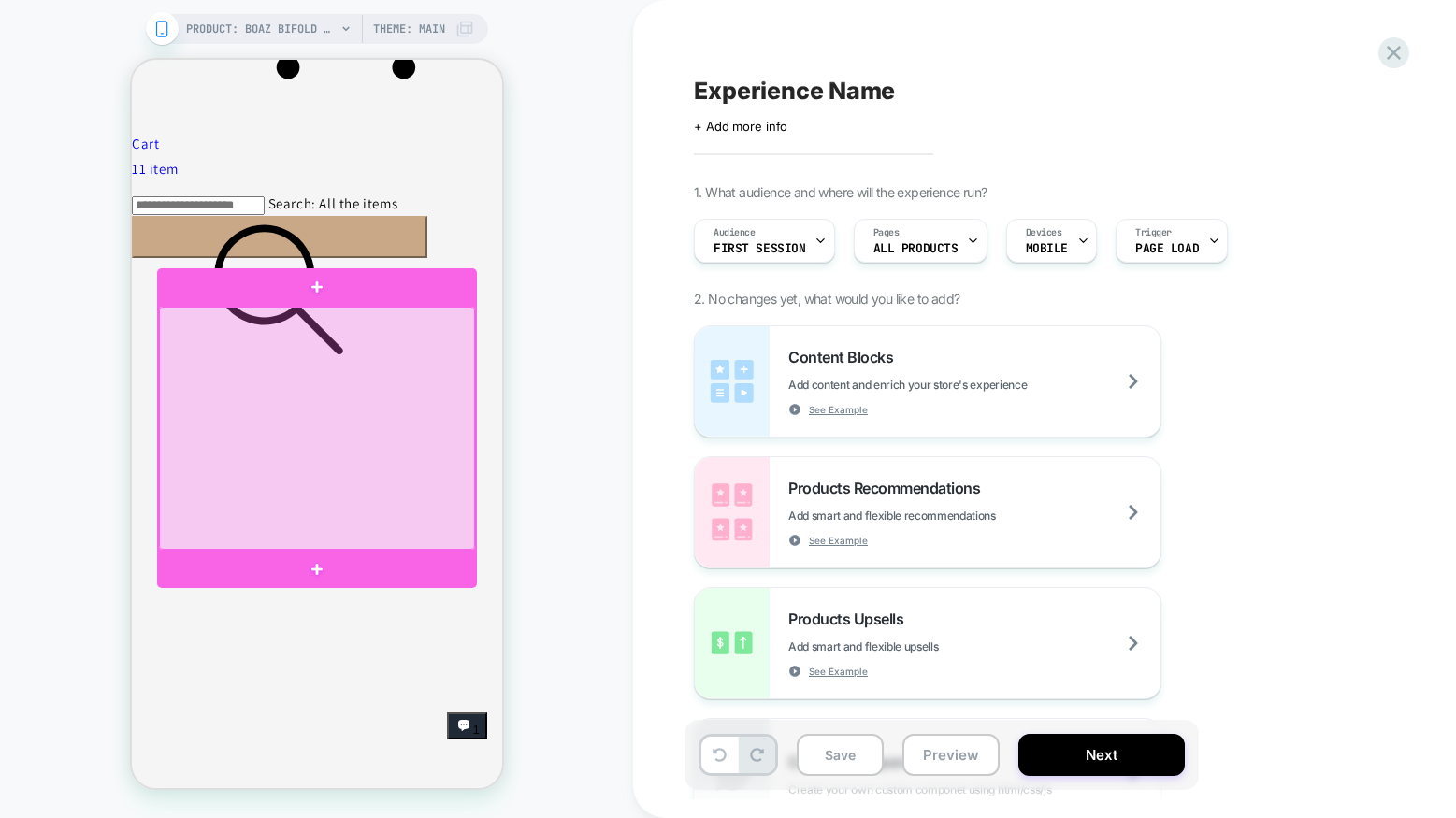
click at [455, 463] on div at bounding box center [316, 428] width 316 height 243
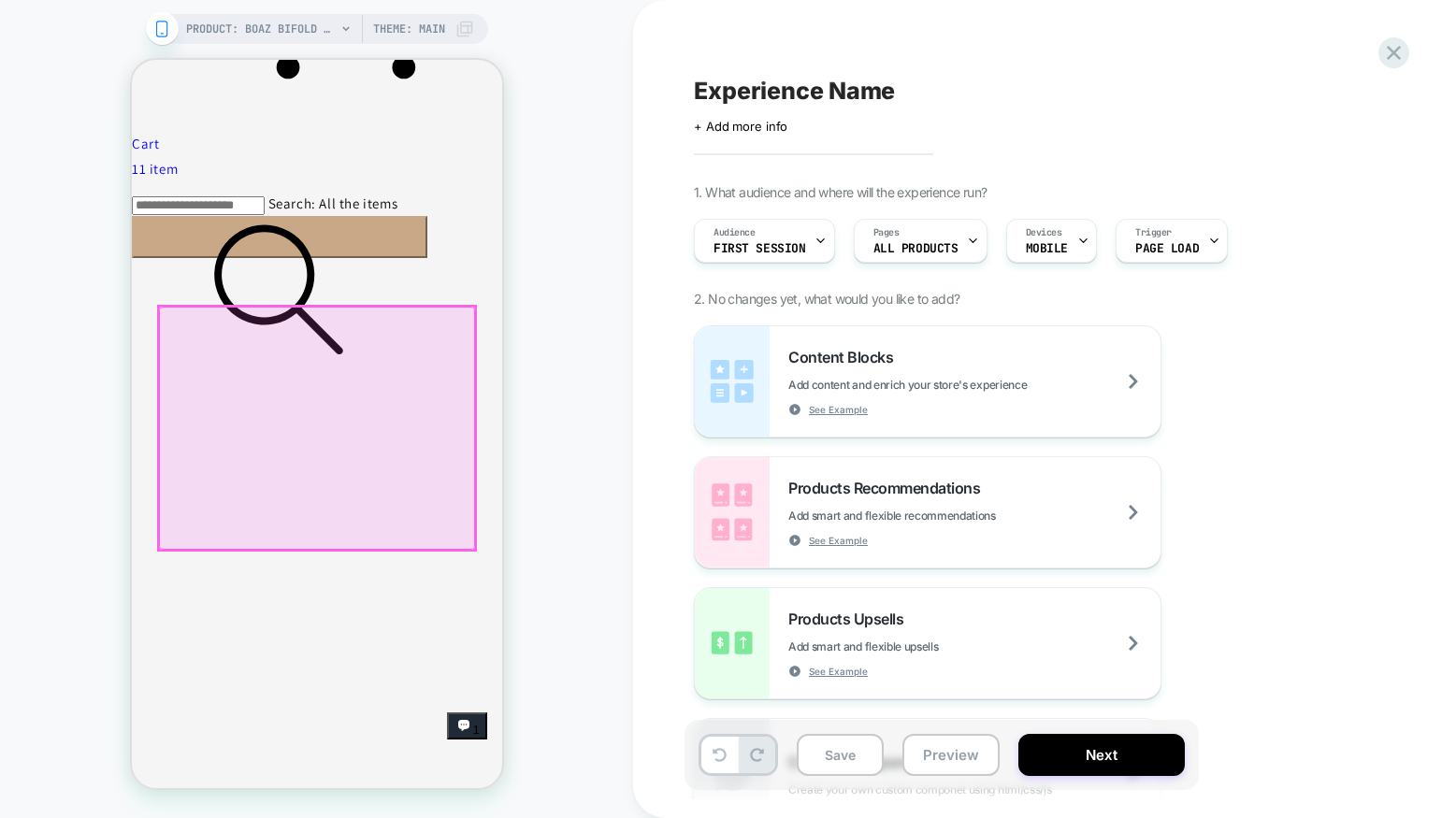
click at [446, 466] on div at bounding box center [316, 428] width 316 height 243
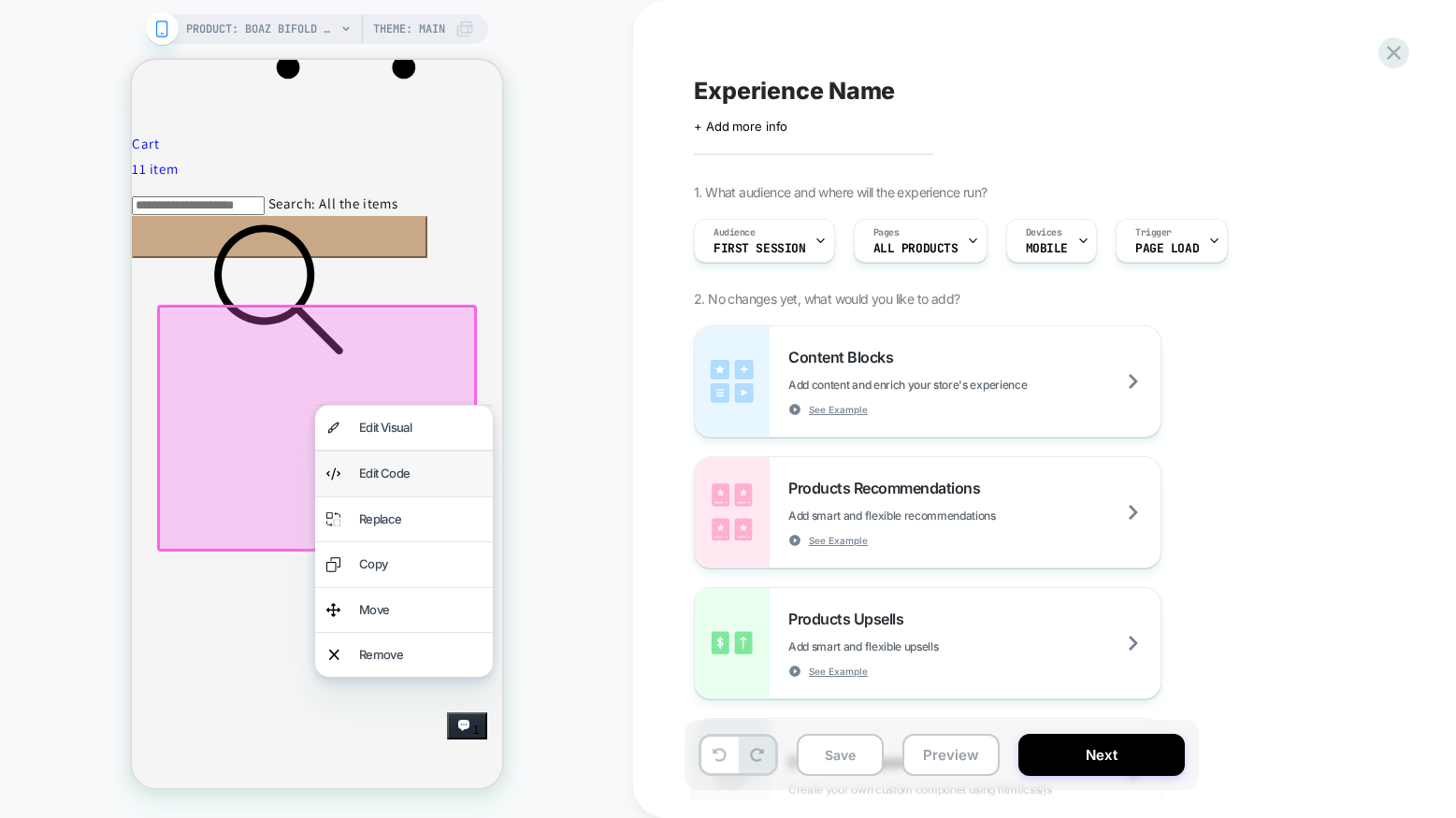
click at [421, 473] on div "Edit Code" at bounding box center [420, 473] width 123 height 21
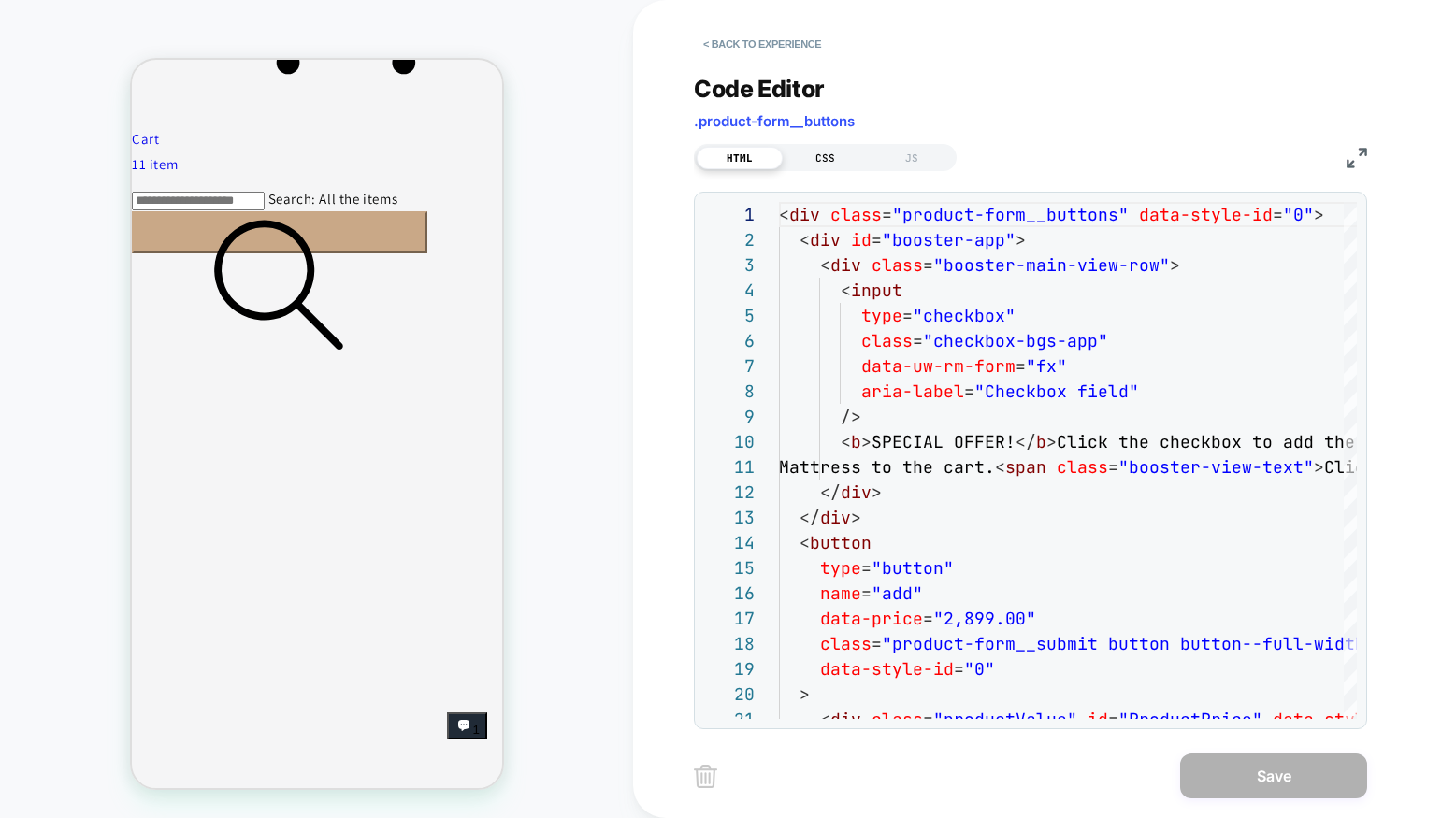
click at [837, 161] on div "CSS" at bounding box center [826, 157] width 86 height 22
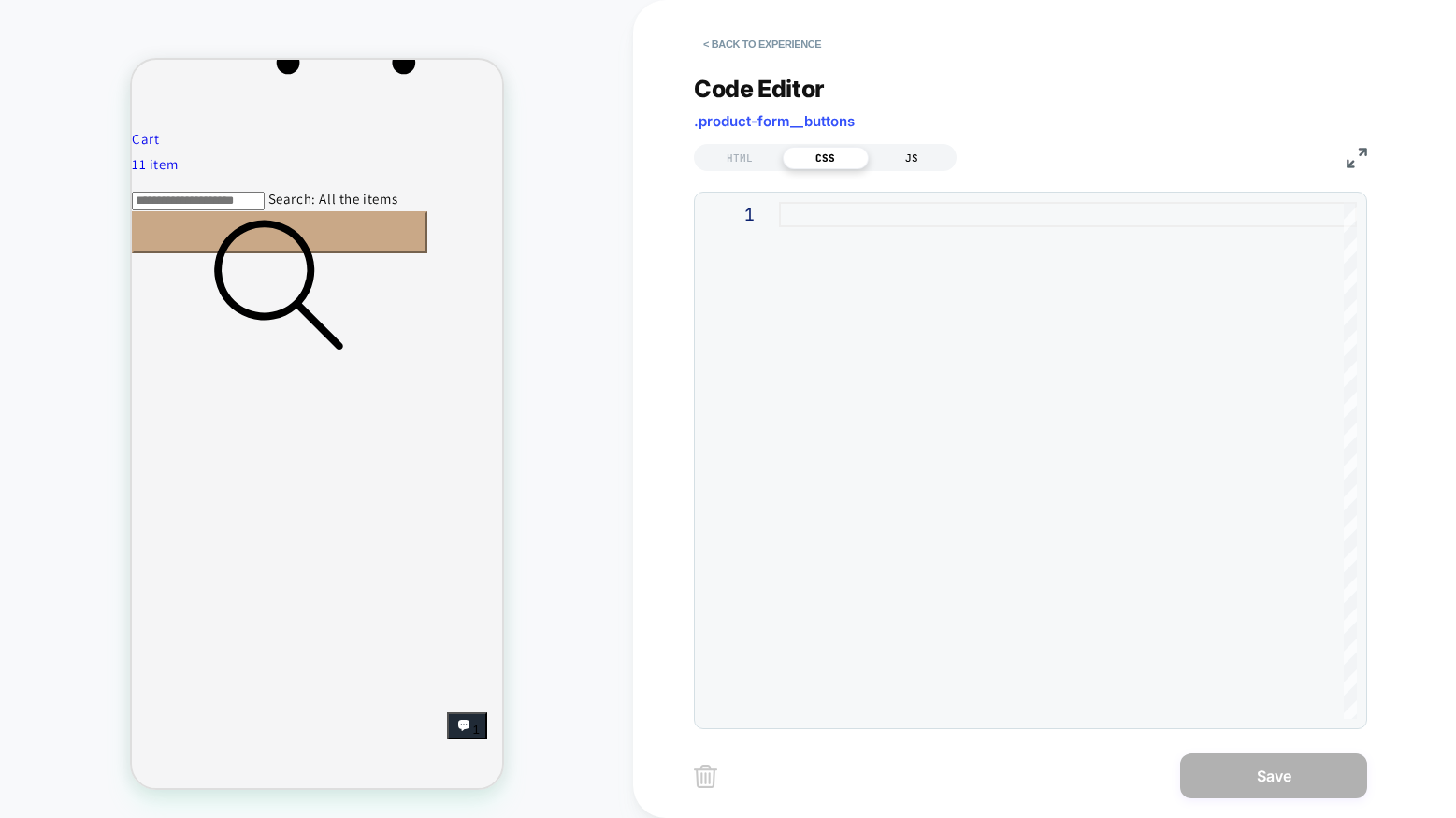
click at [887, 158] on div "JS" at bounding box center [912, 157] width 86 height 22
click at [730, 165] on div "HTML" at bounding box center [739, 157] width 86 height 22
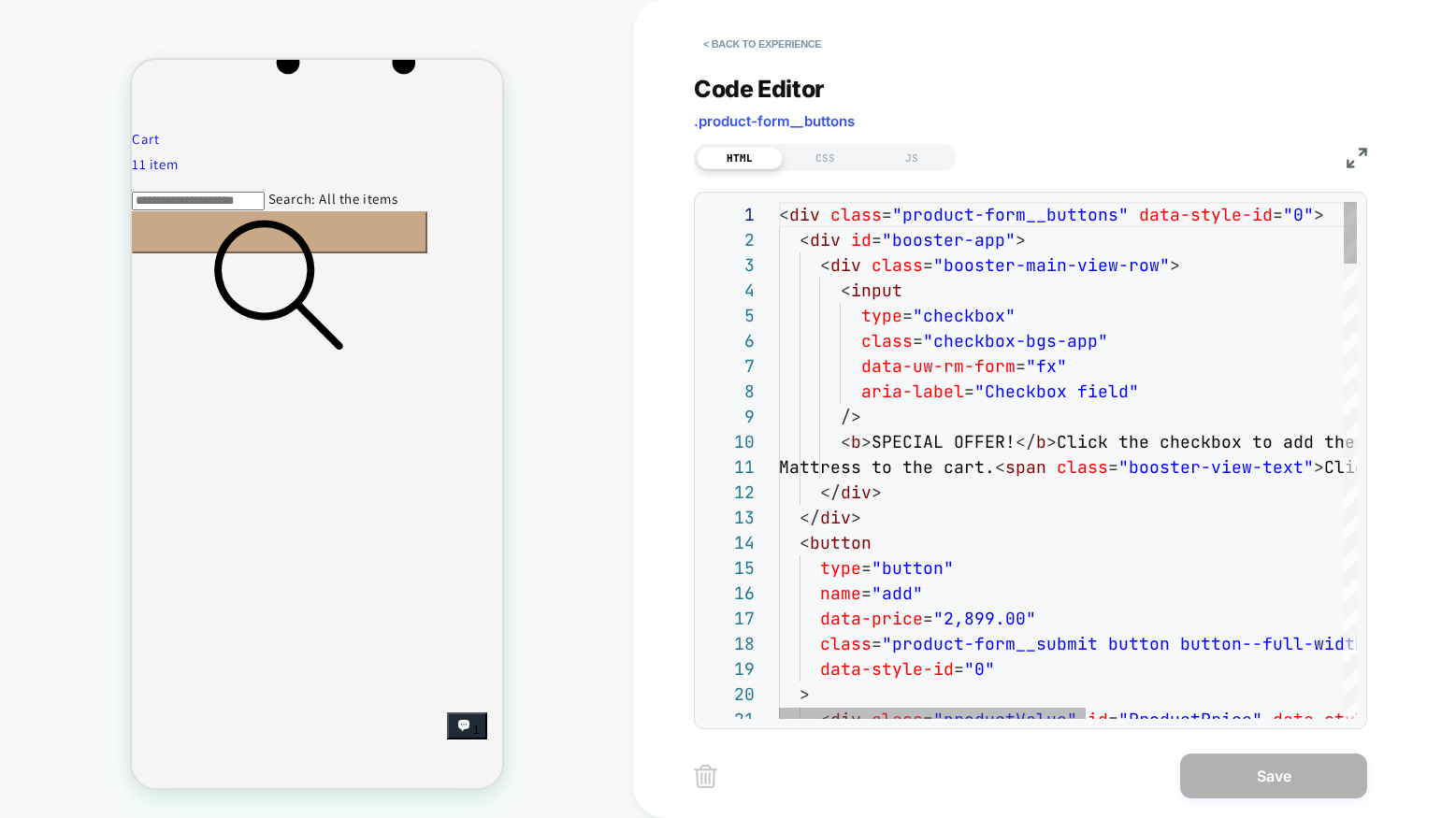
scroll to position [126, 71]
type textarea "**********"
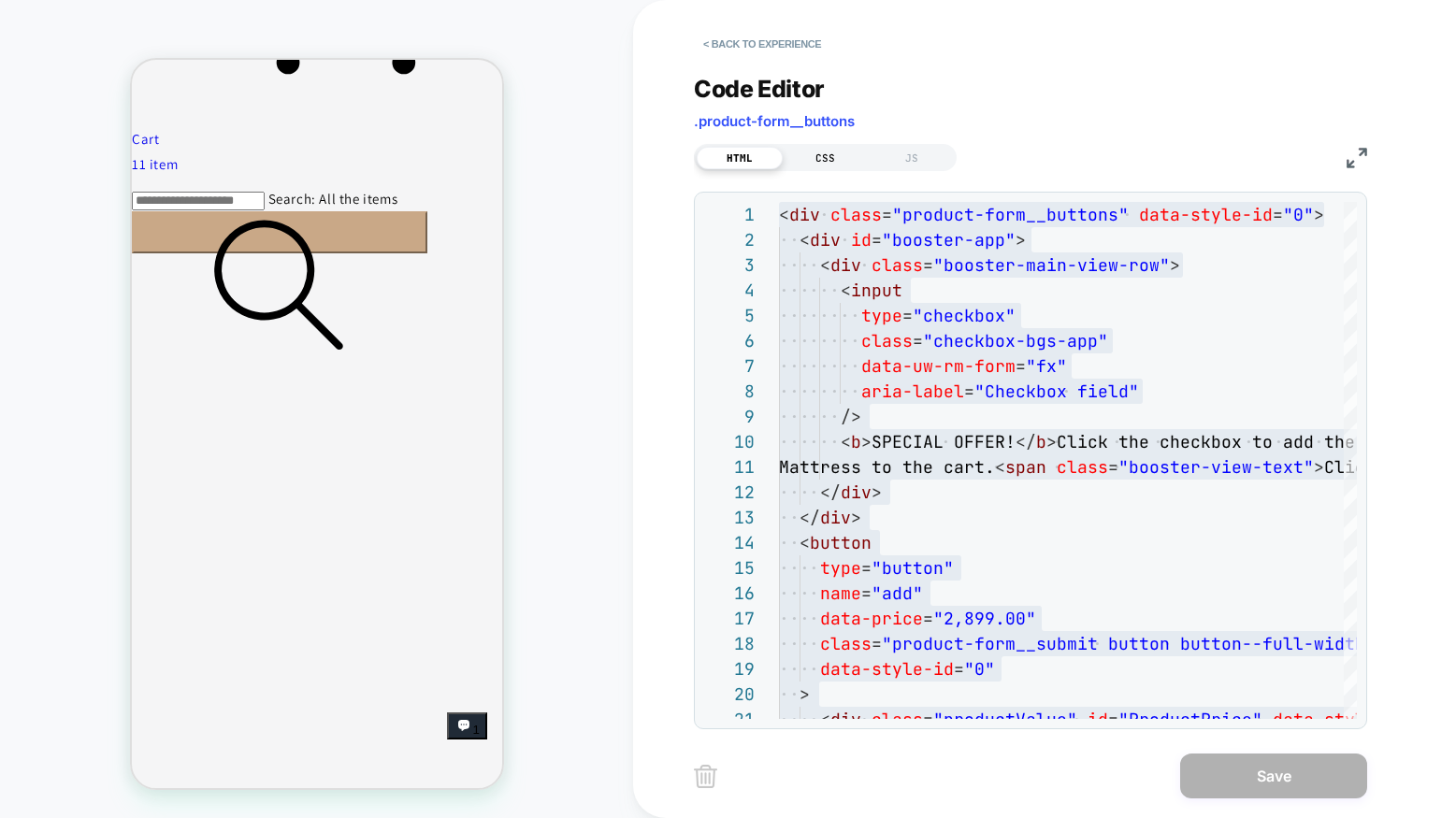
click at [820, 152] on div "CSS" at bounding box center [826, 157] width 86 height 22
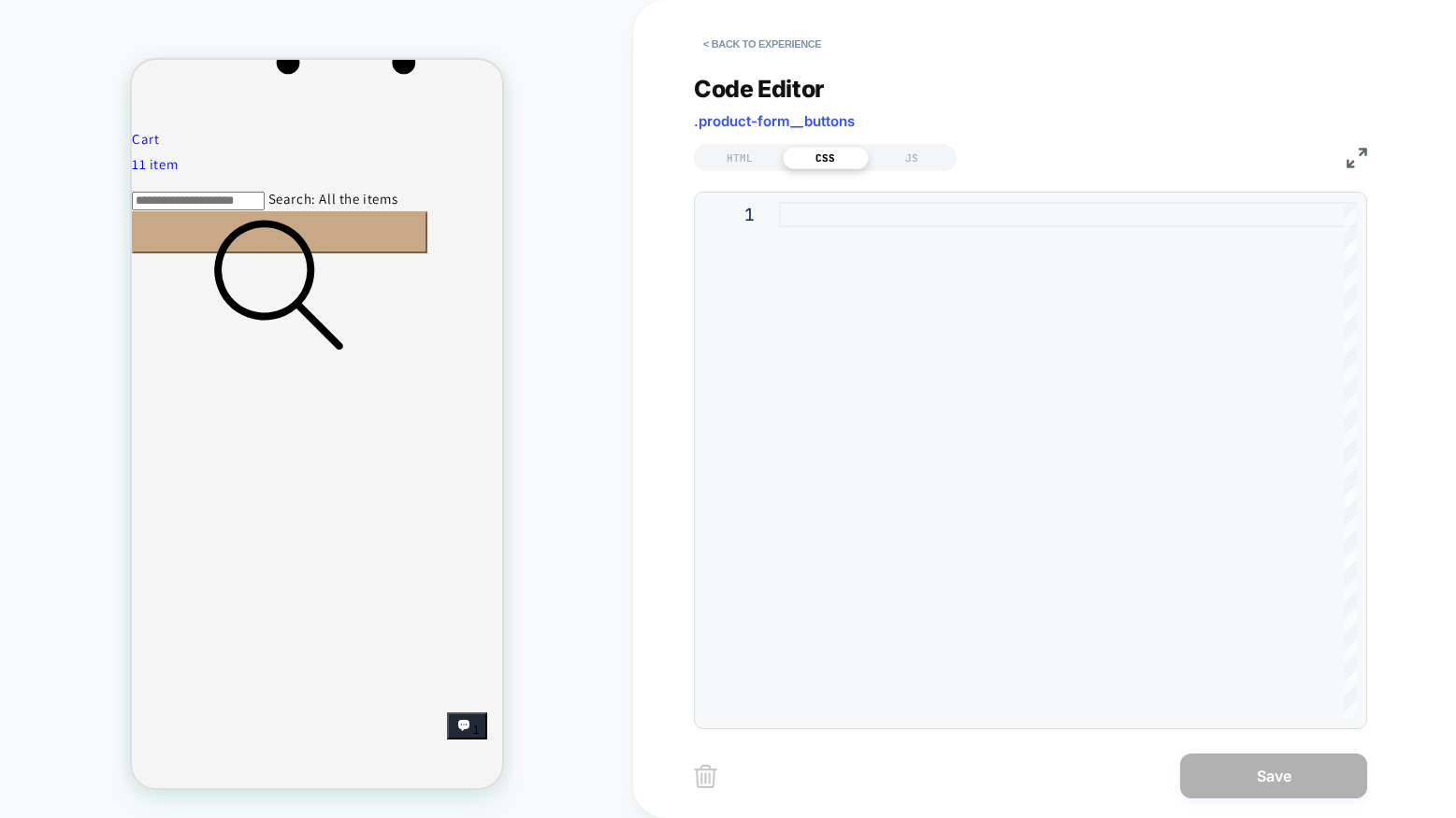
click at [834, 219] on div at bounding box center [1067, 461] width 578 height 517
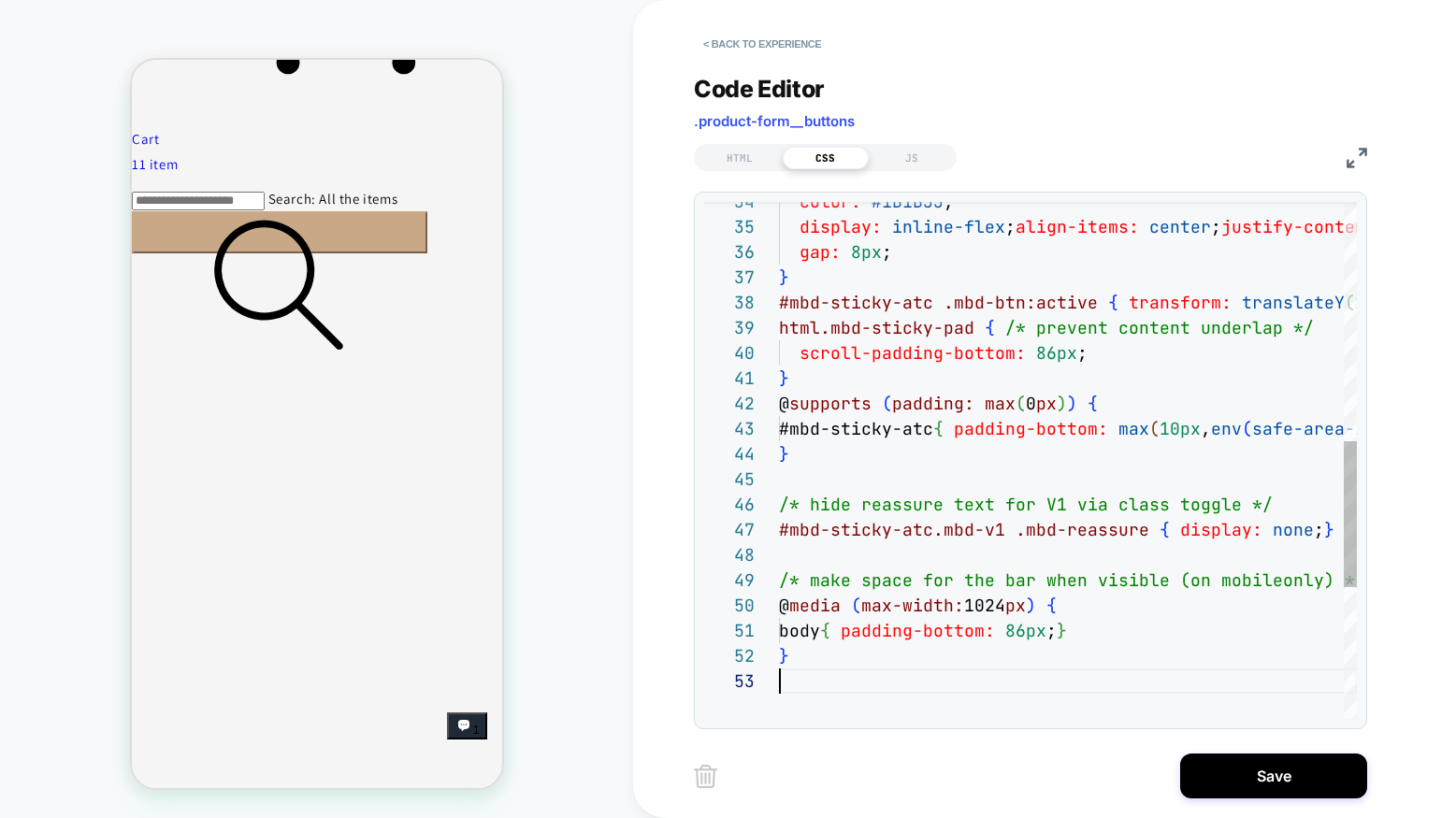
scroll to position [51, 0]
type textarea "**********"
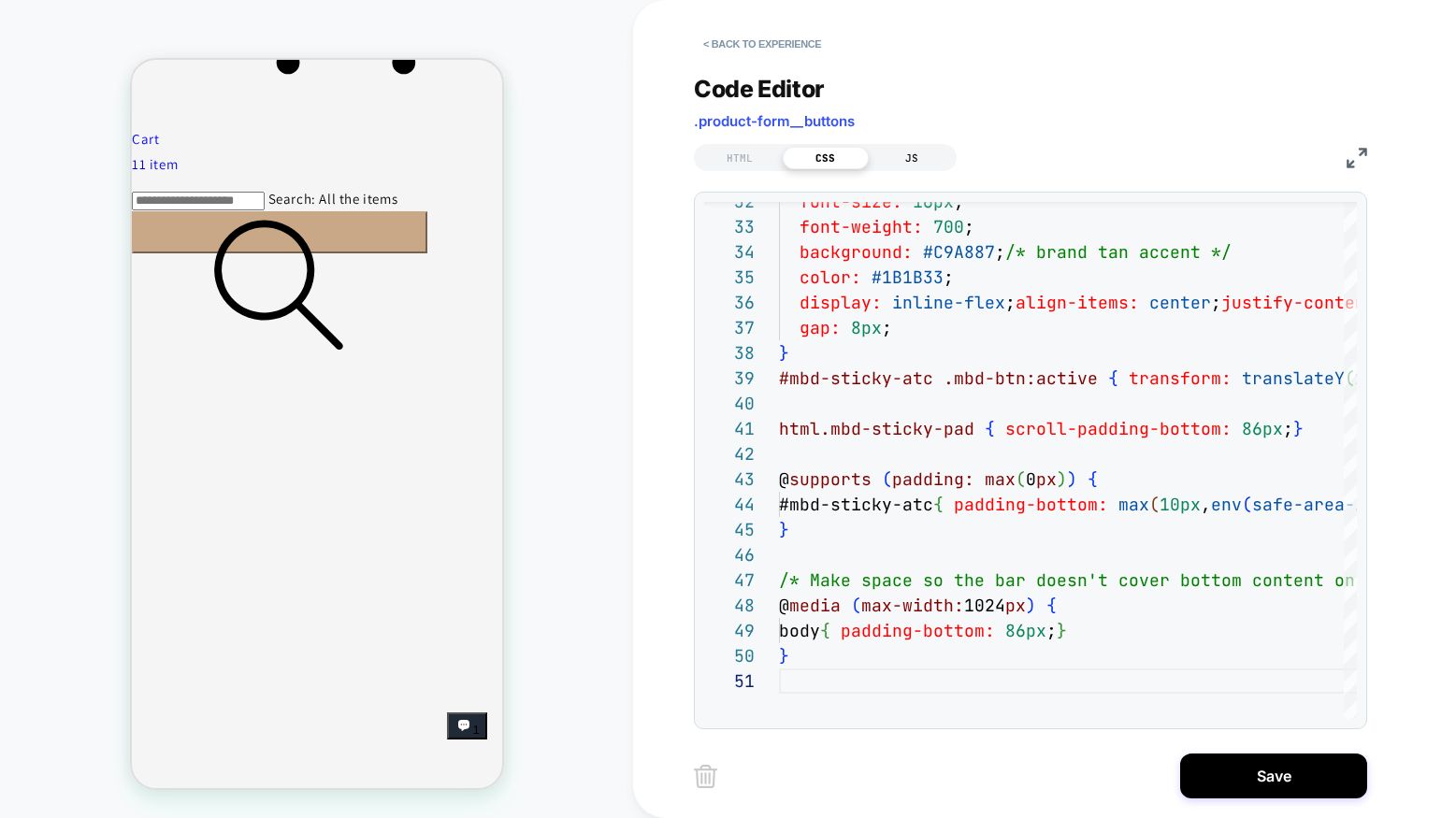
click at [909, 161] on div "JS" at bounding box center [912, 157] width 86 height 22
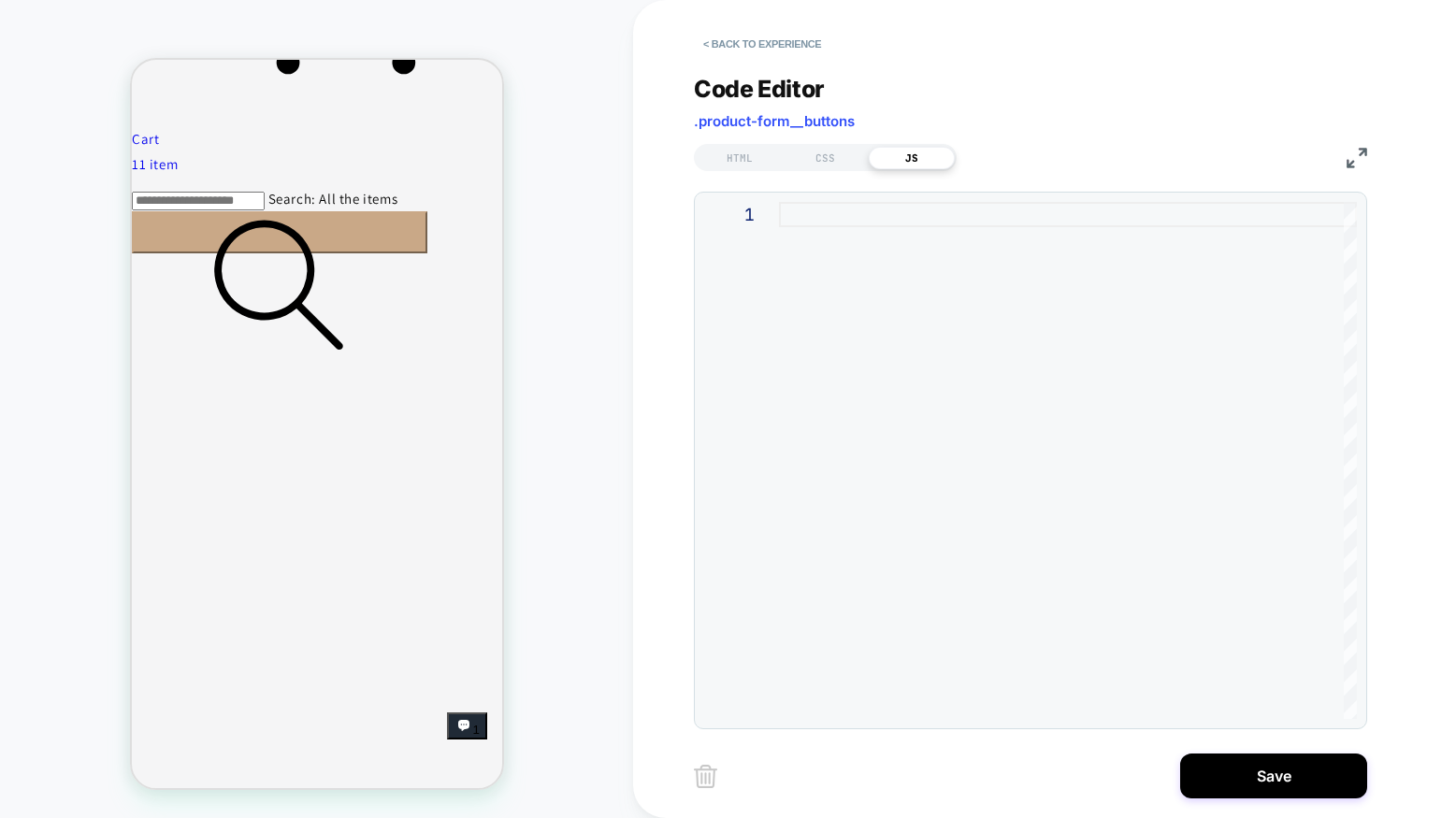
click at [973, 352] on div at bounding box center [1067, 461] width 578 height 517
type textarea "**********"
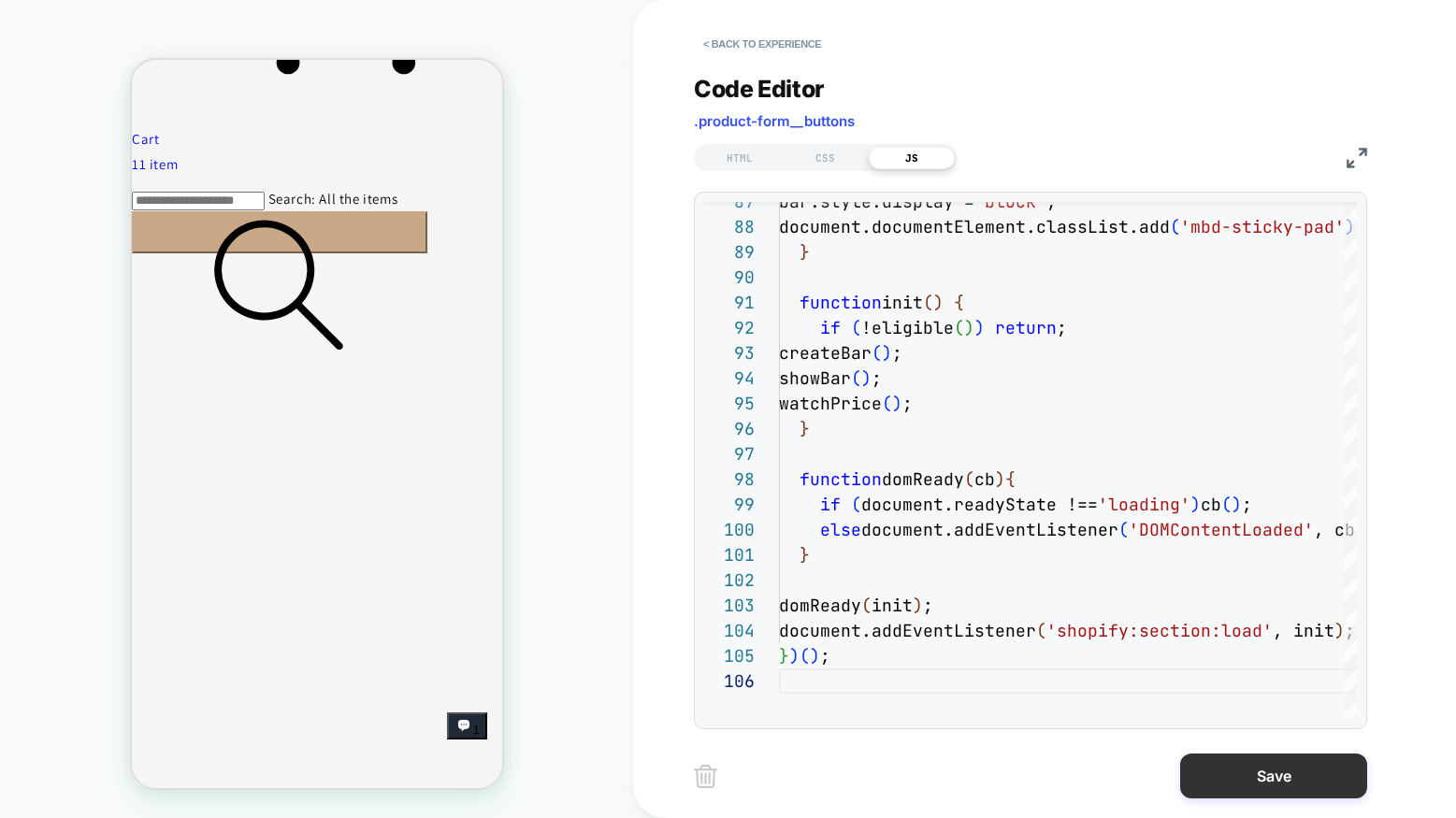
click at [1233, 774] on button "Save" at bounding box center [1273, 776] width 187 height 45
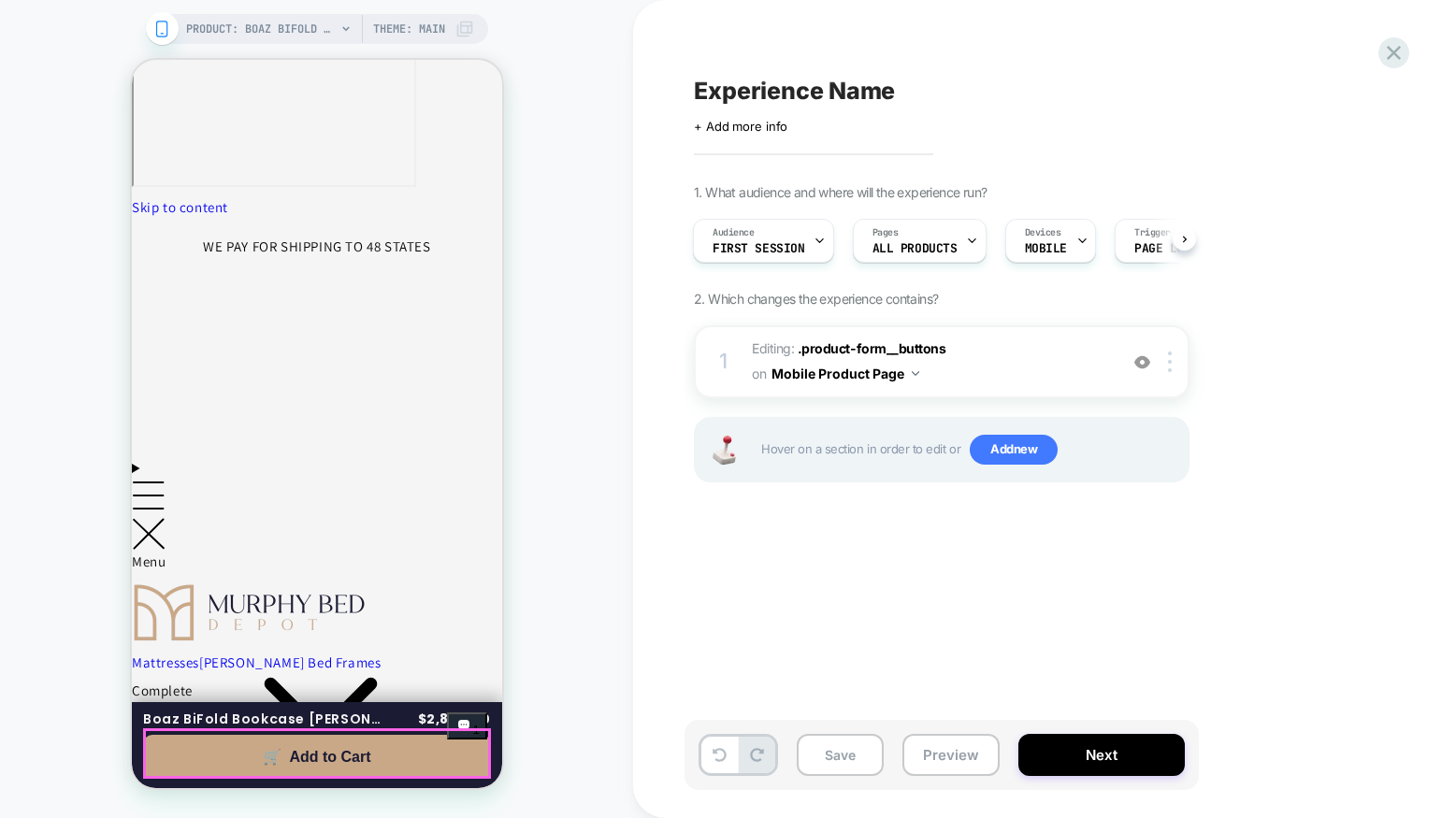
scroll to position [0, 0]
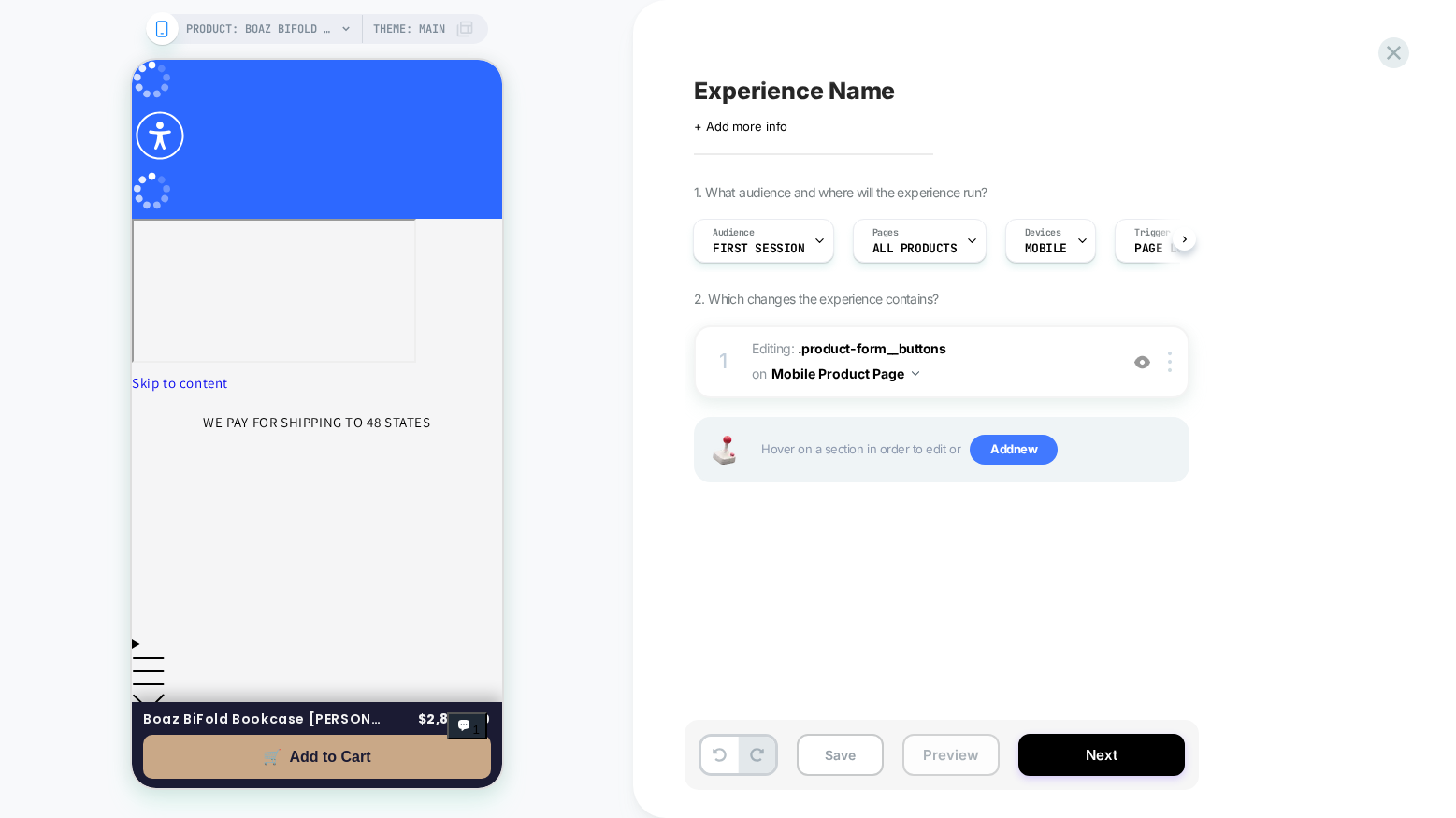
click at [959, 758] on button "Preview" at bounding box center [951, 756] width 98 height 42
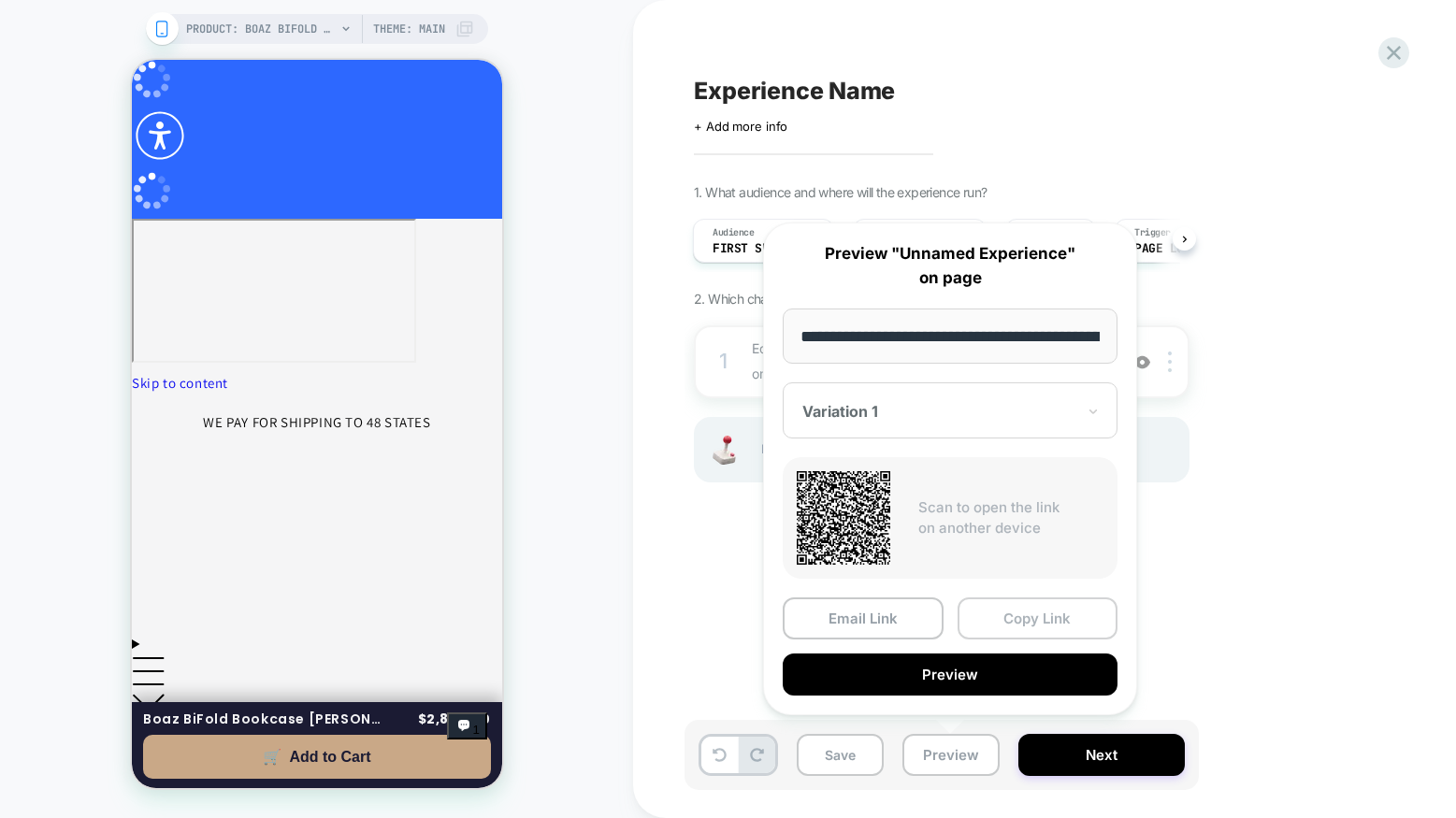
click at [1030, 619] on button "Copy Link" at bounding box center [1038, 619] width 161 height 42
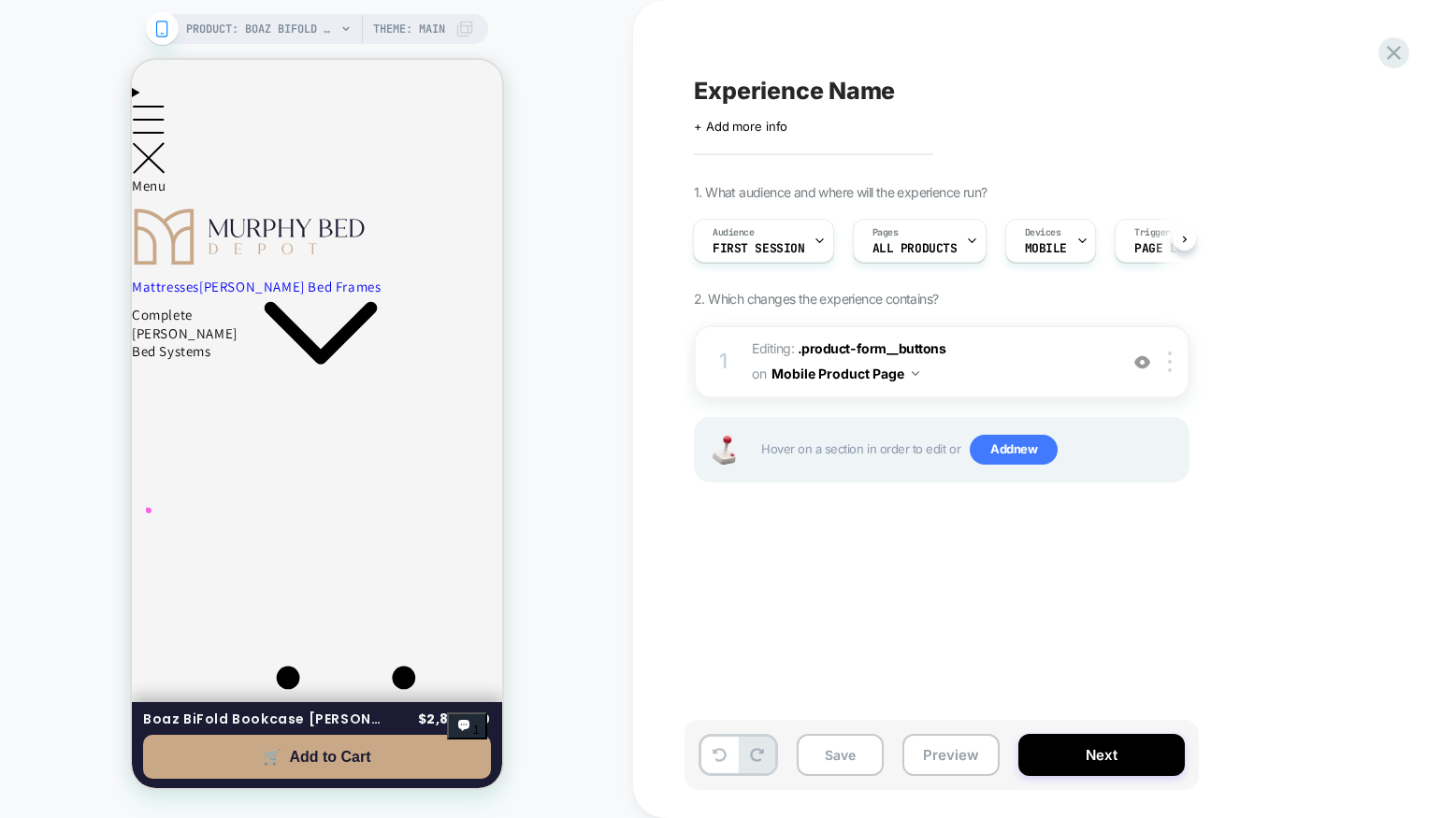
scroll to position [637, 0]
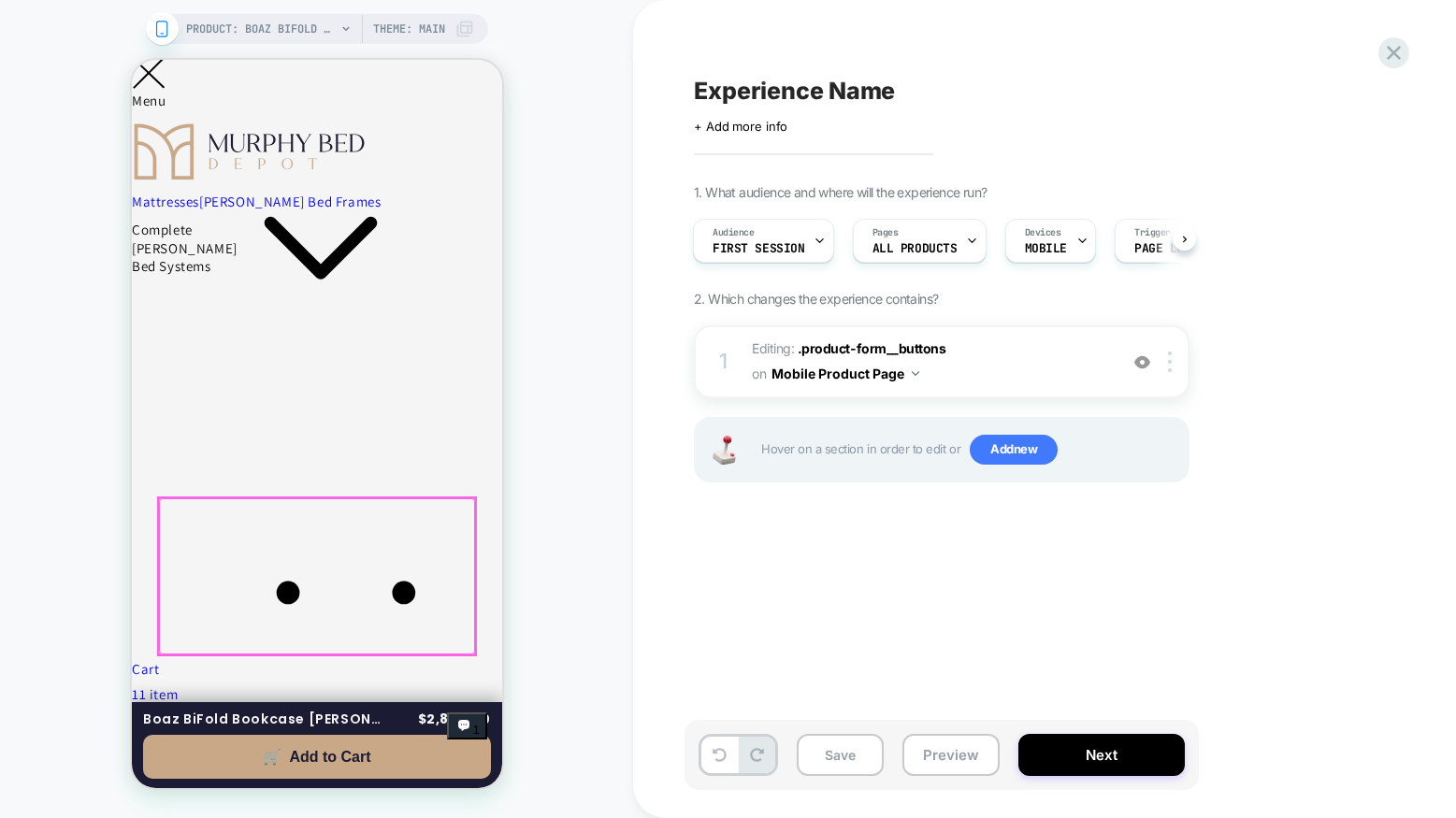
click at [345, 534] on div at bounding box center [316, 576] width 316 height 156
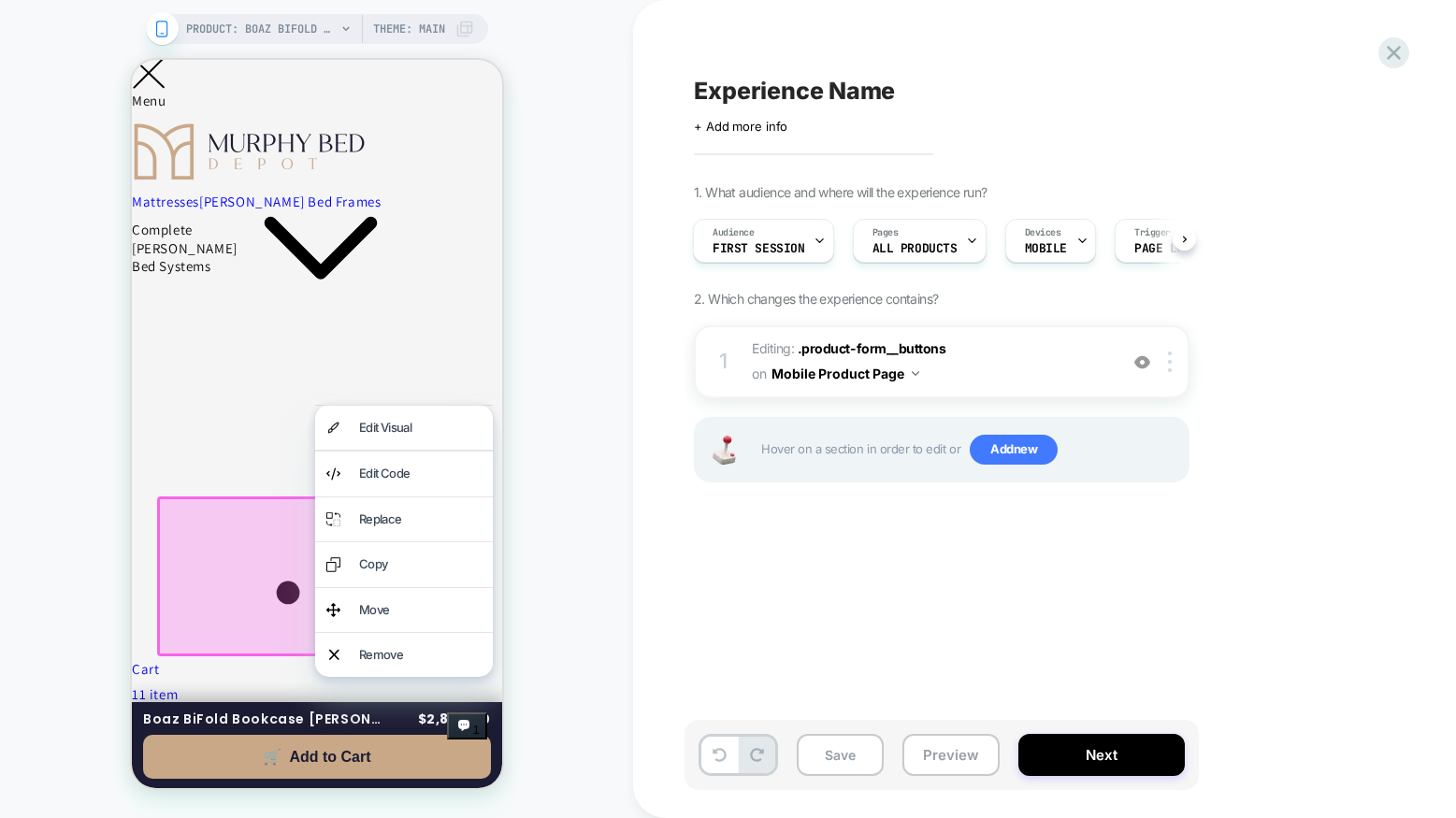
click at [260, 536] on div at bounding box center [316, 577] width 320 height 160
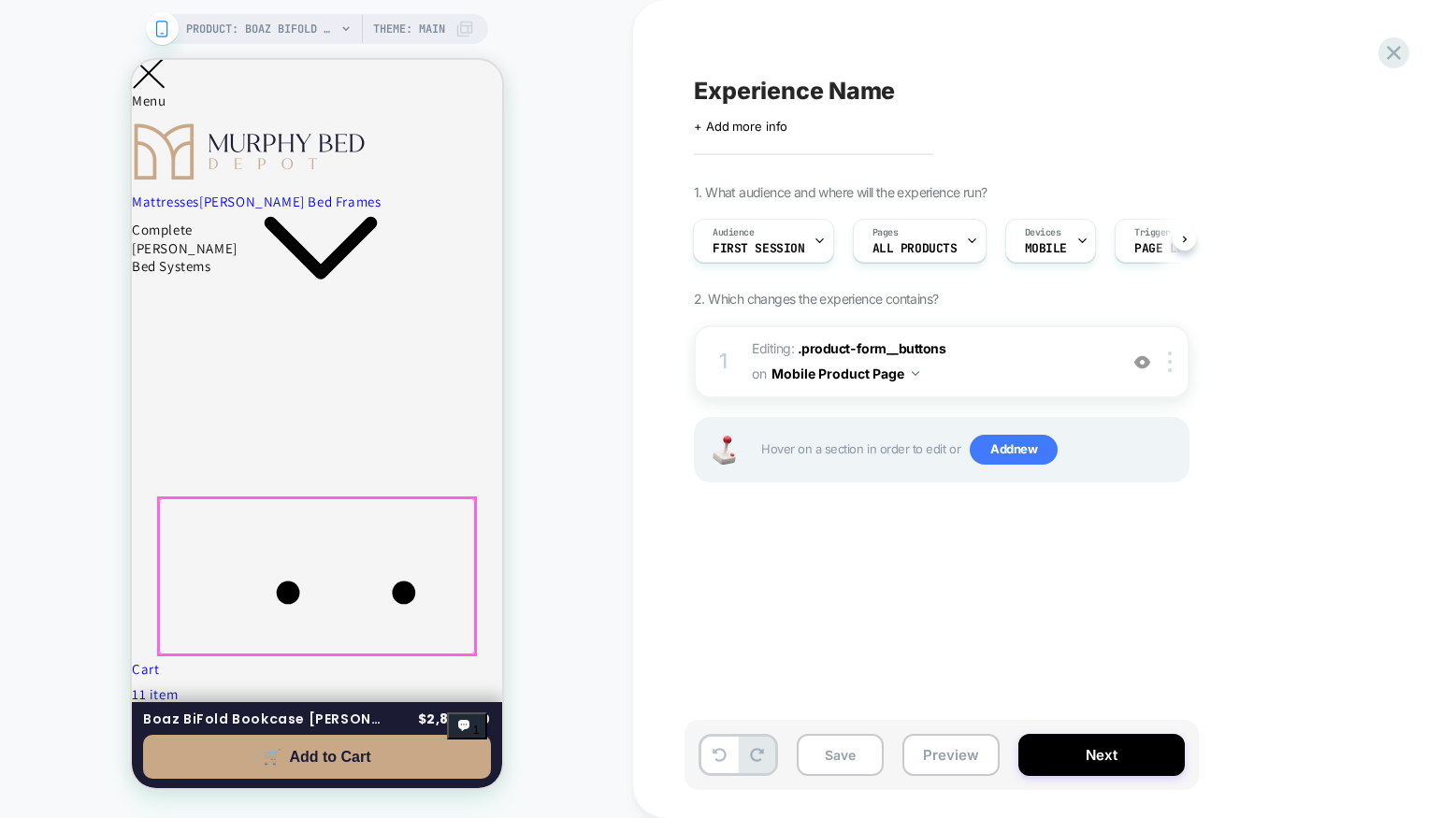
click at [254, 537] on div at bounding box center [316, 576] width 316 height 156
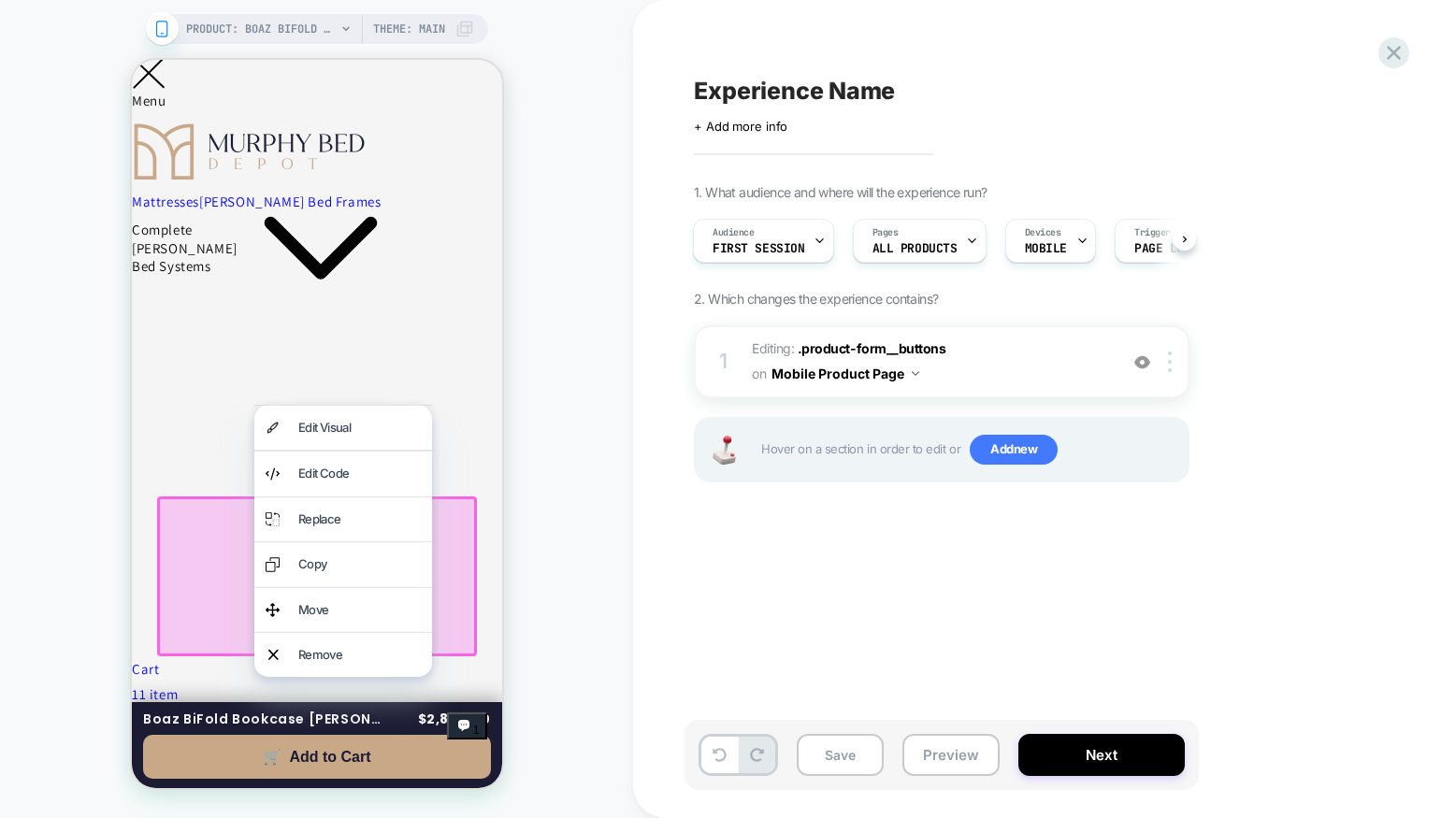
click at [896, 590] on div "Experience Name Click to edit experience details + Add more info 1. What audien…" at bounding box center [1035, 409] width 701 height 781
click at [947, 739] on button "Preview" at bounding box center [951, 756] width 98 height 42
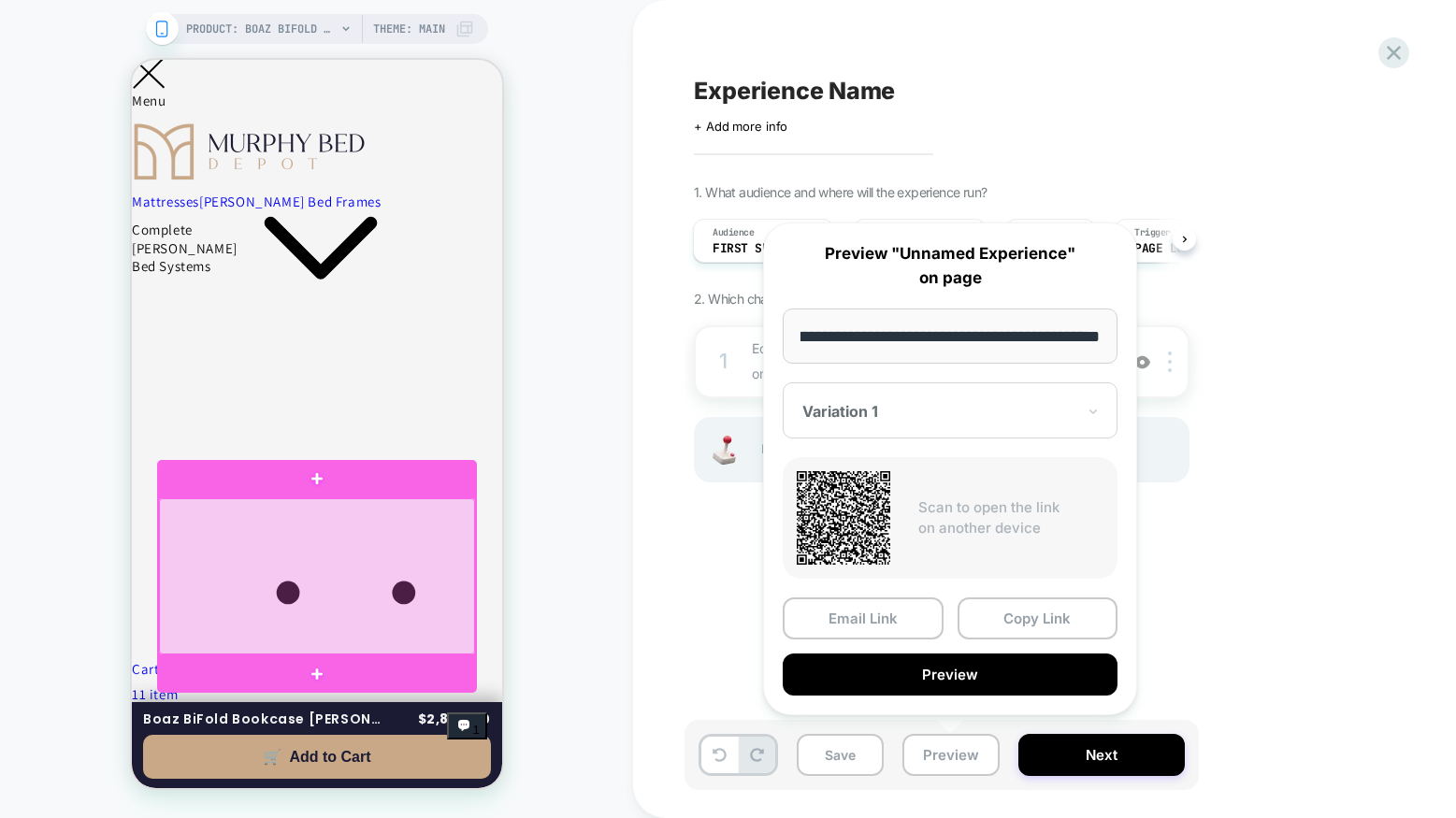
scroll to position [0, 0]
click at [1228, 636] on div "Experience Name Click to edit experience details + Add more info 1. What audien…" at bounding box center [1035, 409] width 701 height 781
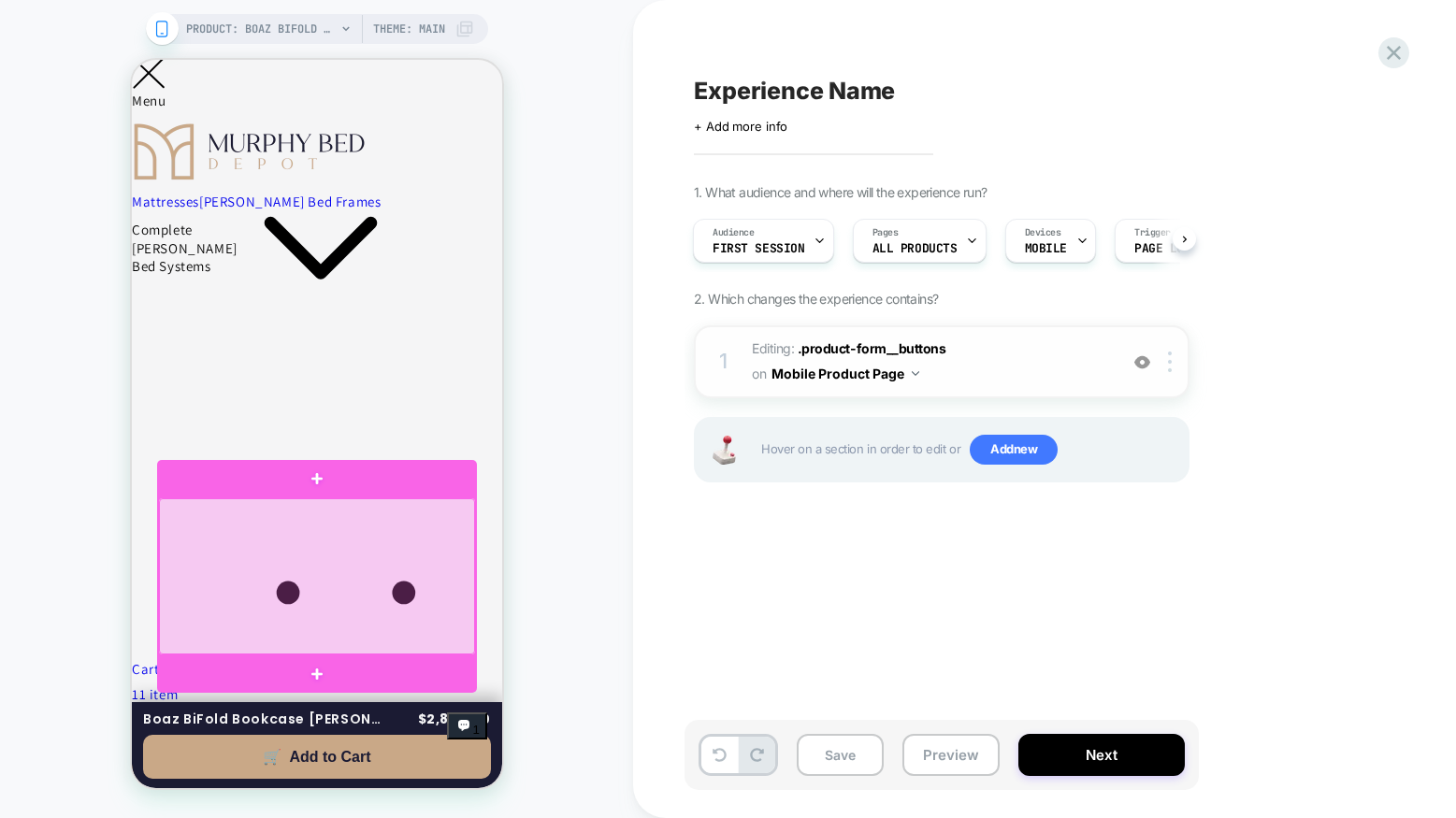
click at [899, 358] on span "Editing : .product-form__buttons .product-form__buttons on Mobile Product Page" at bounding box center [930, 362] width 356 height 51
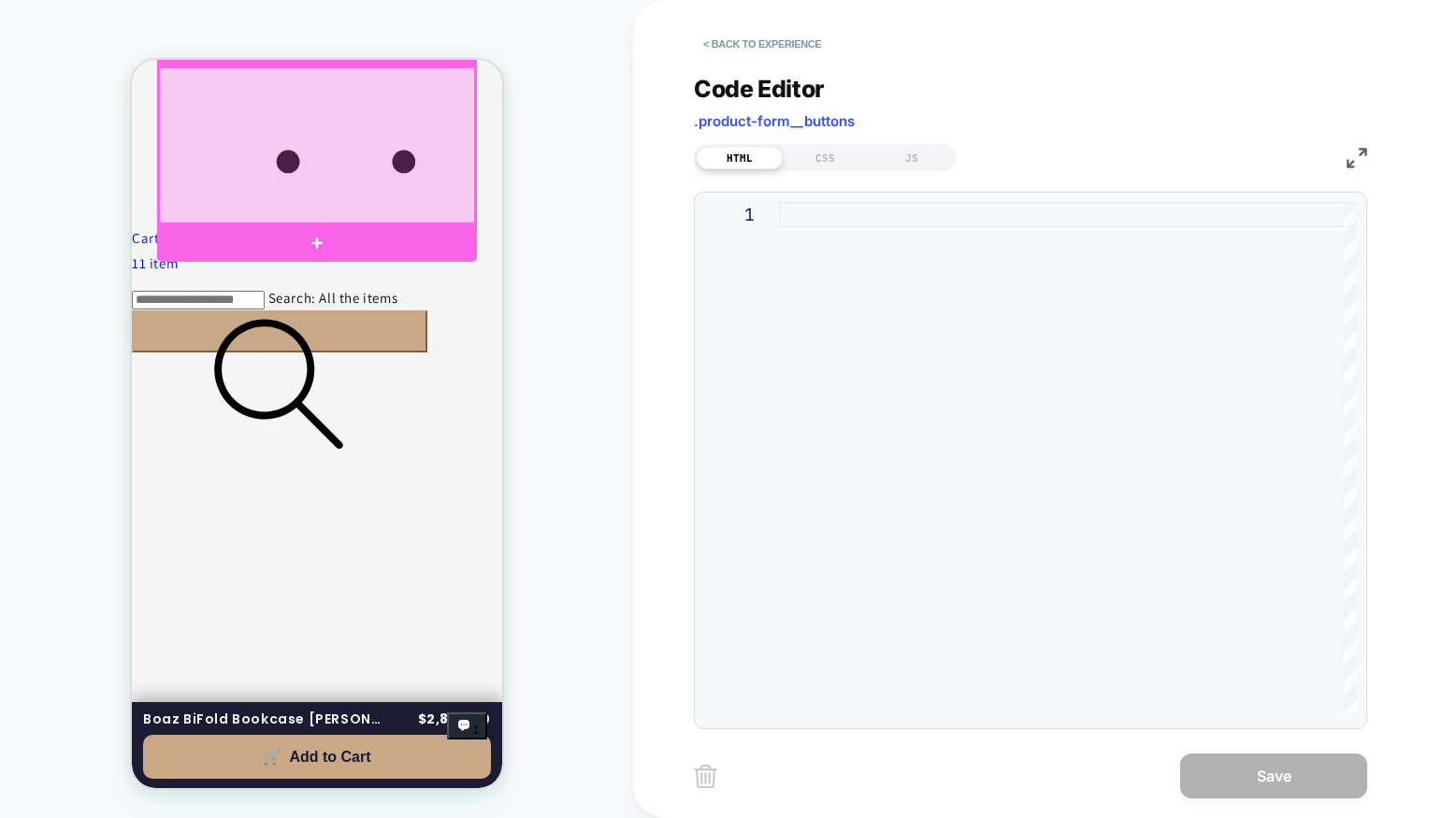
scroll to position [1208, 0]
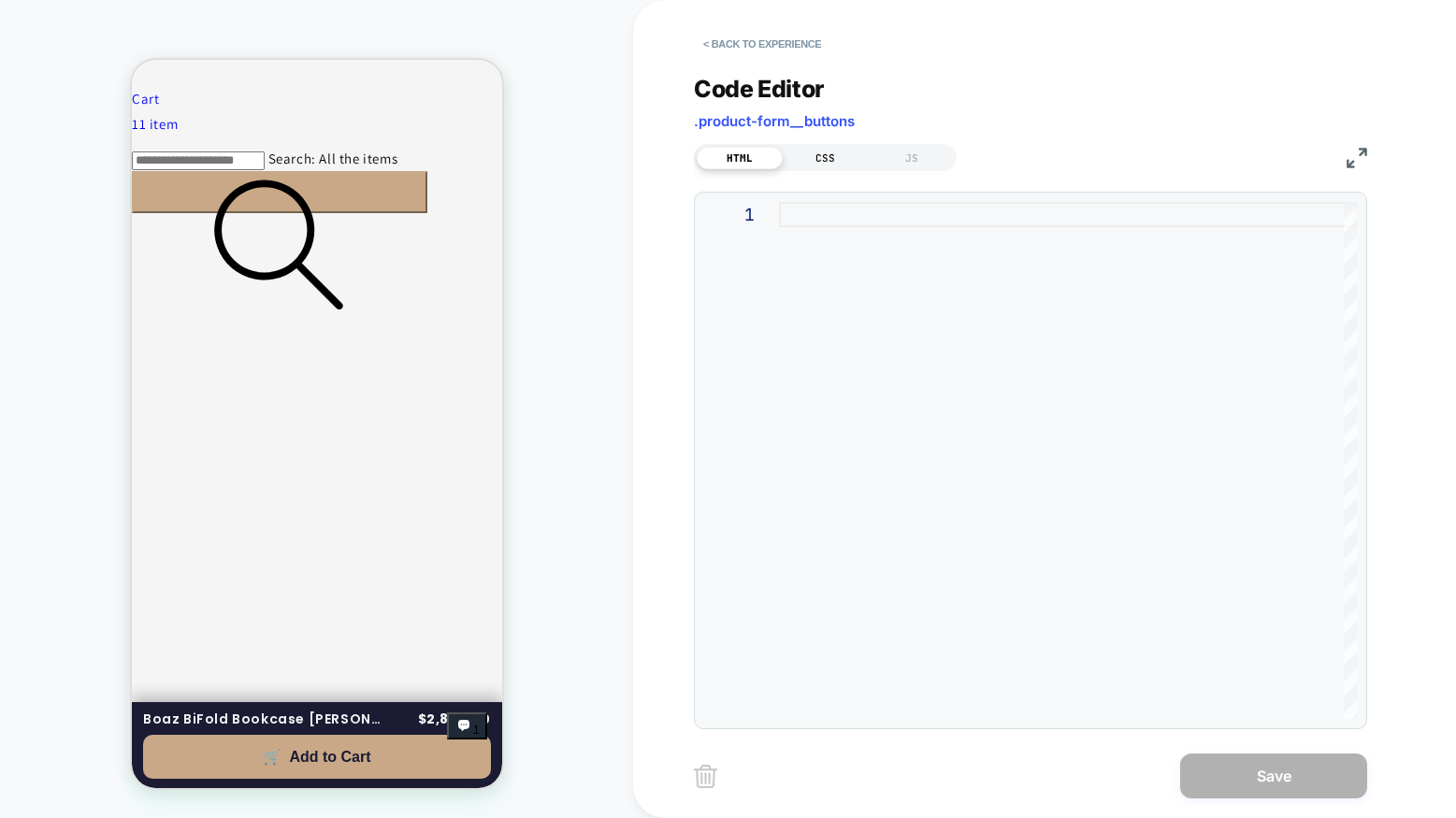
click at [831, 166] on div "CSS" at bounding box center [826, 157] width 86 height 22
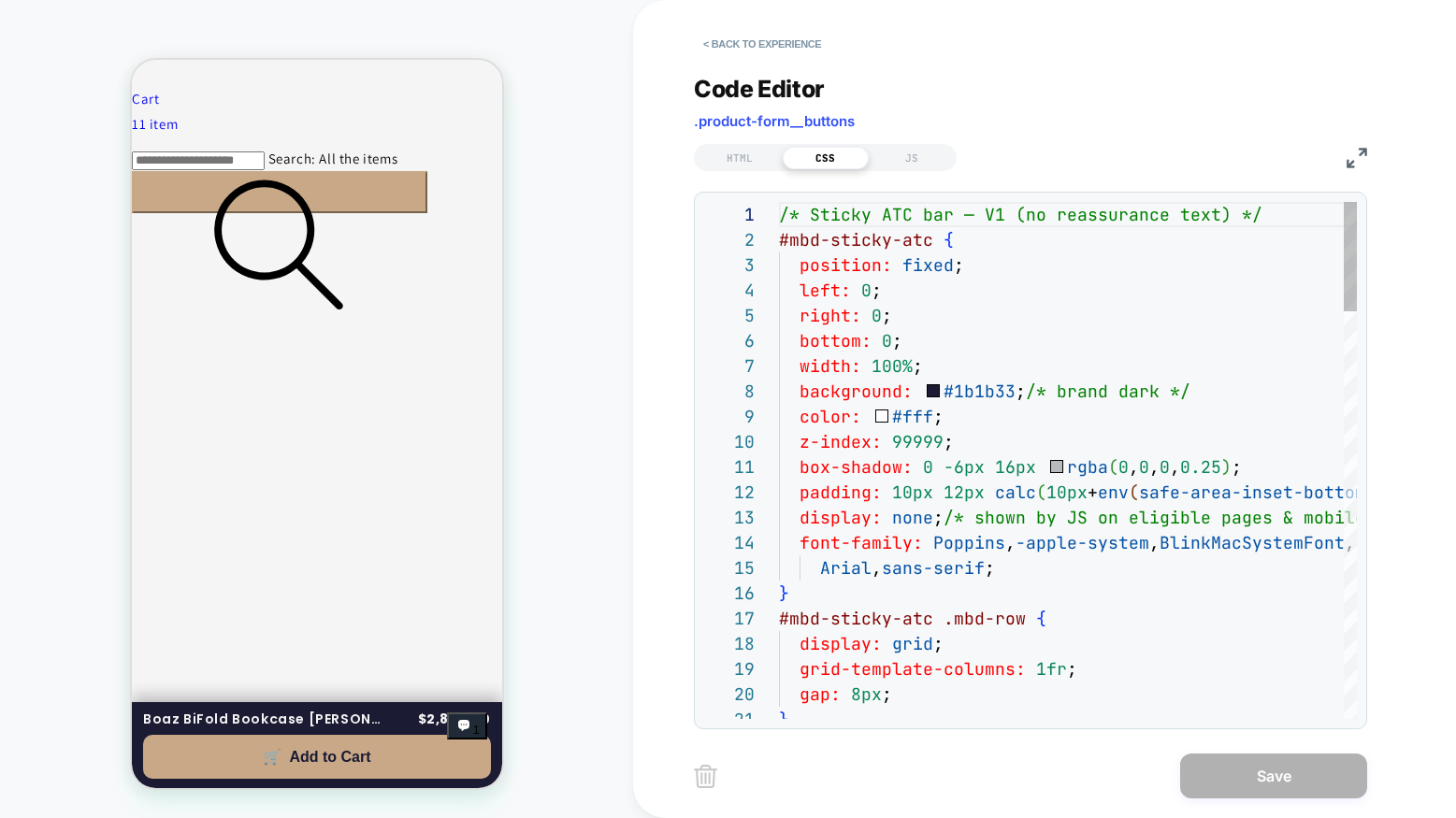
scroll to position [253, 0]
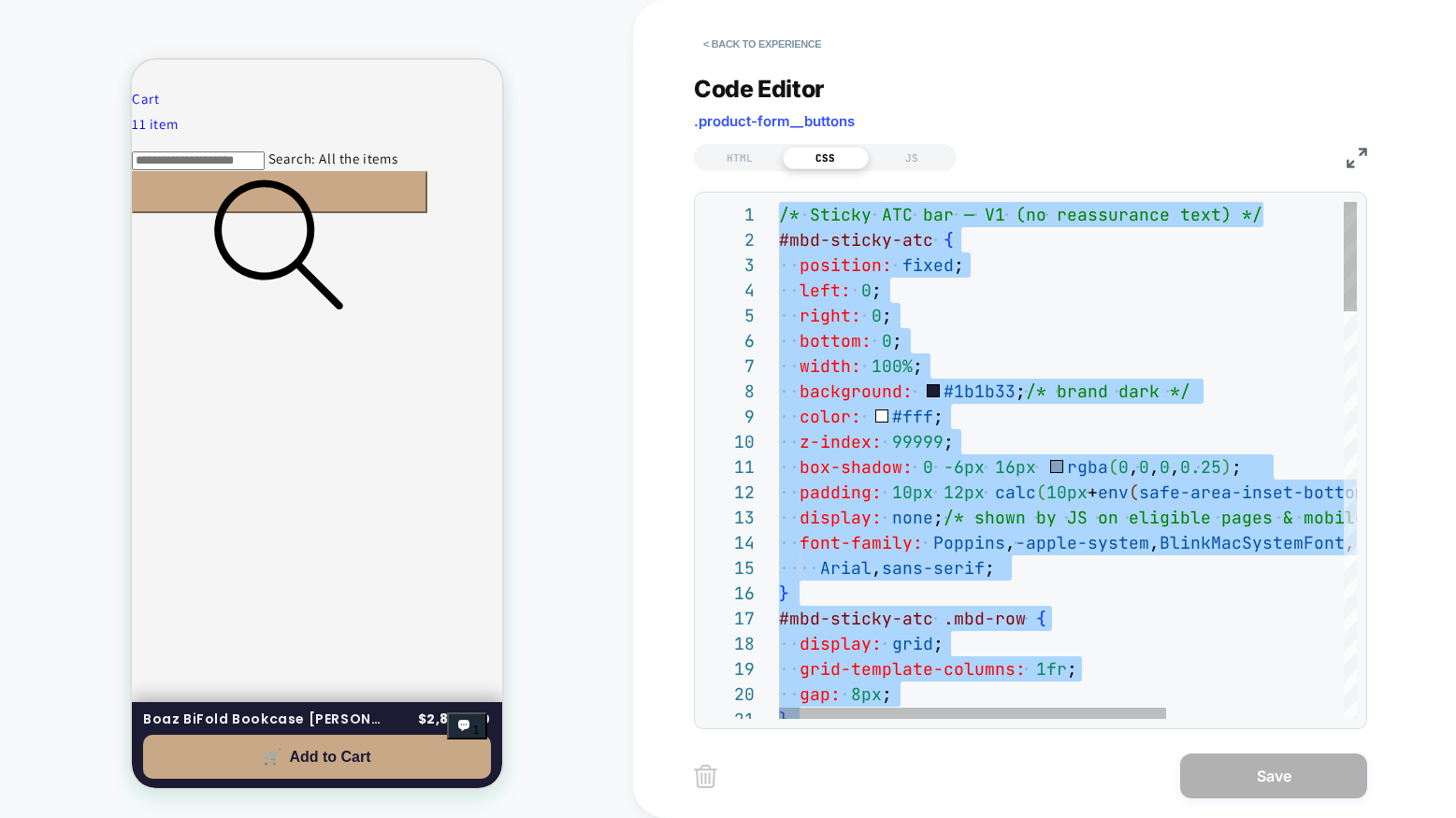
type textarea "**********"
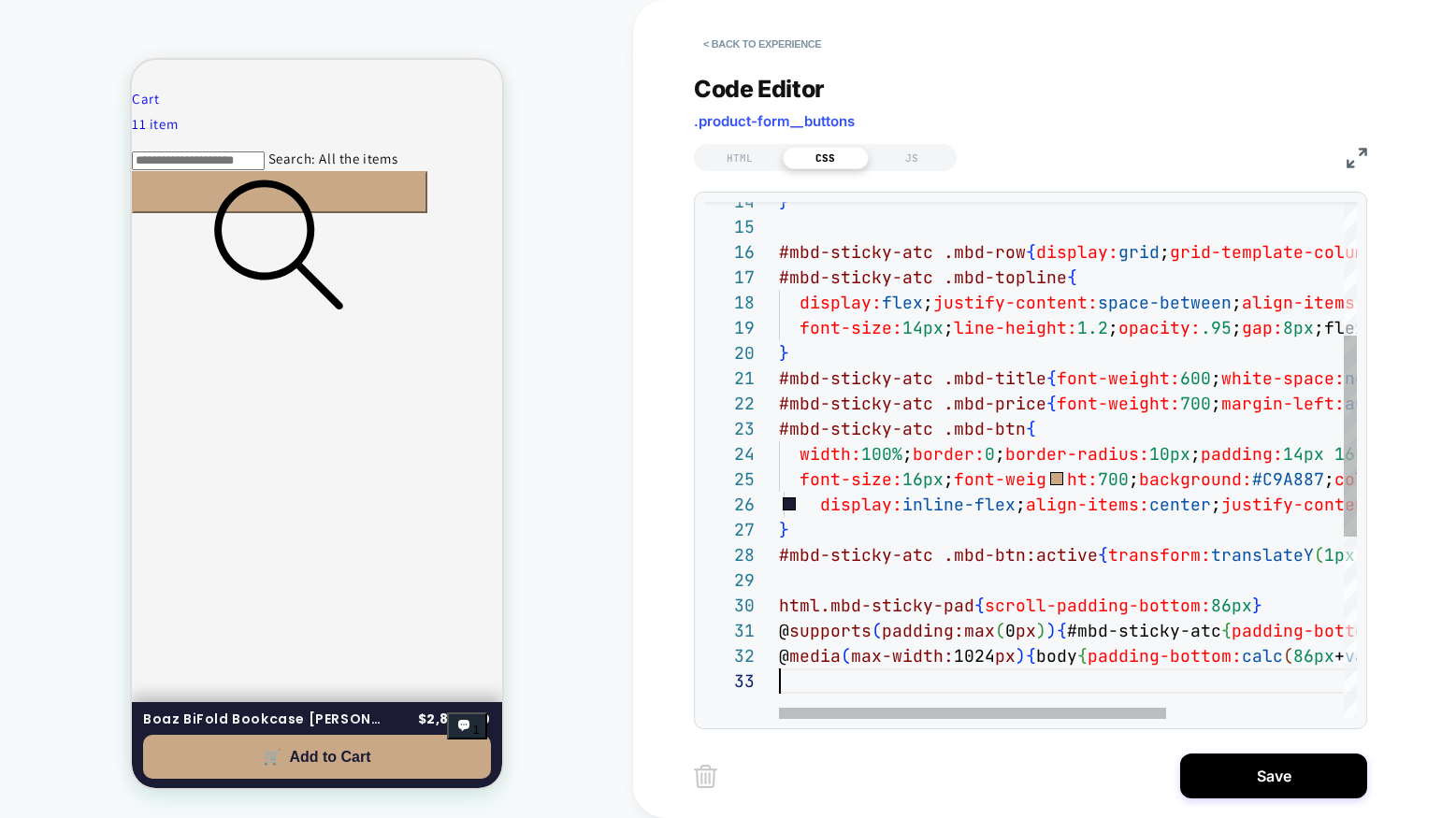
scroll to position [51, 0]
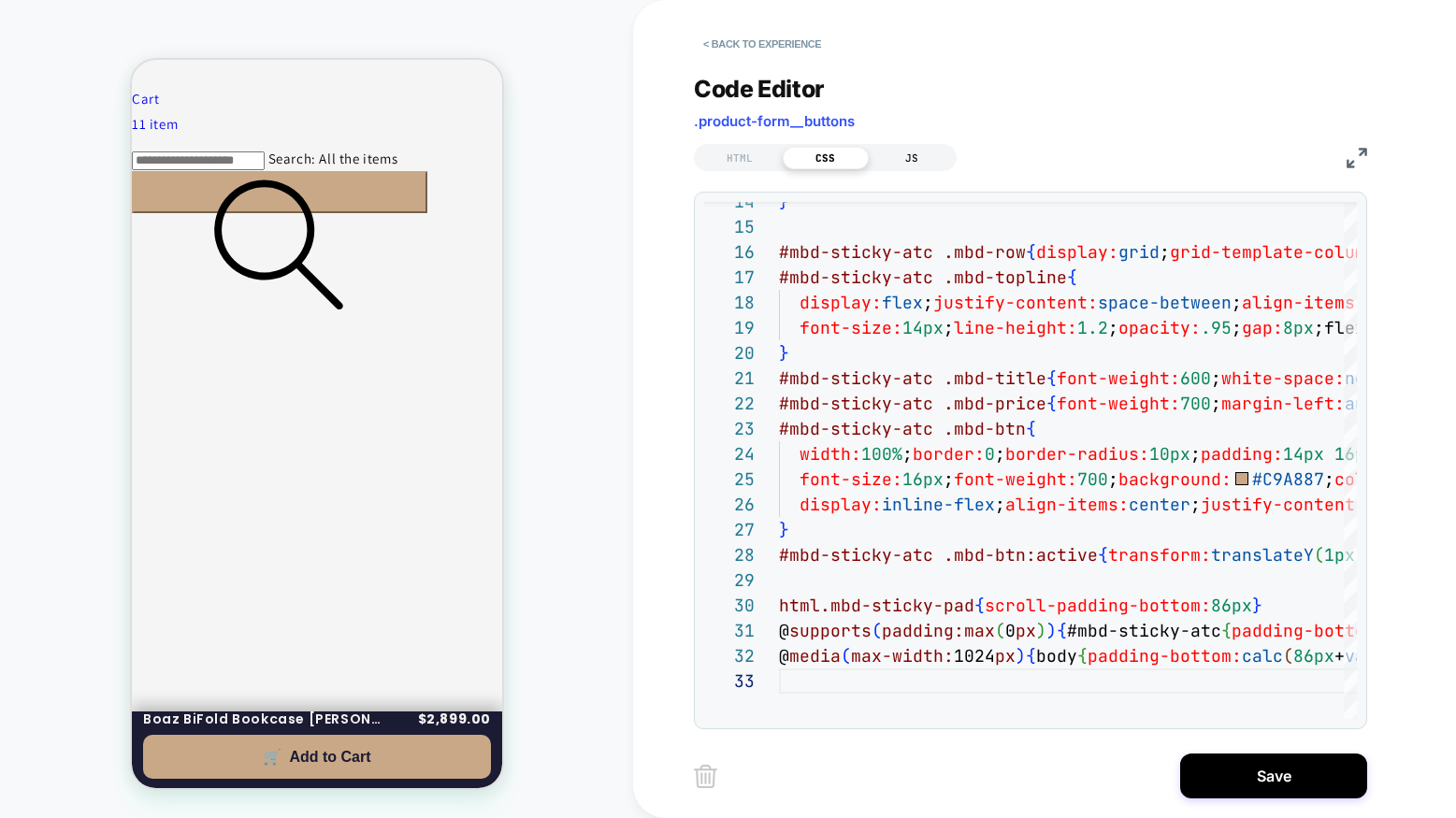
click at [927, 155] on div "JS" at bounding box center [912, 157] width 86 height 22
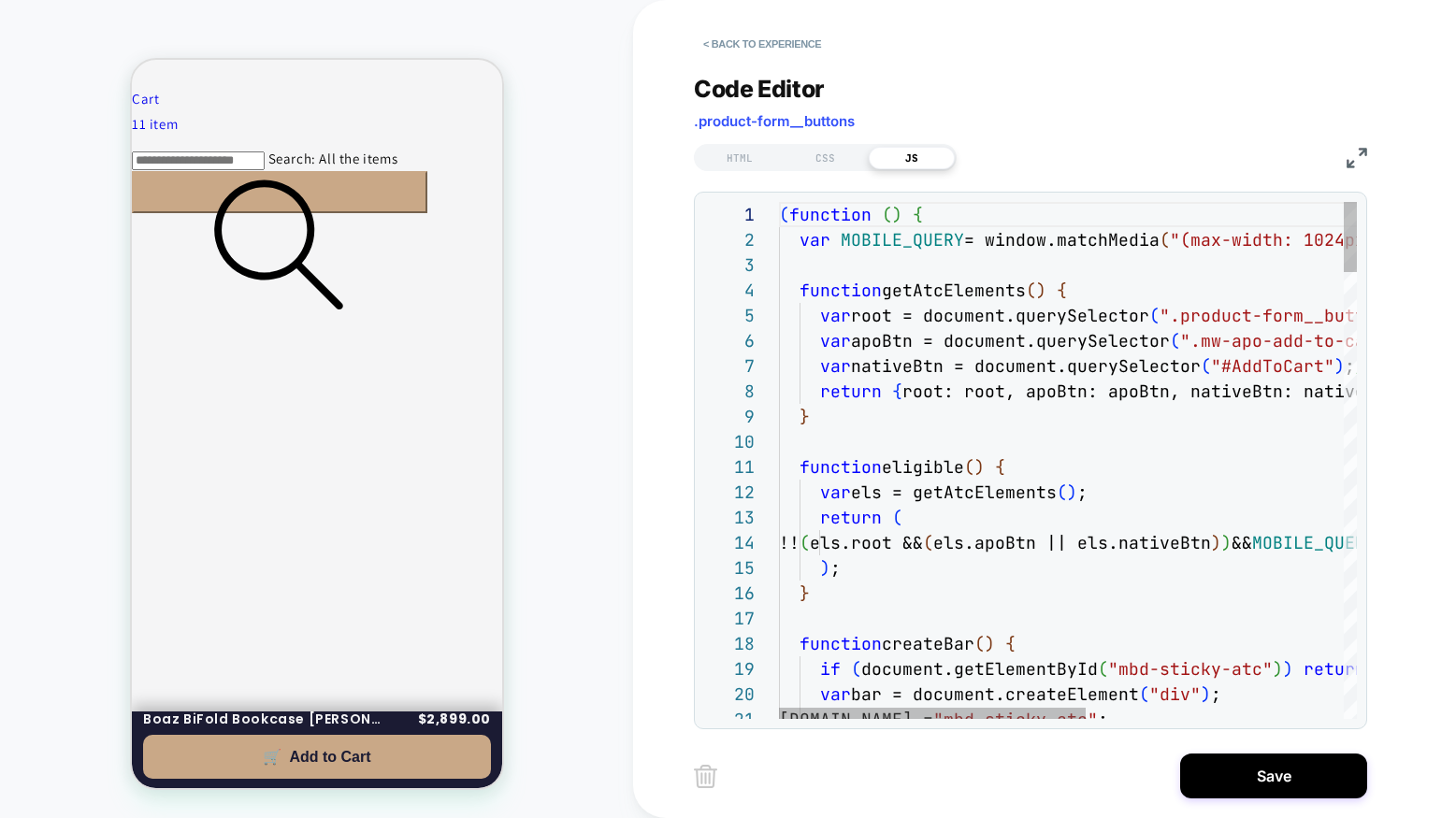
scroll to position [0, 213]
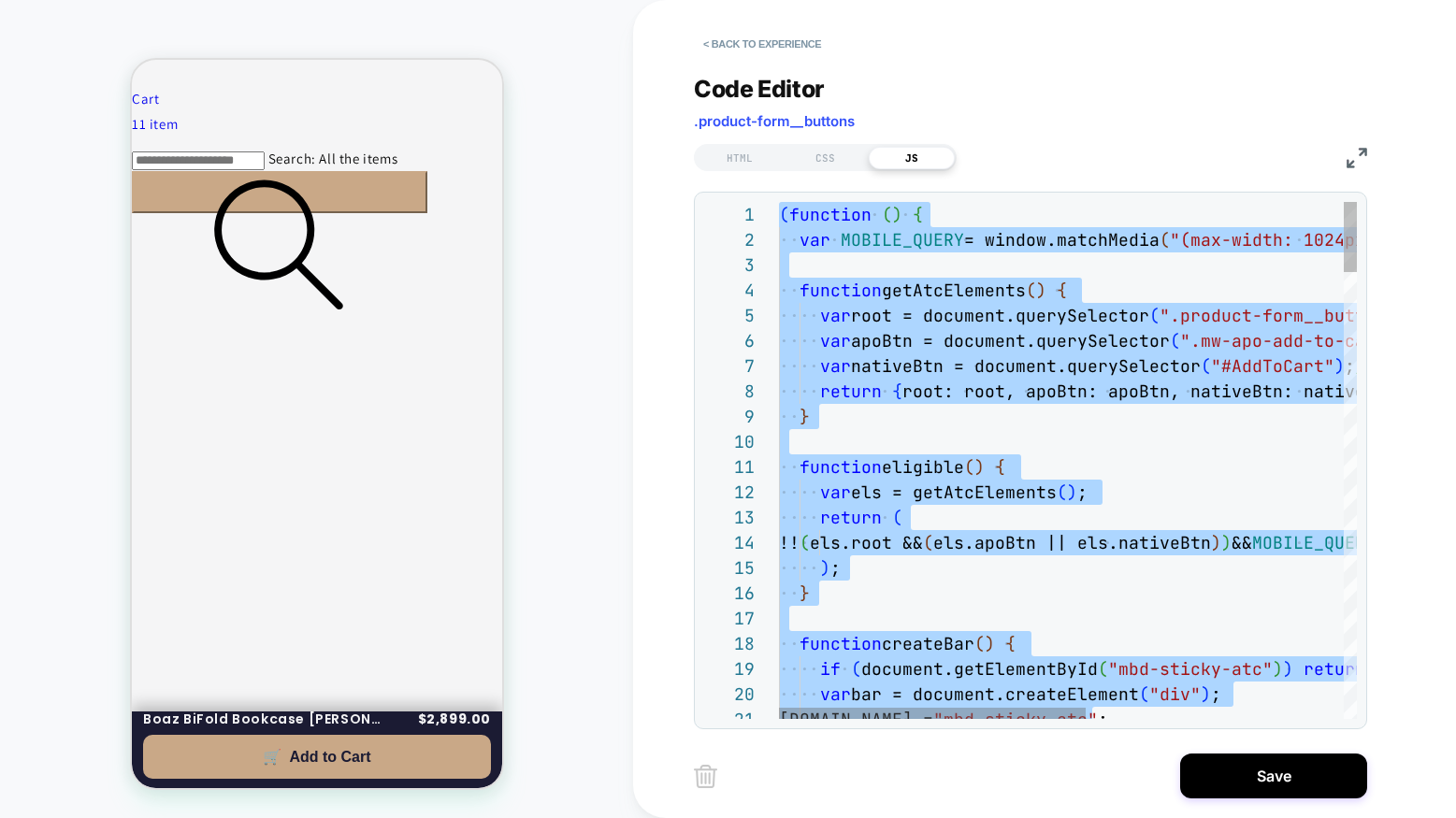
type textarea "**********"
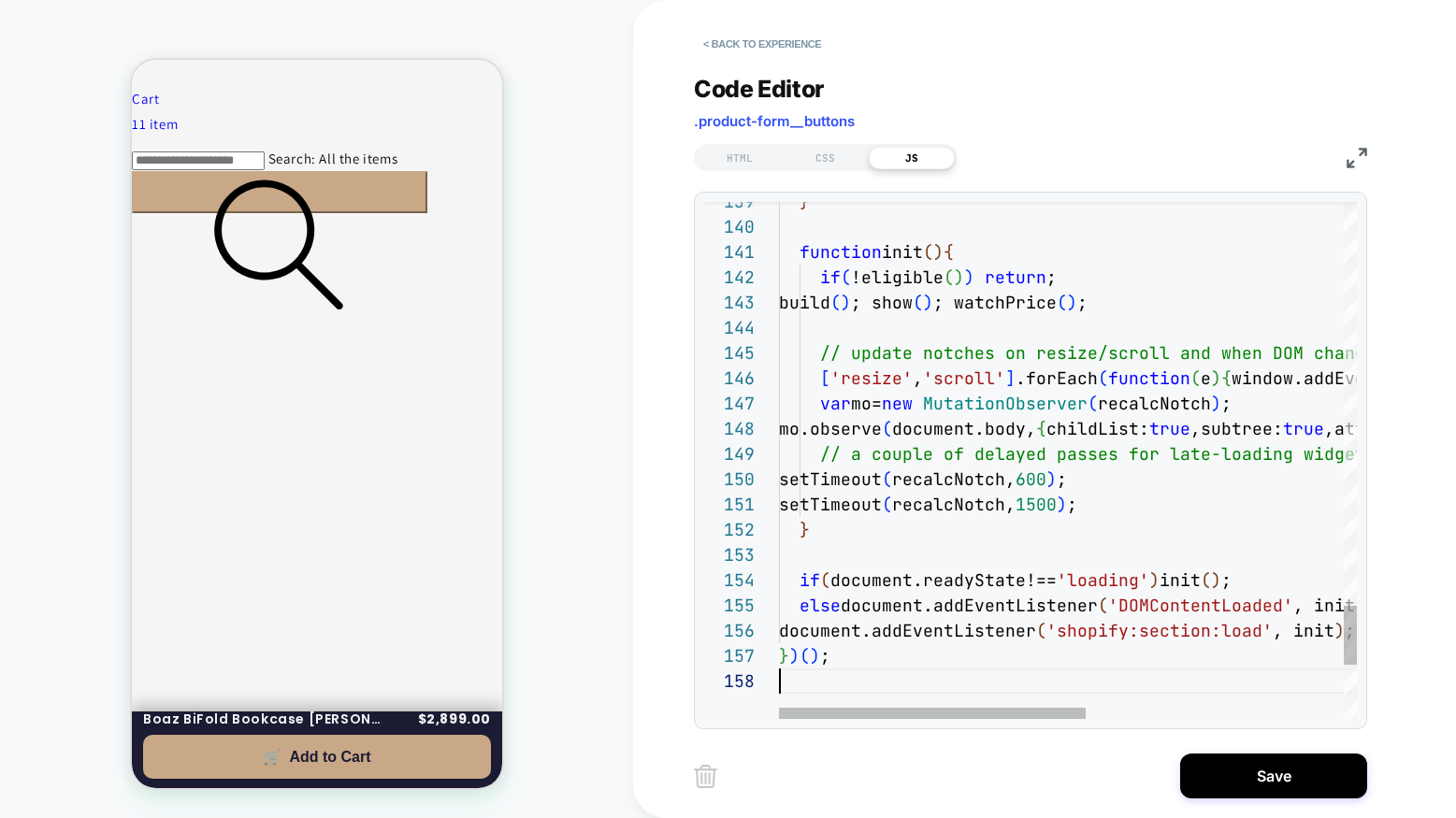
scroll to position [177, 0]
click at [1243, 766] on button "Save" at bounding box center [1273, 776] width 187 height 45
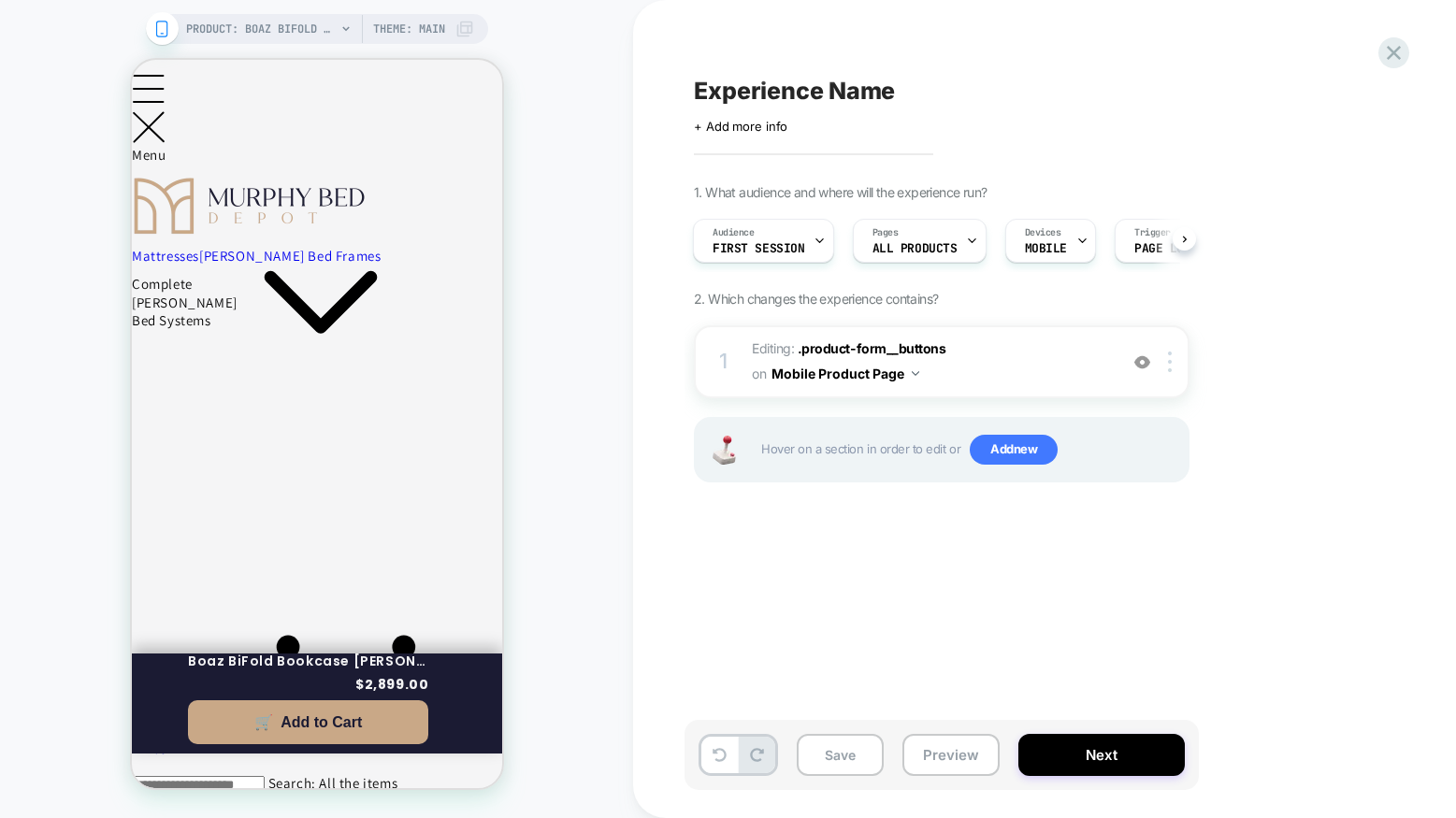
scroll to position [0, 0]
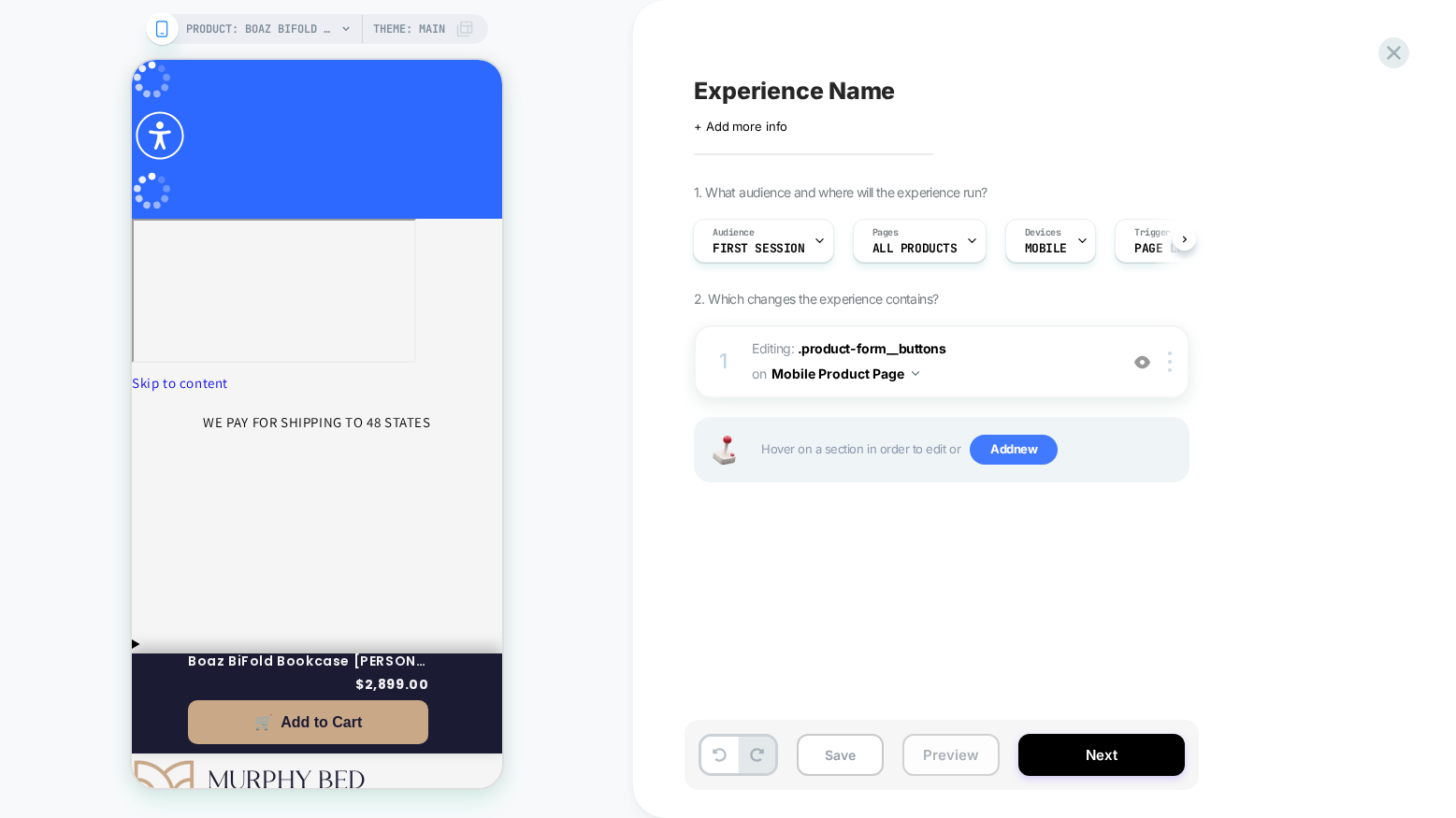
click at [944, 753] on button "Preview" at bounding box center [951, 756] width 98 height 42
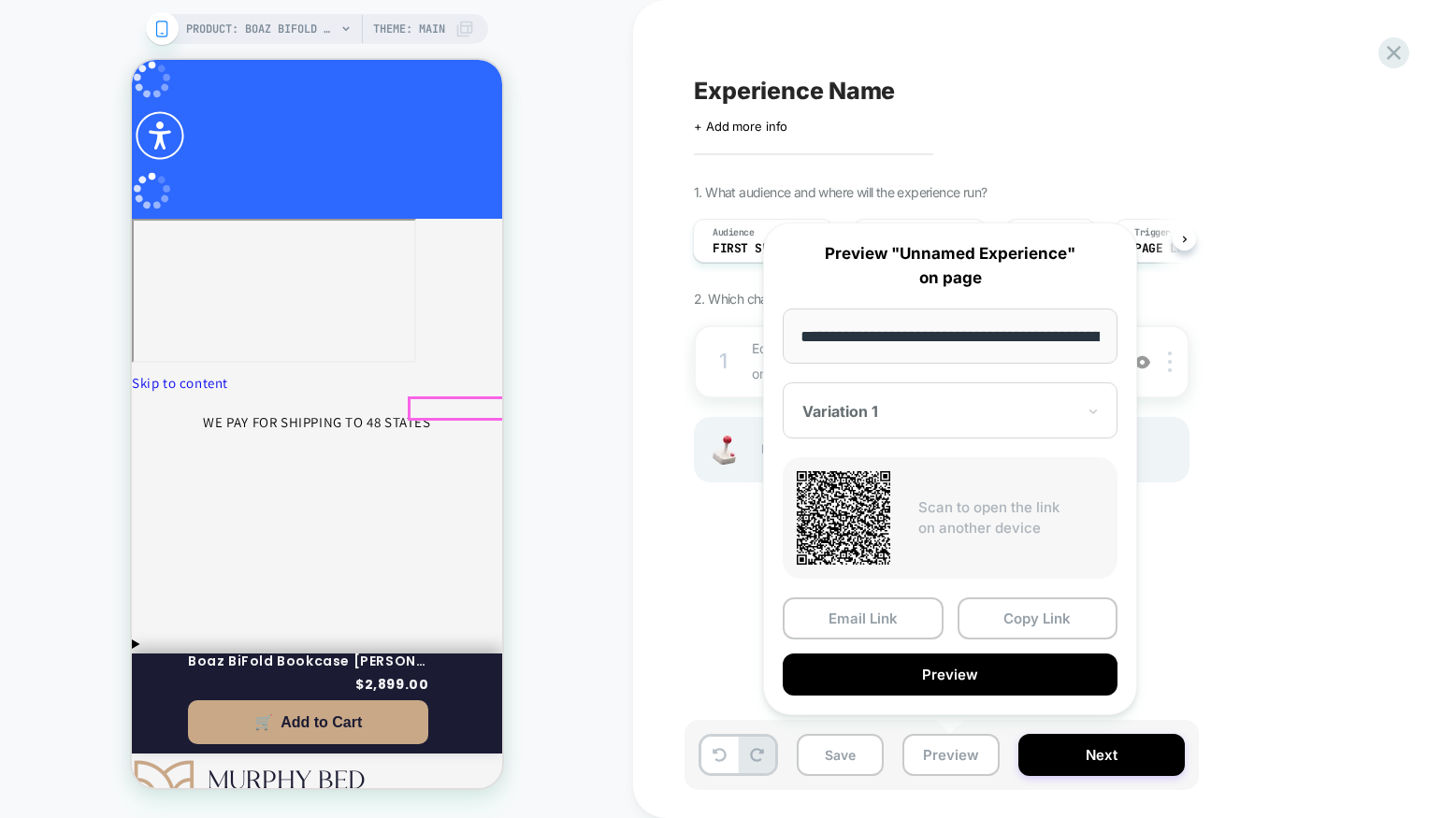
click at [463, 409] on div at bounding box center [461, 408] width 104 height 20
click at [458, 401] on div at bounding box center [461, 408] width 104 height 20
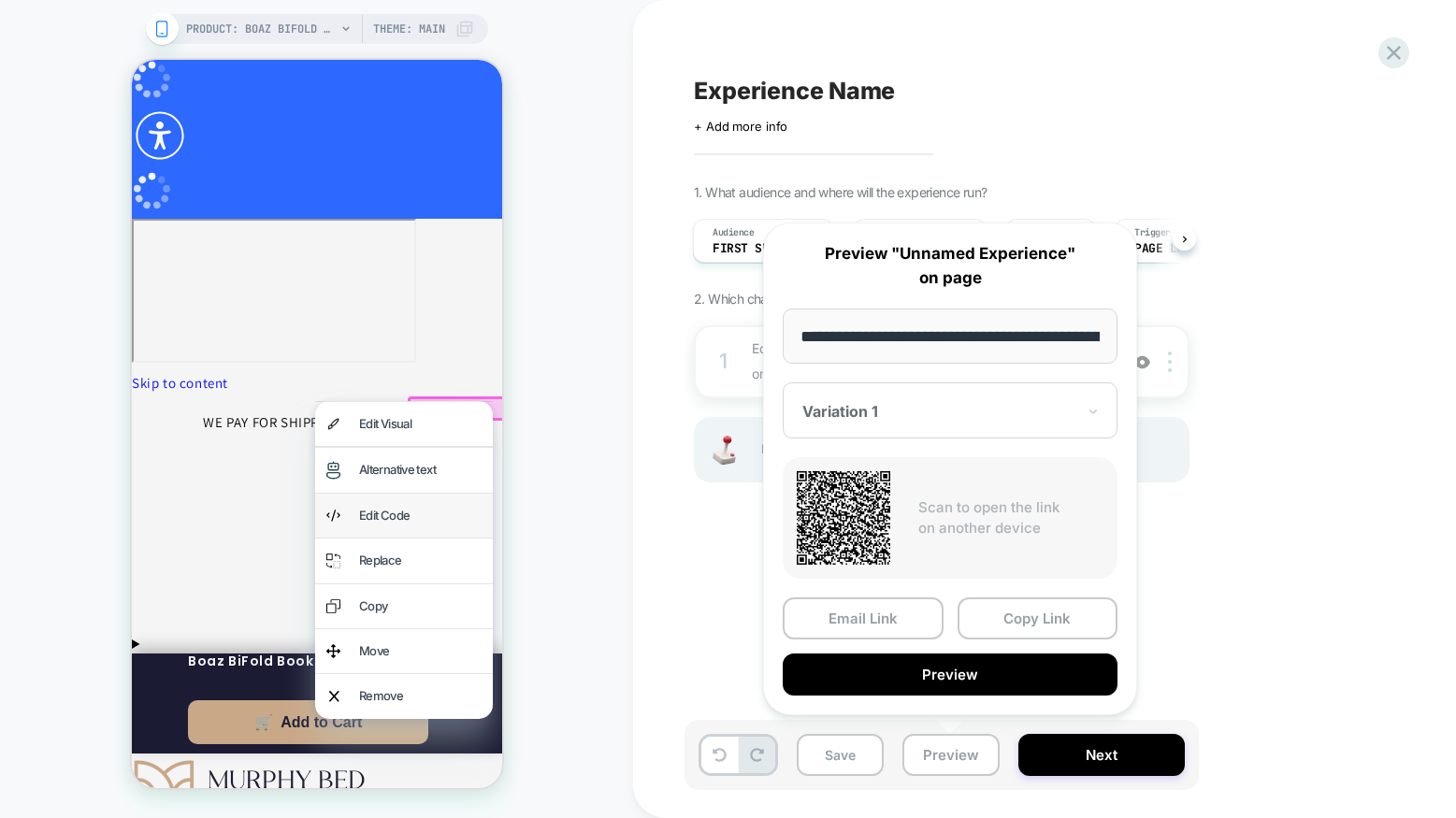
click at [409, 518] on div "Edit Code" at bounding box center [420, 515] width 123 height 21
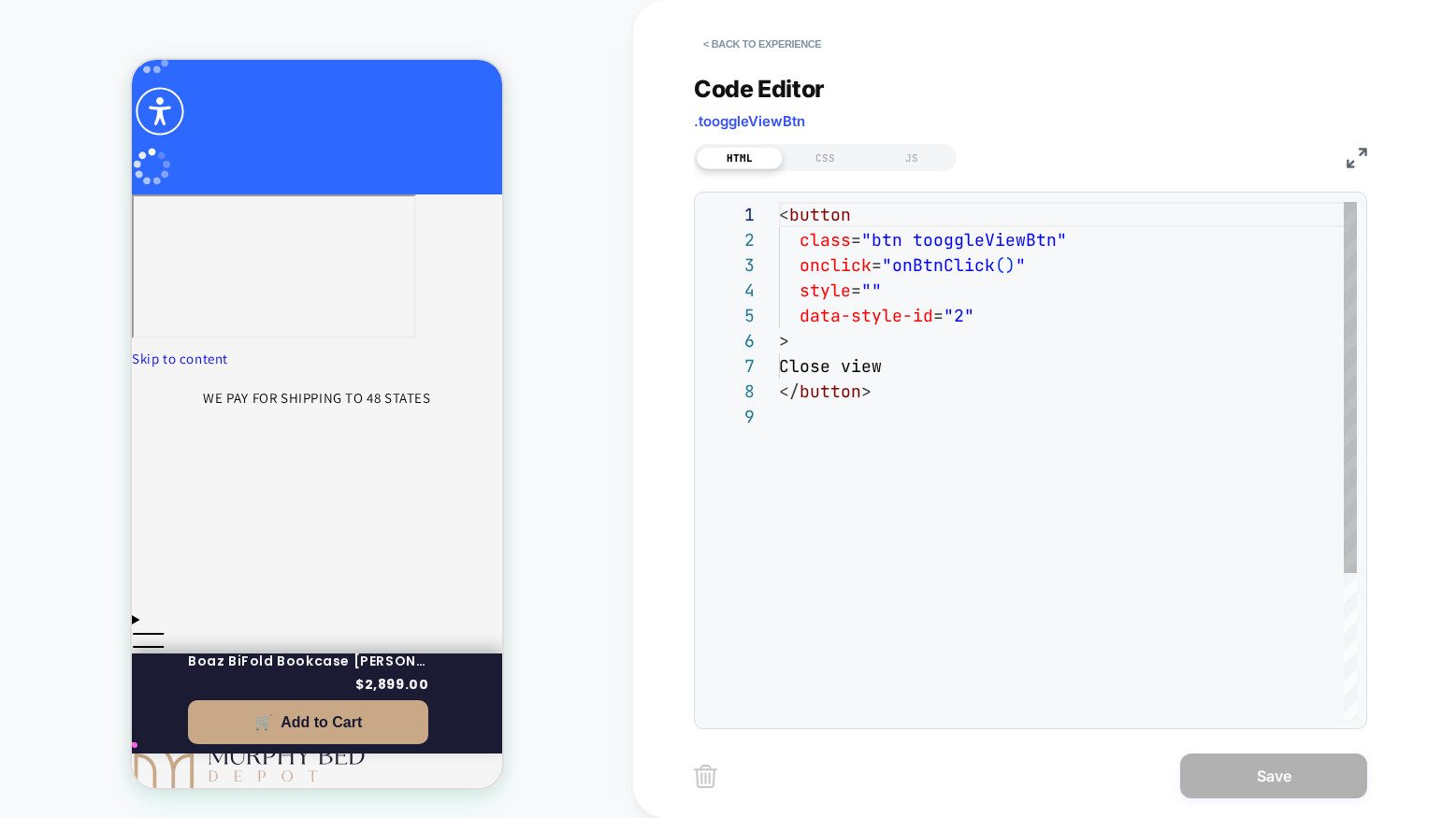
scroll to position [24, 0]
click at [827, 158] on div "CSS" at bounding box center [826, 157] width 86 height 22
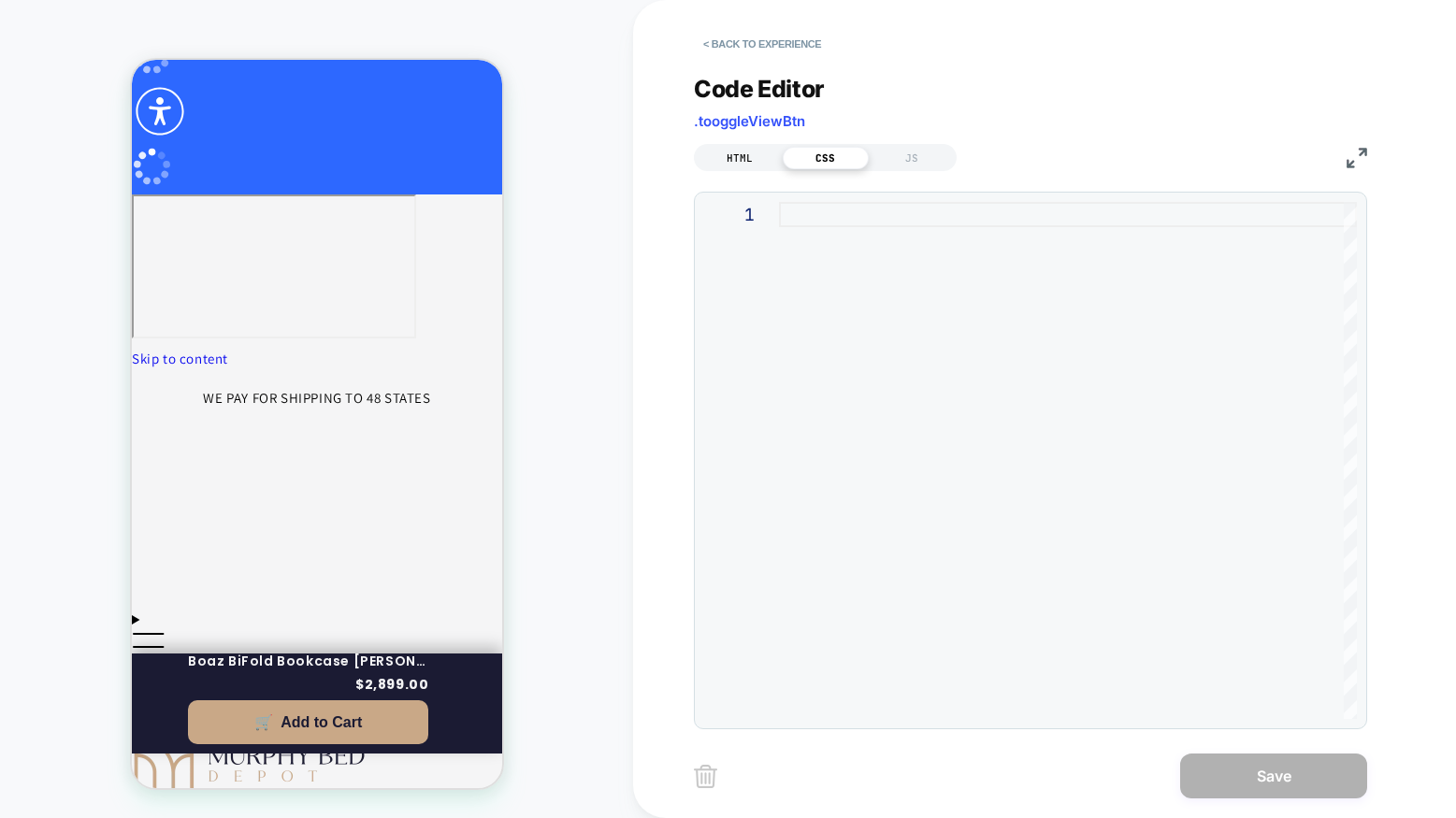
click at [743, 157] on div "HTML" at bounding box center [739, 157] width 86 height 22
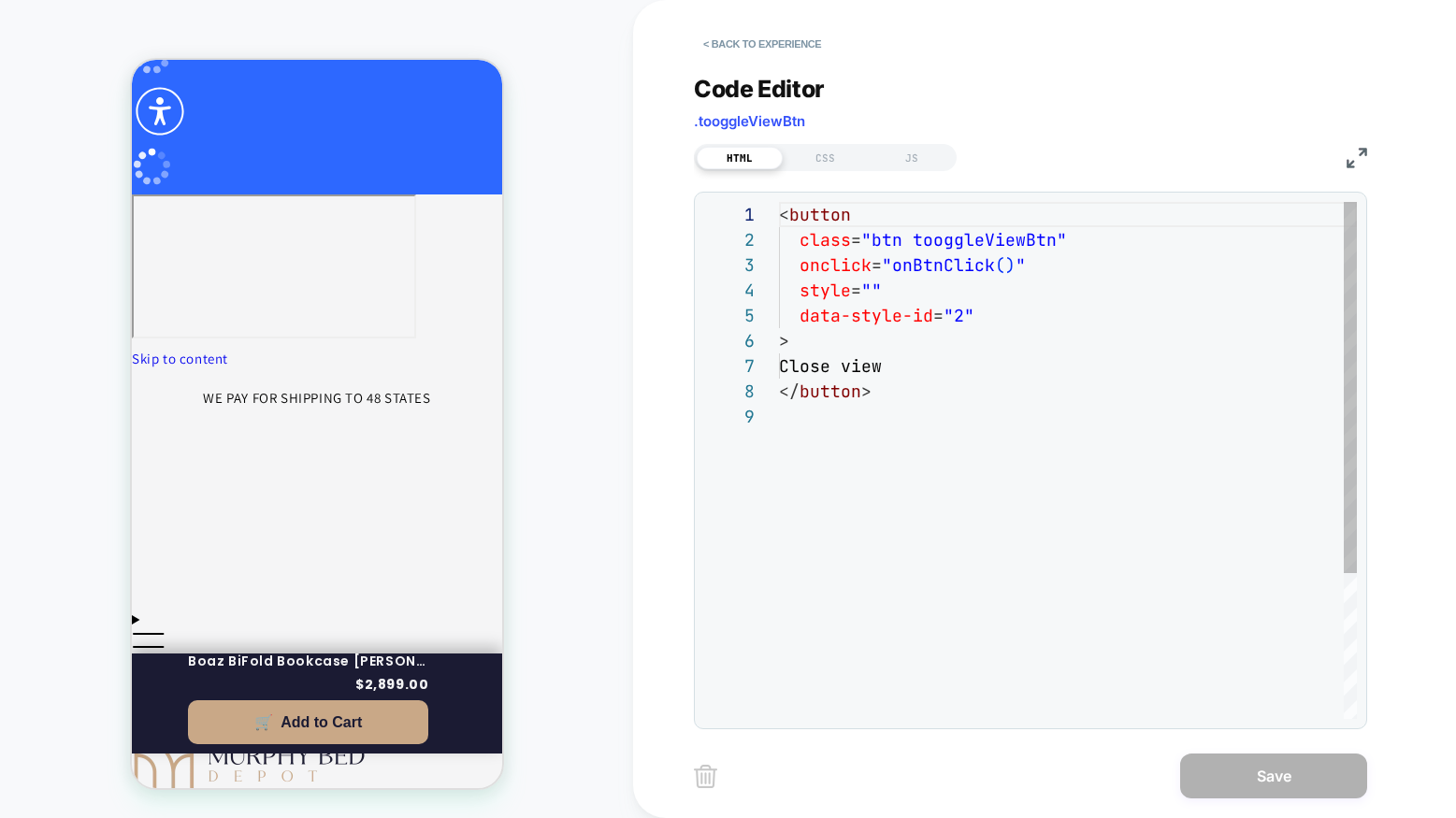
scroll to position [202, 0]
click at [730, 45] on button "< Back to experience" at bounding box center [762, 43] width 137 height 30
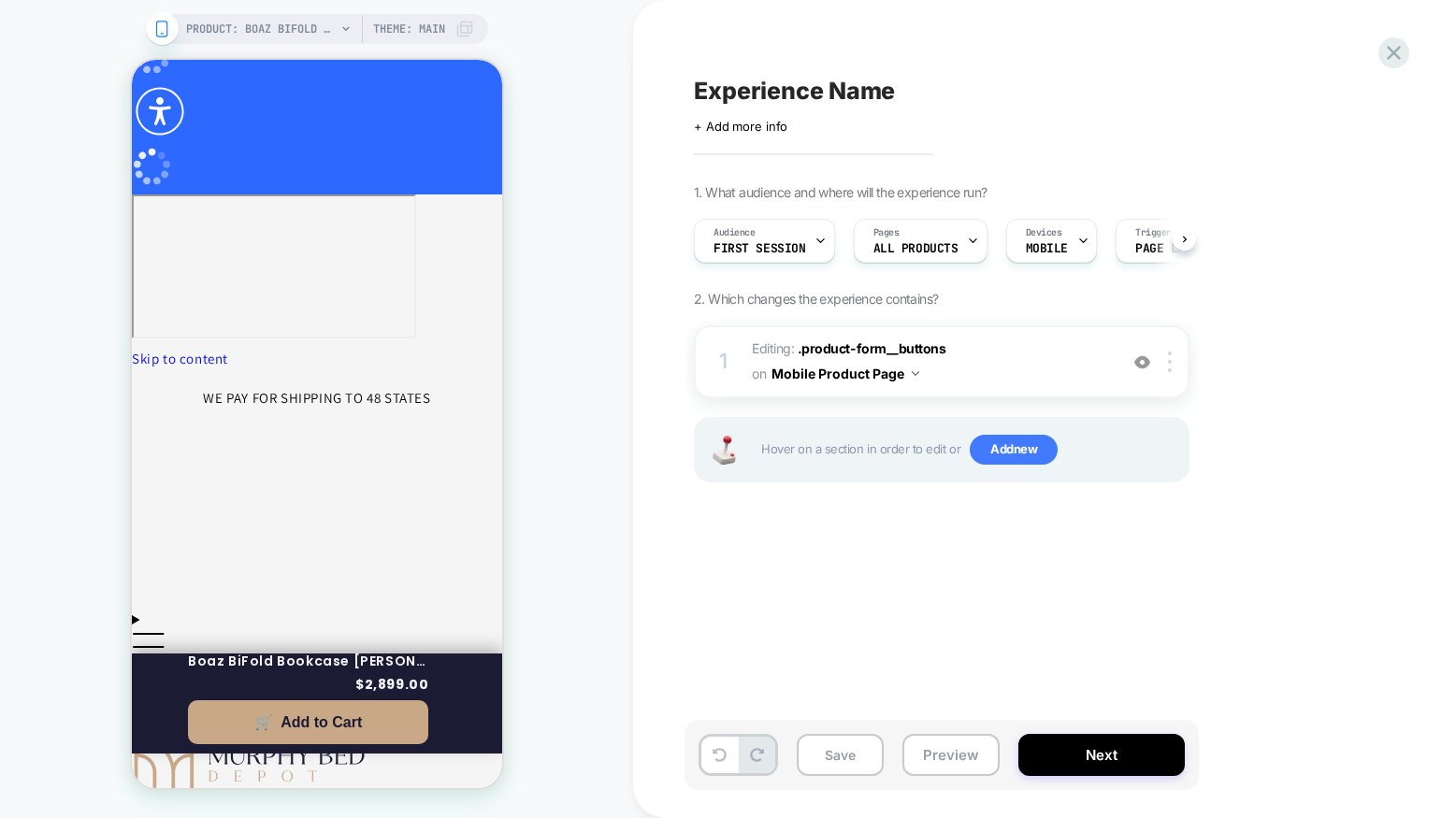
scroll to position [0, 1]
click at [989, 365] on span "Editing : .product-form__buttons .product-form__buttons on Mobile Product Page" at bounding box center [930, 362] width 356 height 51
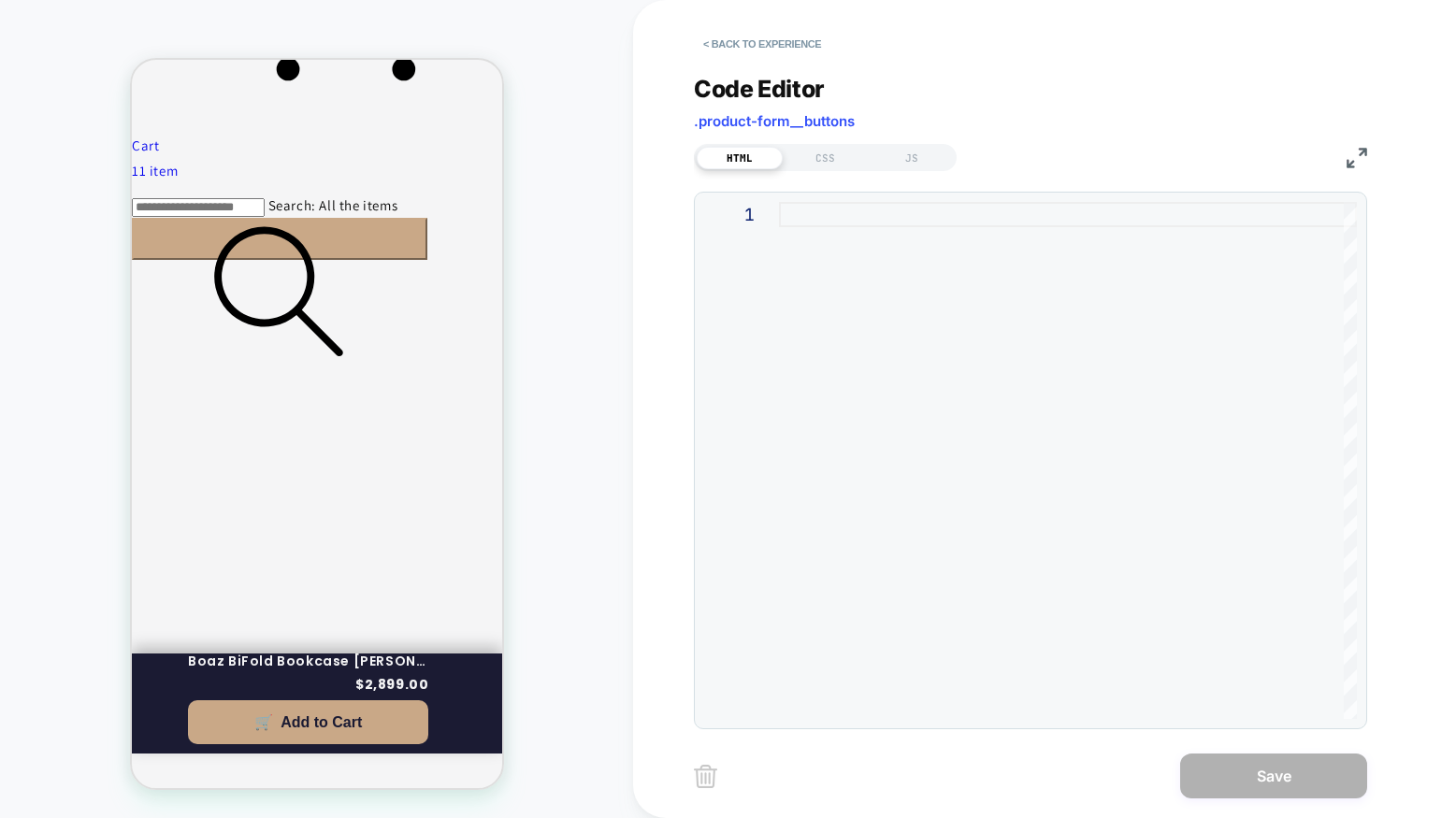
scroll to position [1208, 0]
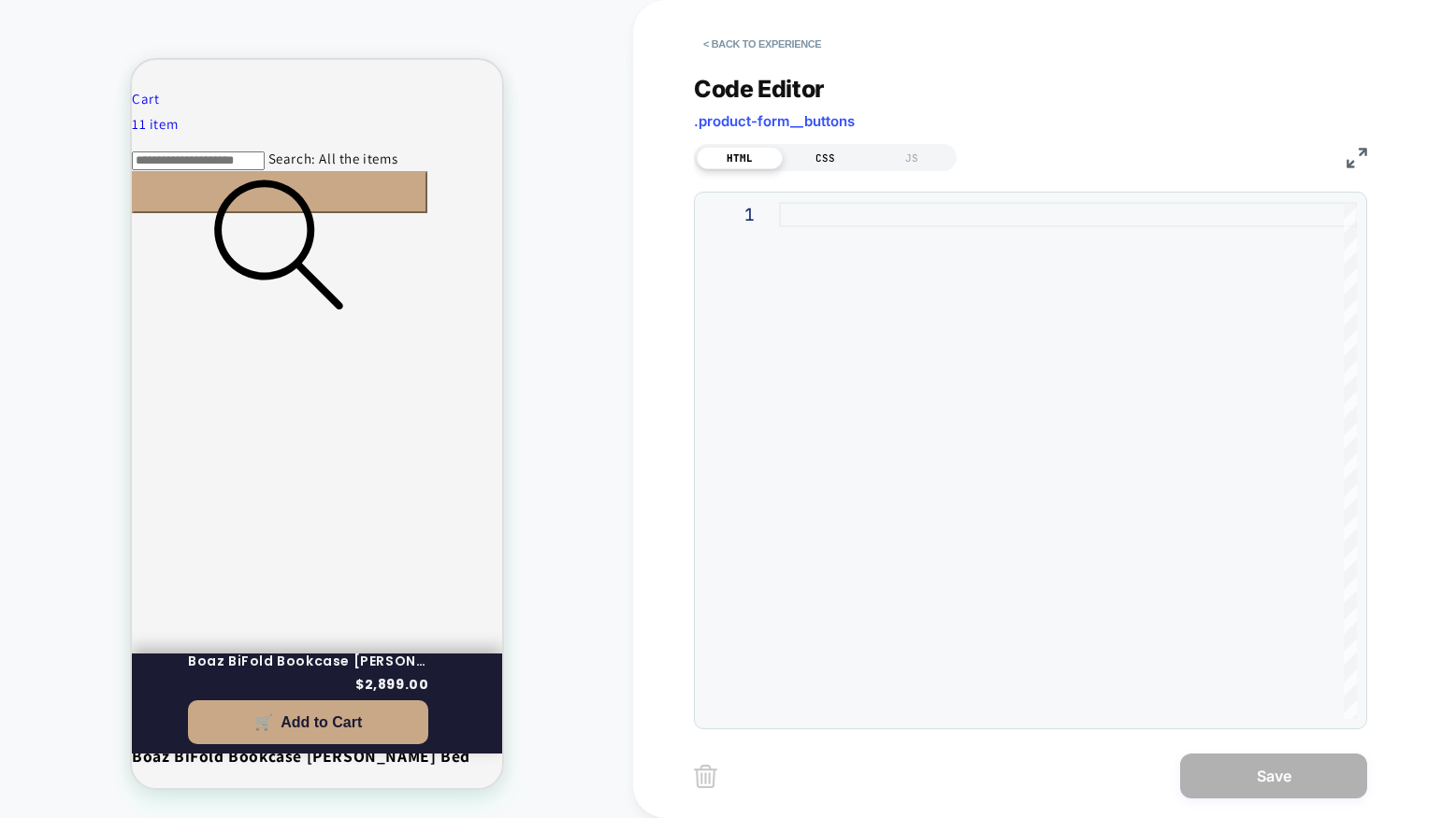
click at [827, 164] on div "CSS" at bounding box center [826, 157] width 86 height 22
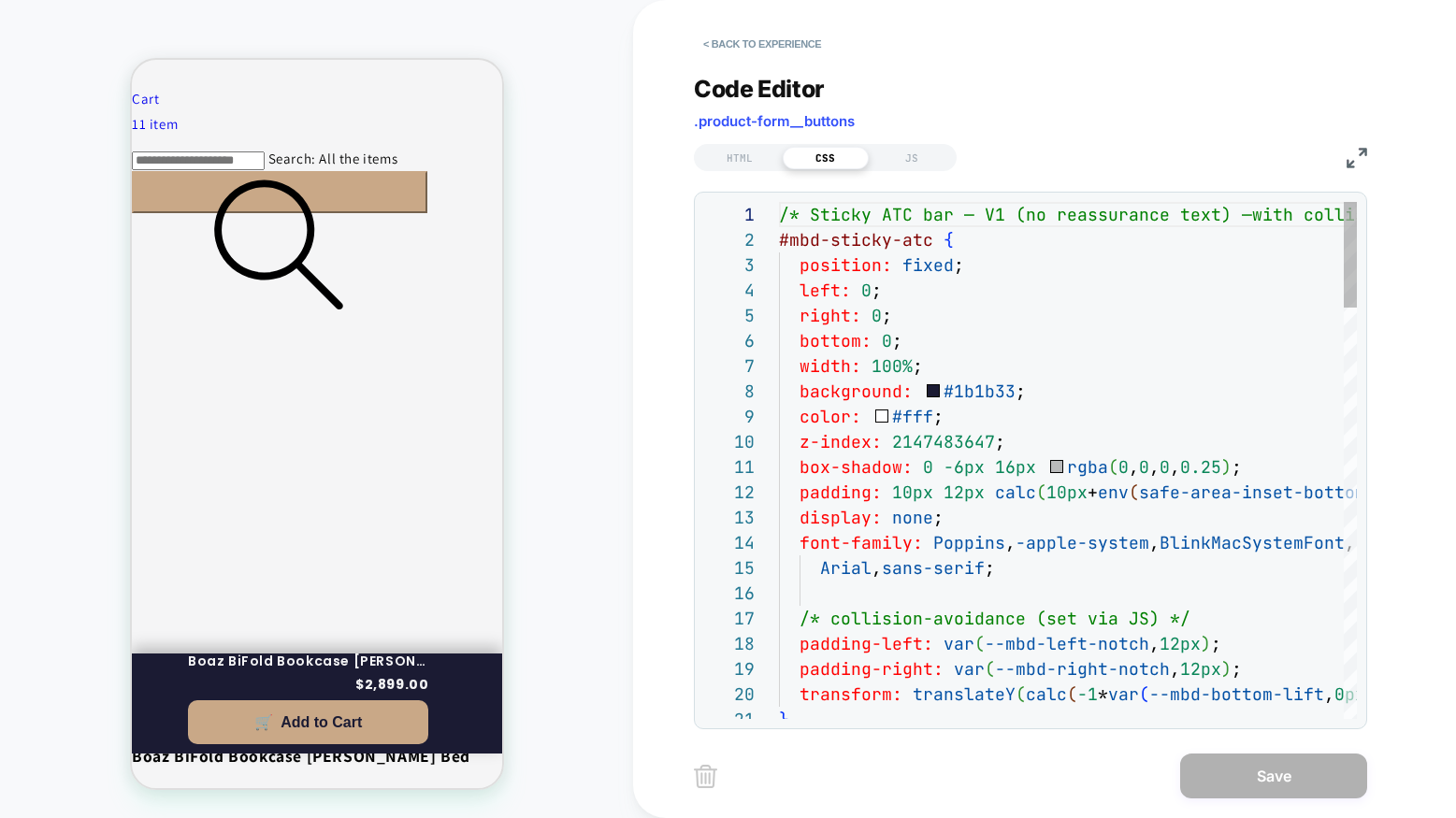
scroll to position [253, 0]
click at [918, 159] on div "JS" at bounding box center [912, 157] width 86 height 22
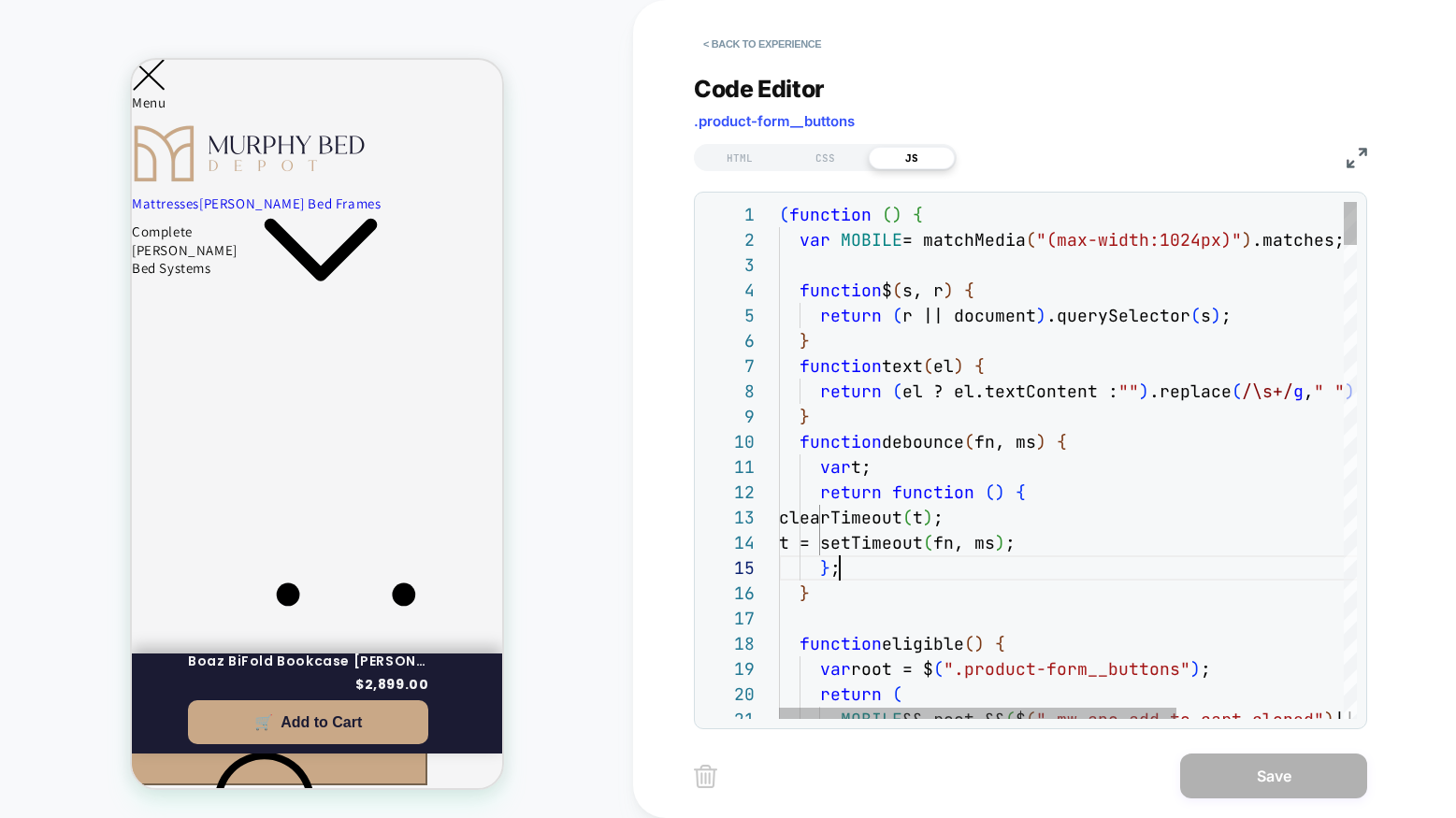
scroll to position [101, 60]
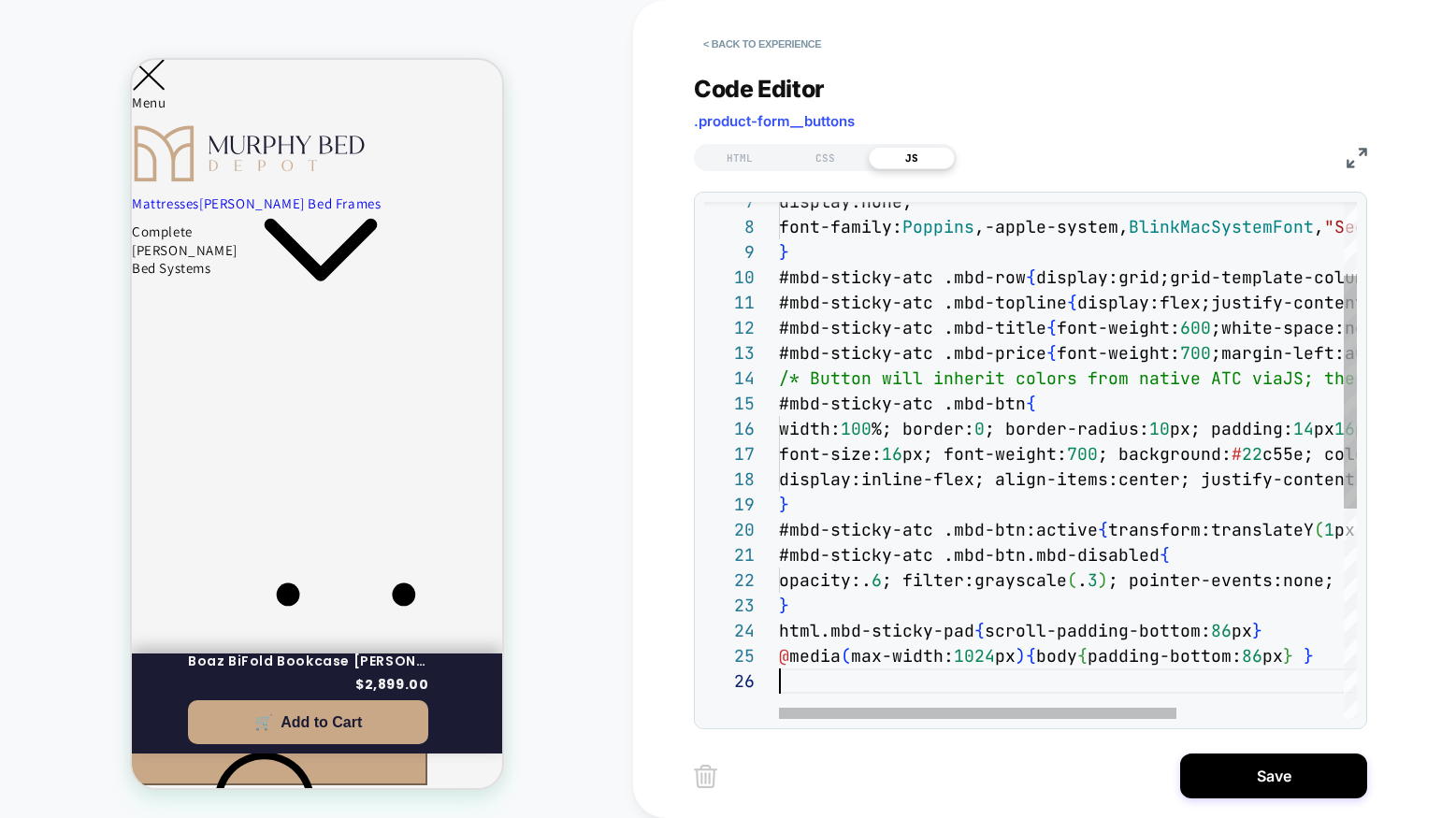
scroll to position [126, 0]
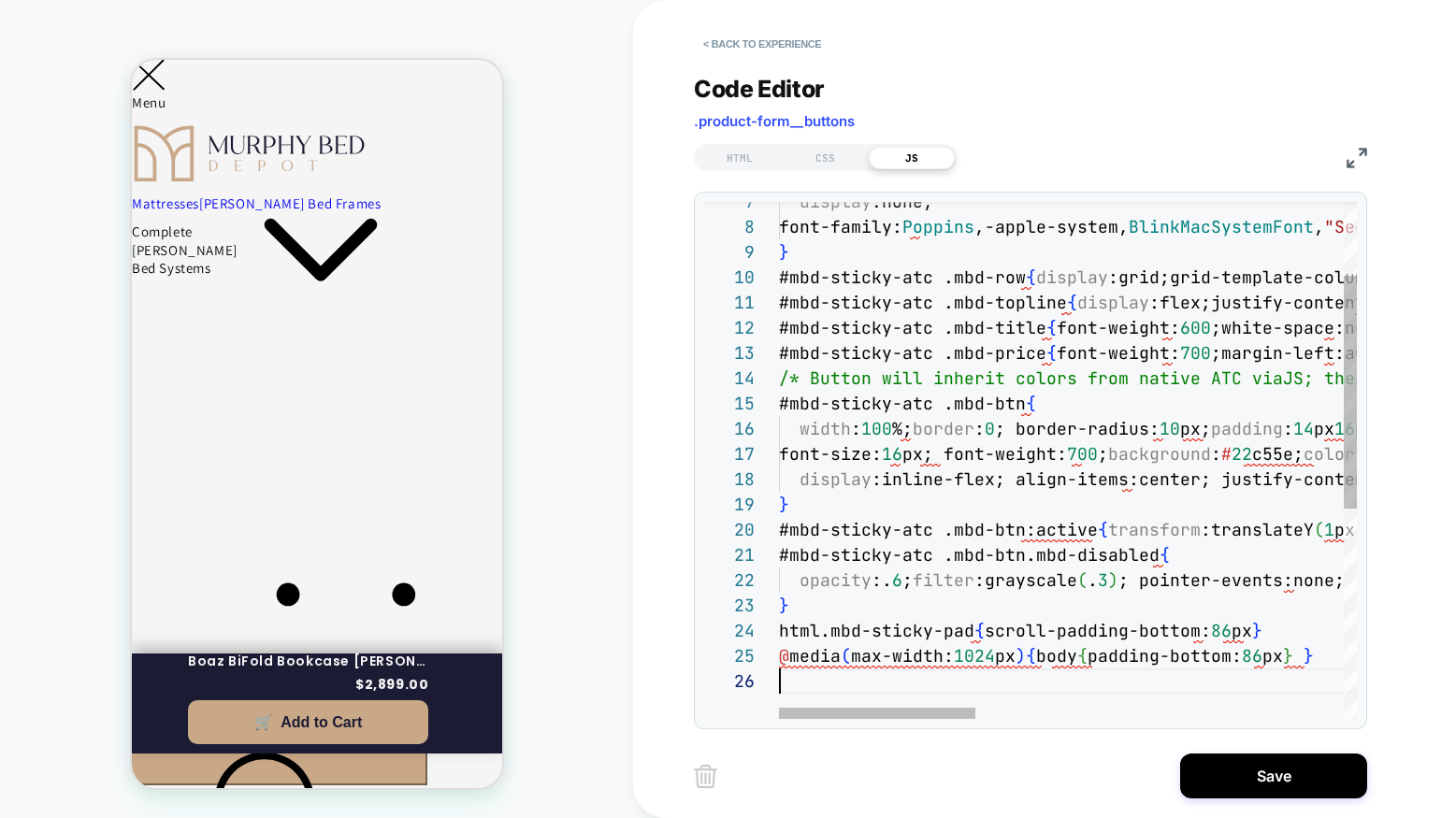
type textarea "**********"
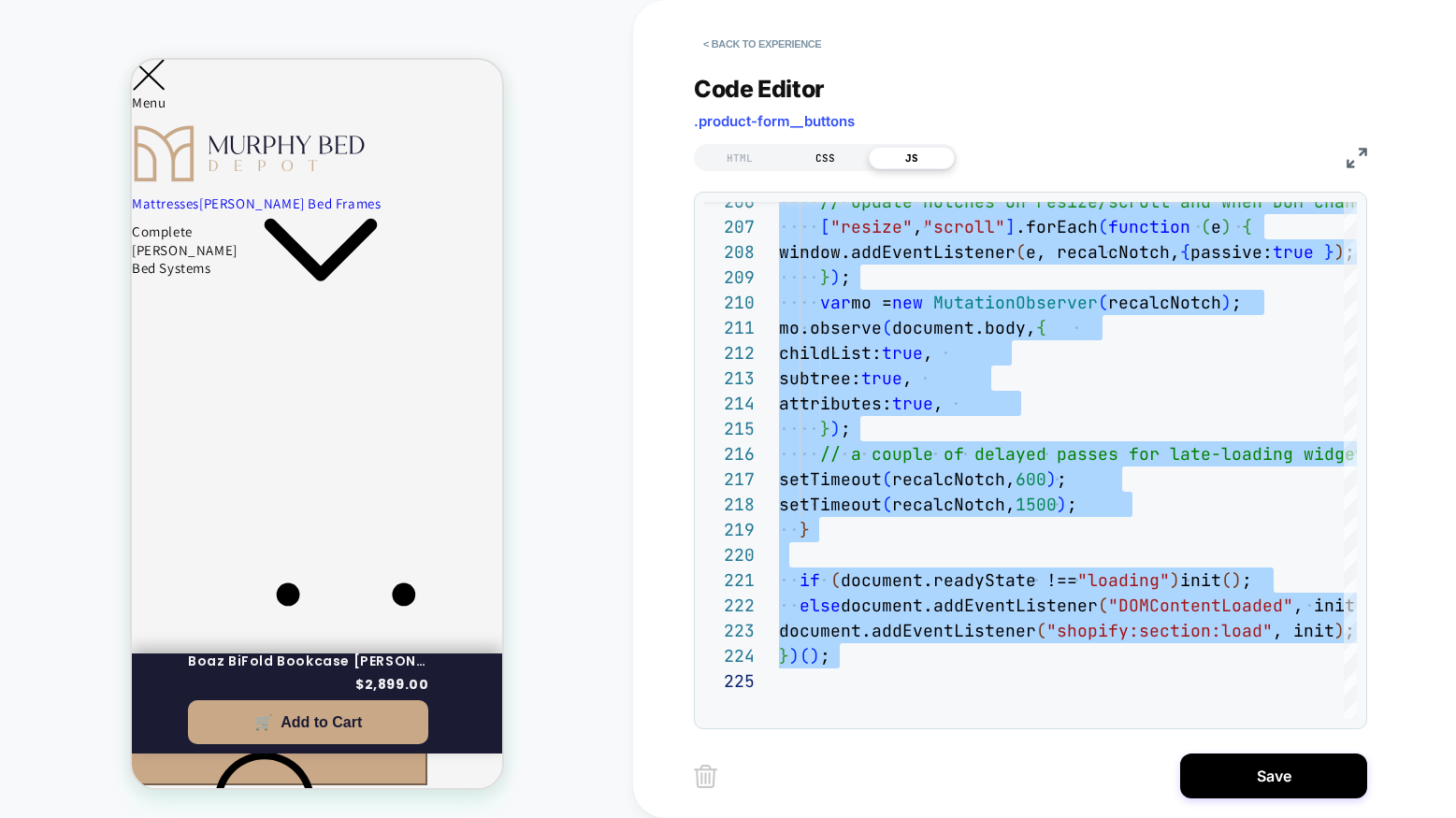
click at [828, 165] on div "CSS" at bounding box center [826, 157] width 86 height 22
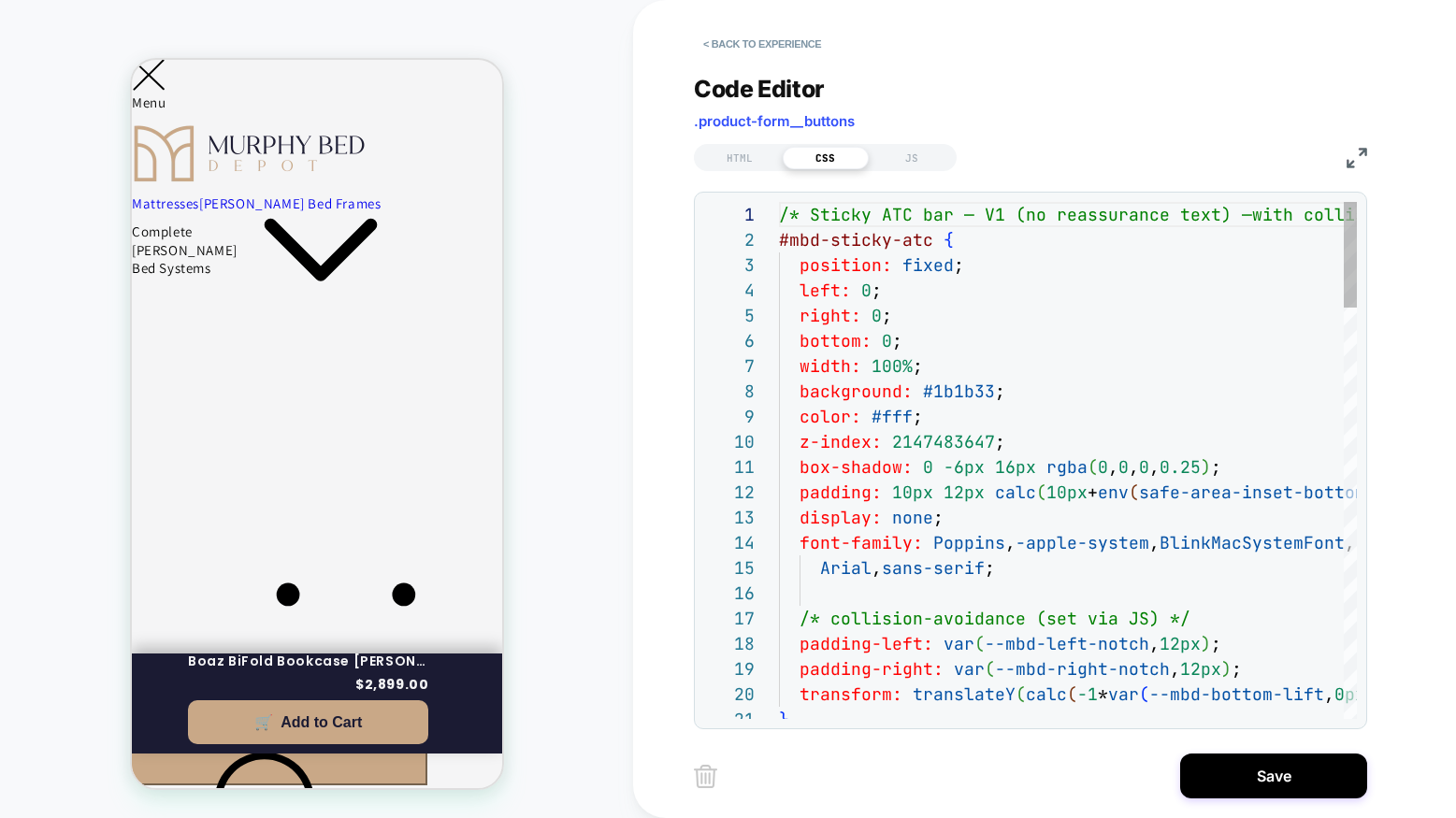
scroll to position [253, 0]
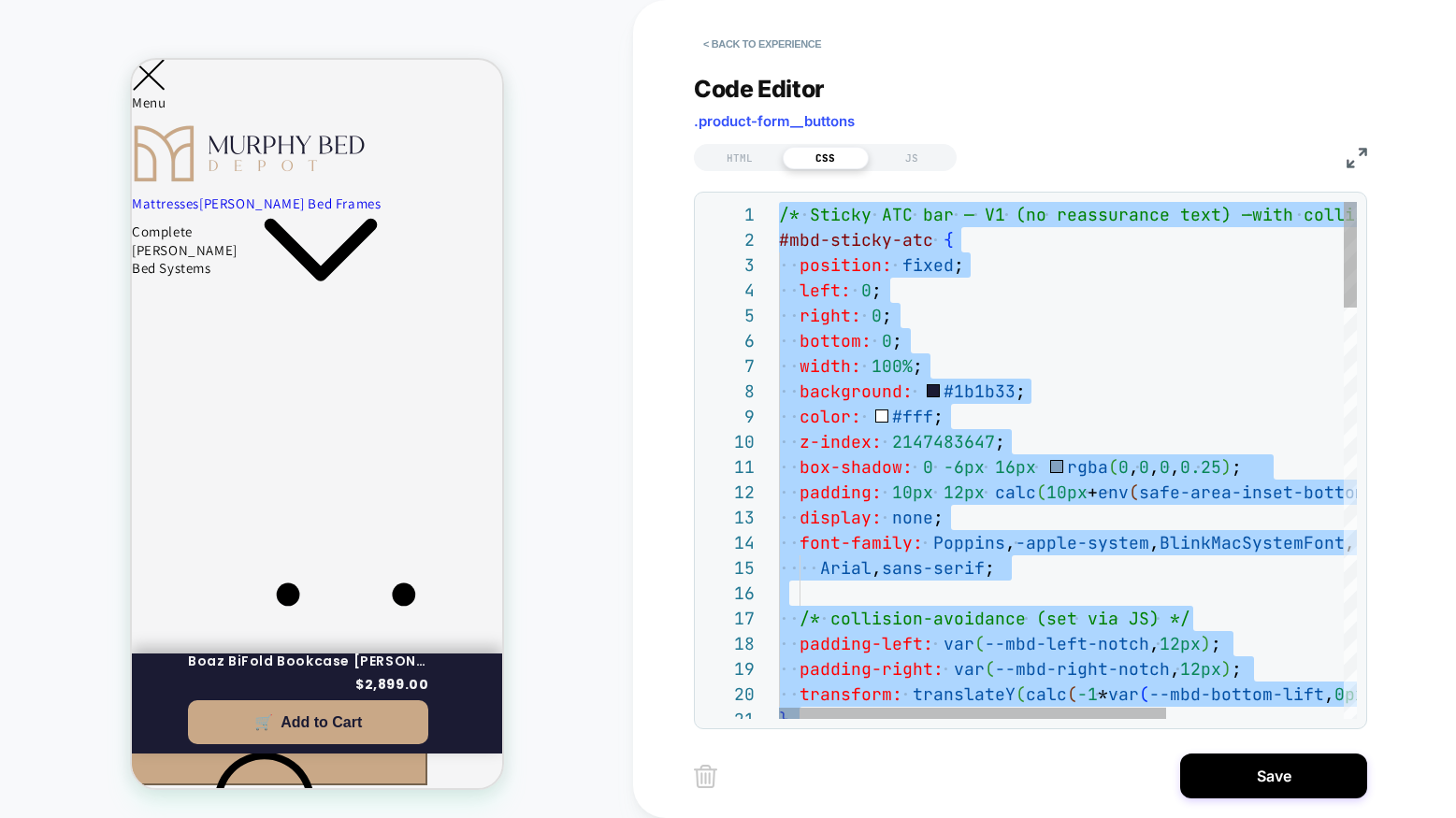
type textarea "**********"
